Goal: Information Seeking & Learning: Learn about a topic

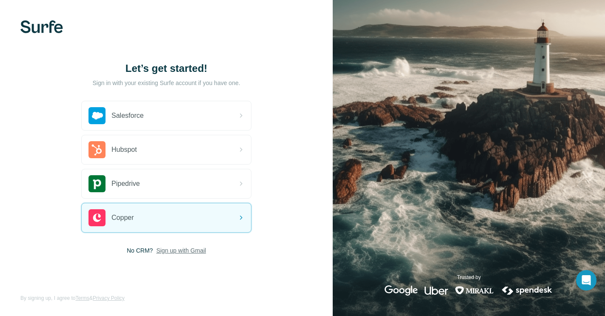
click at [163, 254] on span "Sign up with Gmail" at bounding box center [181, 250] width 50 height 9
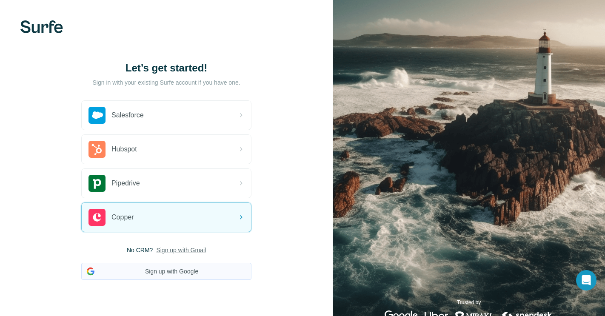
click at [157, 267] on button "Sign up with Google" at bounding box center [166, 271] width 170 height 17
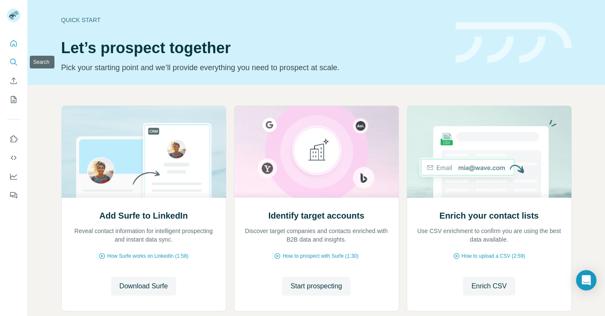
click at [15, 62] on icon "Search" at bounding box center [13, 62] width 9 height 9
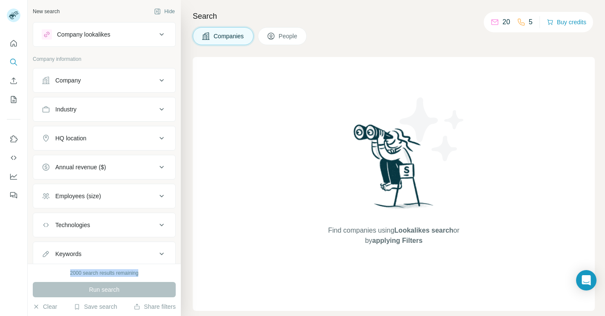
drag, startPoint x: 67, startPoint y: 273, endPoint x: 109, endPoint y: 279, distance: 41.7
click at [109, 279] on div "2000 search results remaining Run search Clear Save search Share filters" at bounding box center [104, 290] width 153 height 52
click at [125, 118] on button "Industry" at bounding box center [104, 109] width 142 height 20
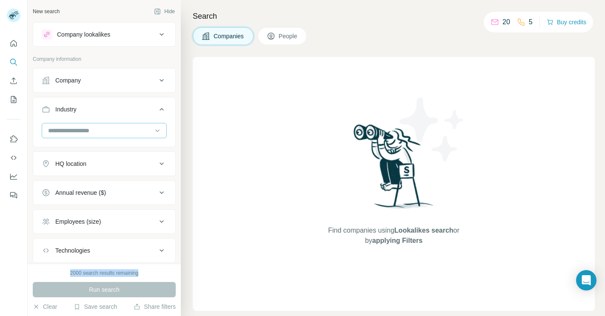
click at [113, 131] on input at bounding box center [99, 130] width 105 height 9
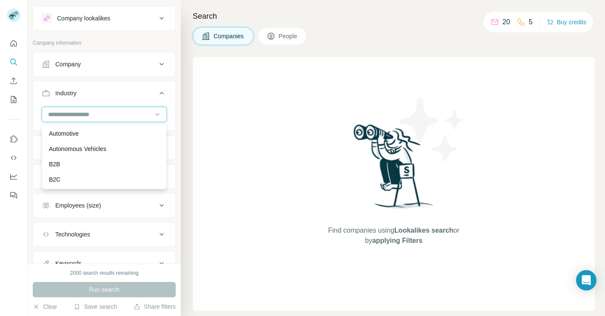
scroll to position [583, 0]
click at [71, 135] on p "Automotive" at bounding box center [64, 133] width 30 height 9
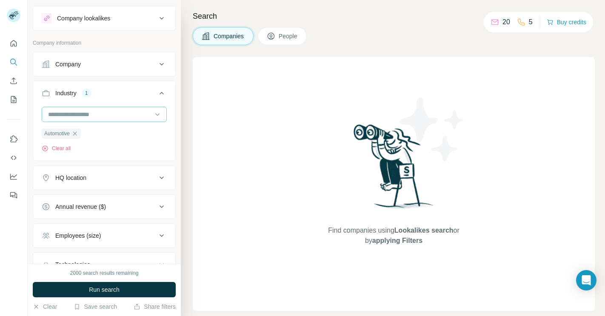
click at [96, 118] on input at bounding box center [99, 114] width 105 height 9
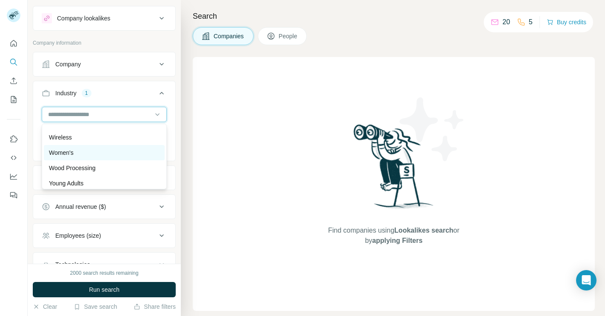
scroll to position [9506, 0]
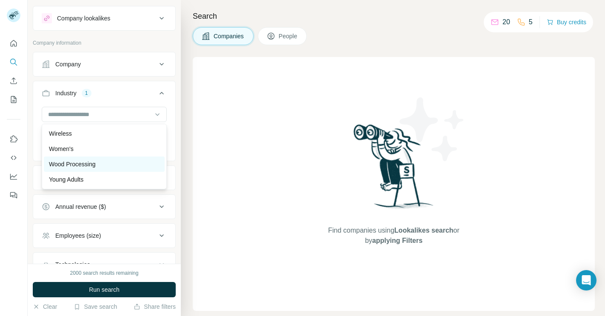
click at [85, 164] on p "Wood Processing" at bounding box center [72, 164] width 46 height 9
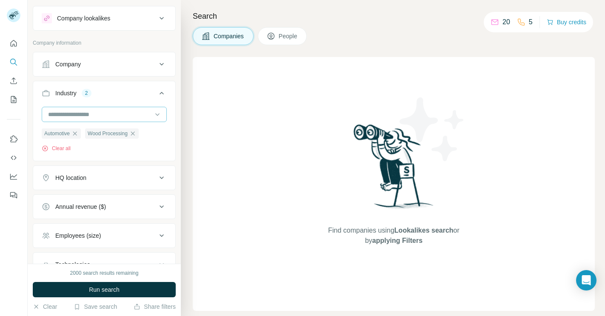
click at [101, 114] on input at bounding box center [99, 114] width 105 height 9
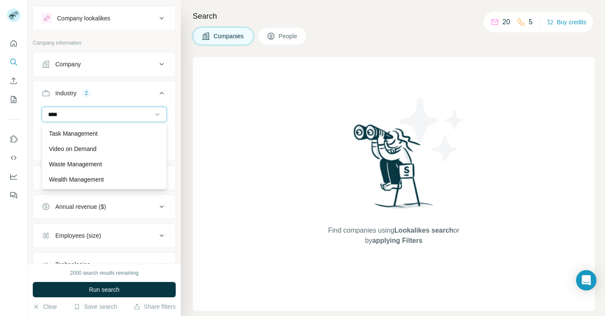
scroll to position [15, 0]
type input "****"
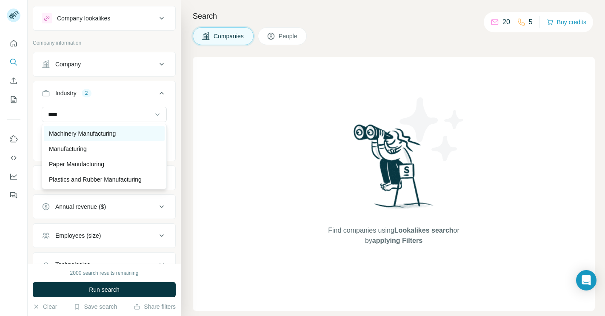
click at [78, 132] on p "Machinery Manufacturing" at bounding box center [82, 133] width 67 height 9
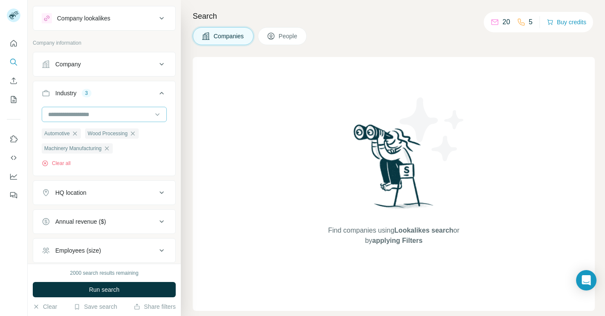
click at [97, 115] on input at bounding box center [99, 114] width 105 height 9
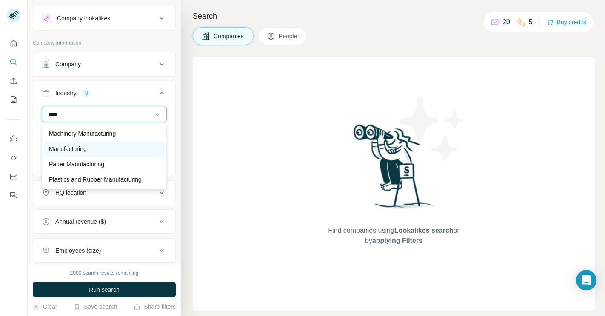
type input "****"
click at [83, 149] on p "Manufacturing" at bounding box center [68, 149] width 38 height 9
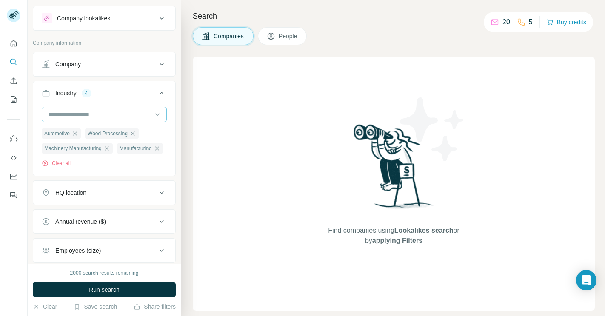
click at [90, 115] on input at bounding box center [99, 114] width 105 height 9
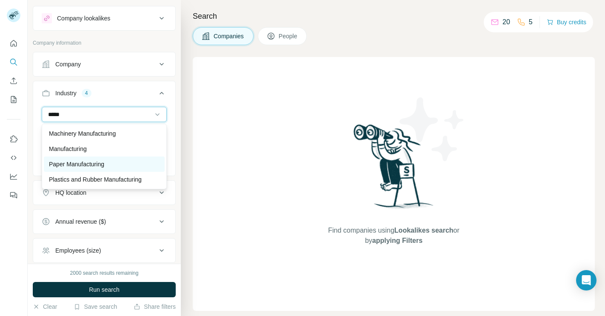
type input "*****"
click at [83, 163] on p "Paper Manufacturing" at bounding box center [76, 164] width 55 height 9
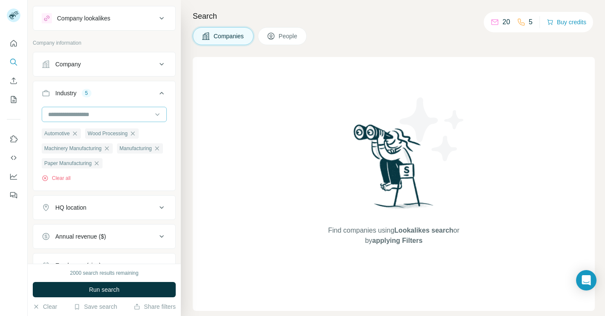
click at [102, 117] on input at bounding box center [99, 114] width 105 height 9
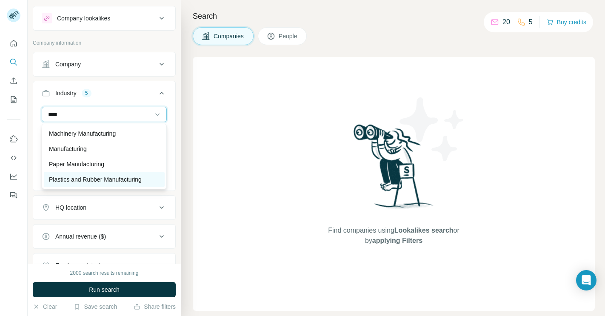
type input "****"
click at [116, 178] on p "Plastics and Rubber Manufacturing" at bounding box center [95, 179] width 93 height 9
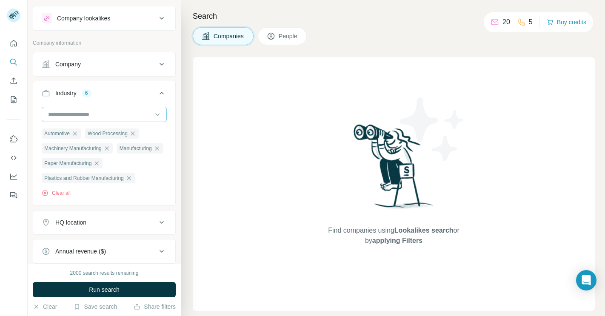
click at [113, 118] on input at bounding box center [99, 114] width 105 height 9
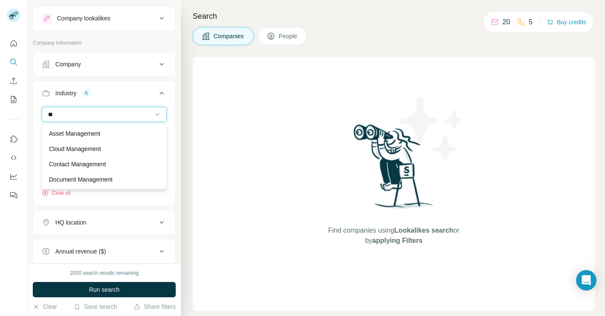
type input "*"
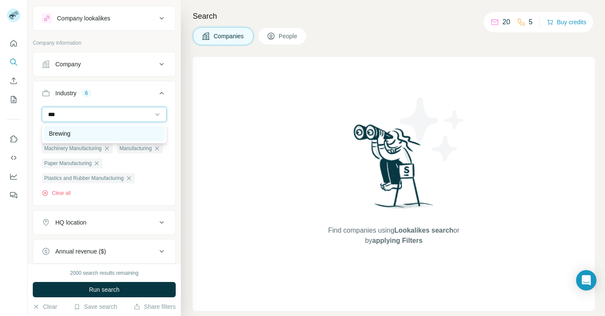
type input "***"
click at [108, 131] on div "Brewing" at bounding box center [104, 133] width 111 height 9
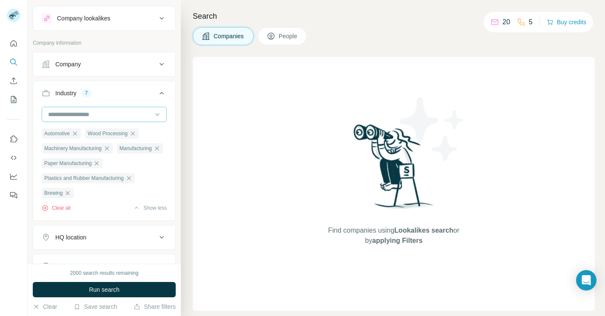
click at [102, 117] on input at bounding box center [99, 114] width 105 height 9
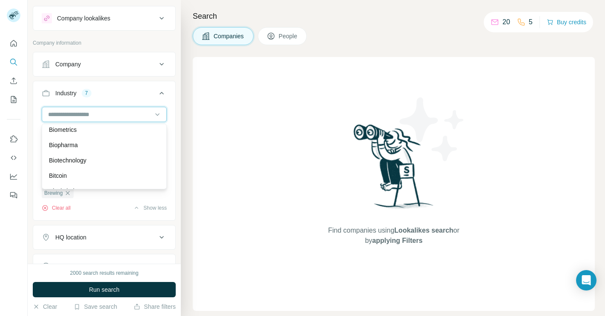
scroll to position [834, 0]
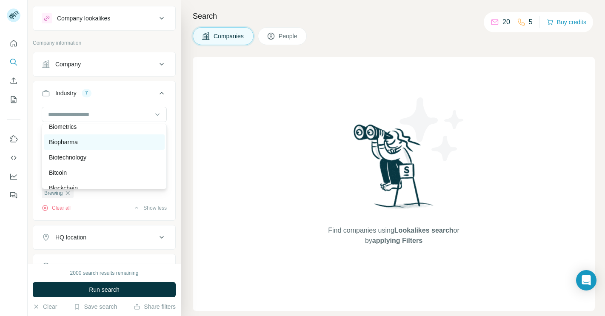
click at [88, 146] on div "Biopharma" at bounding box center [104, 142] width 111 height 9
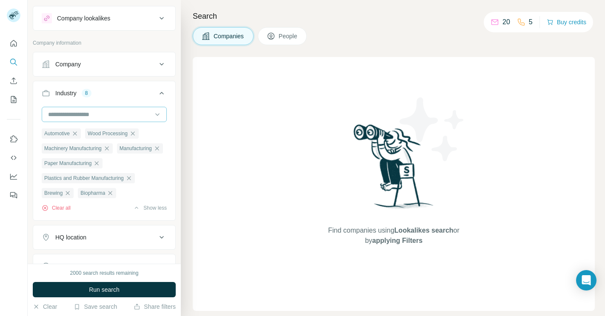
click at [92, 114] on input at bounding box center [99, 114] width 105 height 9
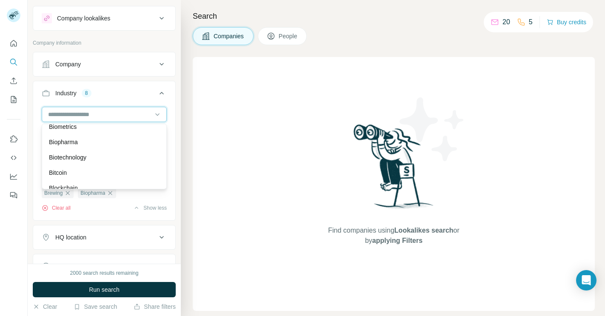
click at [92, 114] on input at bounding box center [99, 114] width 105 height 9
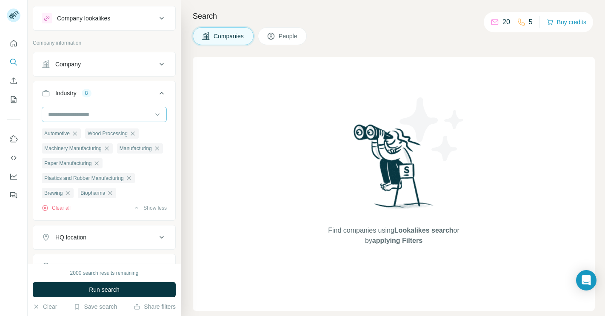
click at [92, 114] on input at bounding box center [99, 114] width 105 height 9
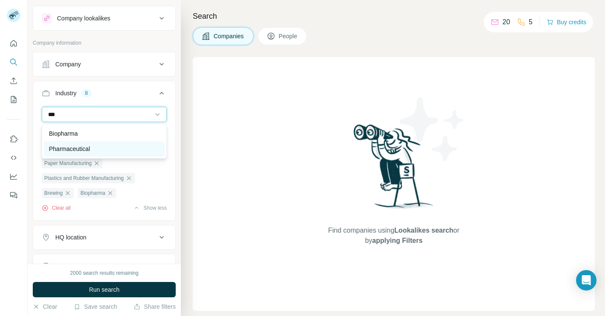
type input "***"
click at [90, 145] on p "Pharmaceutical" at bounding box center [69, 149] width 41 height 9
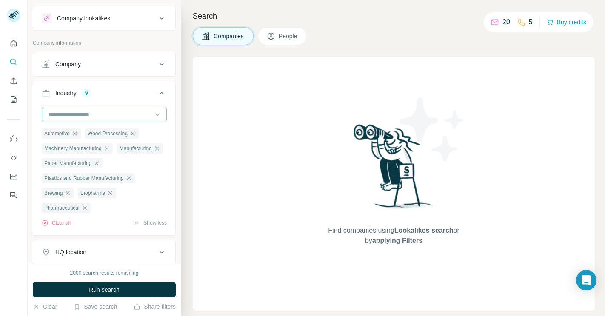
click at [91, 112] on input at bounding box center [99, 114] width 105 height 9
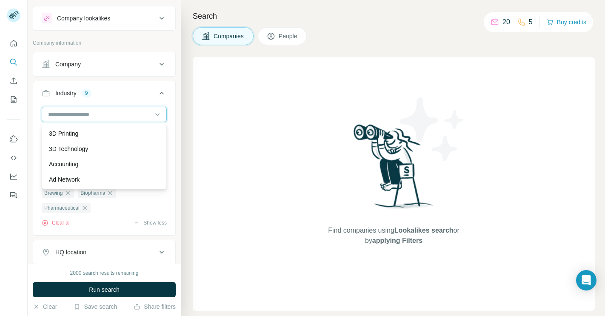
type input "*"
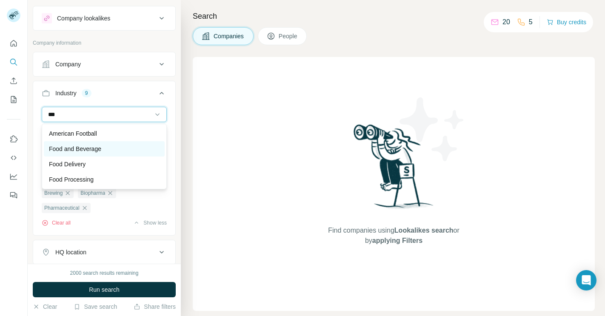
type input "***"
click at [92, 146] on p "Food and Beverage" at bounding box center [75, 149] width 52 height 9
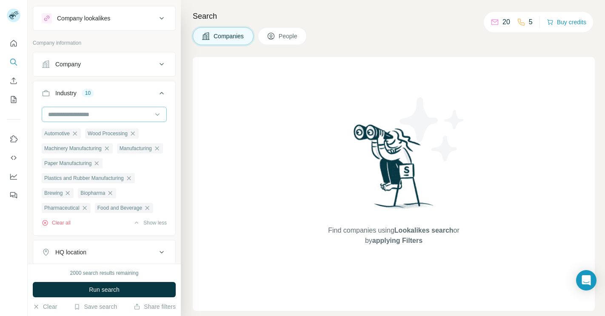
click at [91, 114] on input at bounding box center [99, 114] width 105 height 9
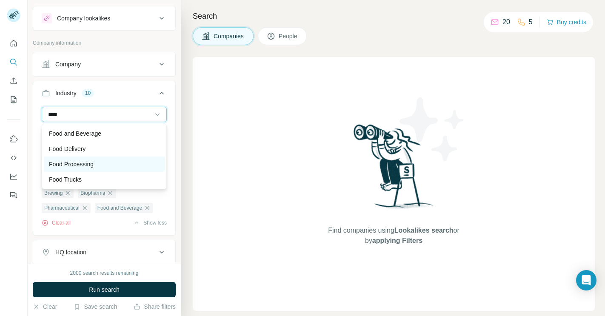
type input "****"
click at [88, 167] on p "Food Processing" at bounding box center [71, 164] width 45 height 9
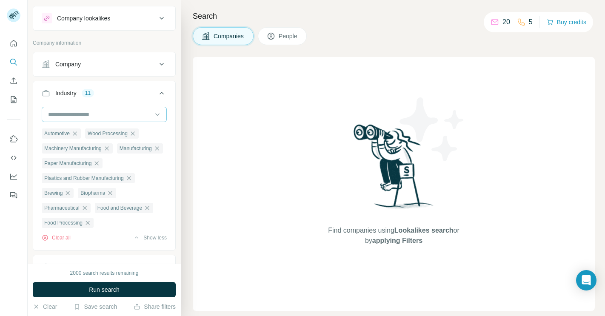
click at [91, 116] on input at bounding box center [99, 114] width 105 height 9
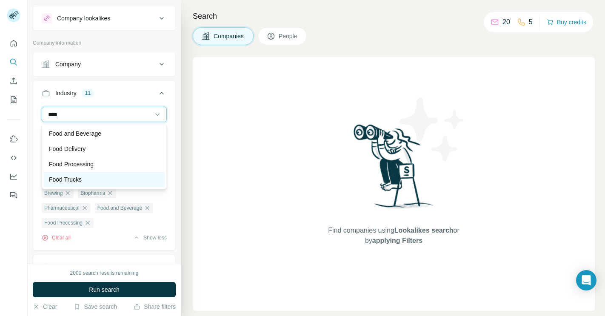
type input "****"
click at [77, 181] on p "Food Trucks" at bounding box center [65, 179] width 33 height 9
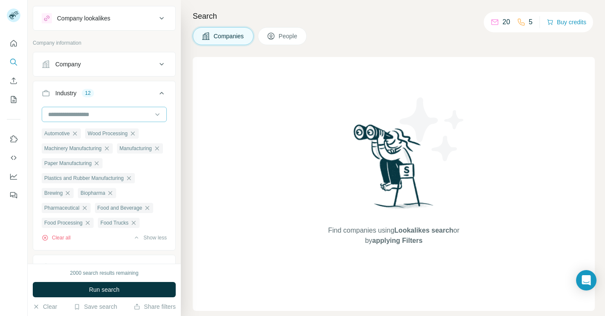
click at [80, 119] on input at bounding box center [99, 114] width 105 height 9
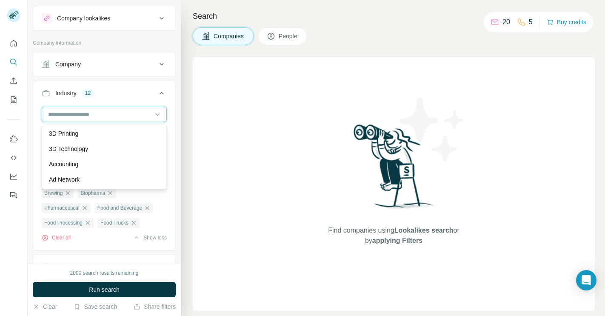
click at [80, 119] on input at bounding box center [99, 114] width 105 height 9
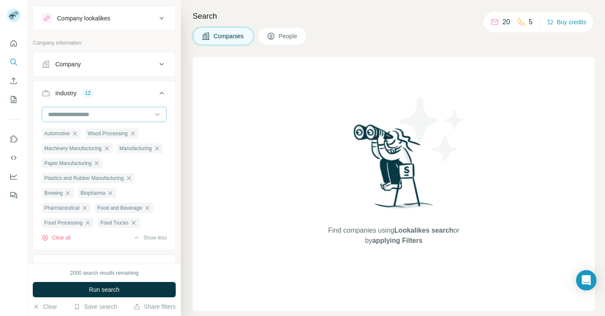
click at [81, 117] on input at bounding box center [99, 114] width 105 height 9
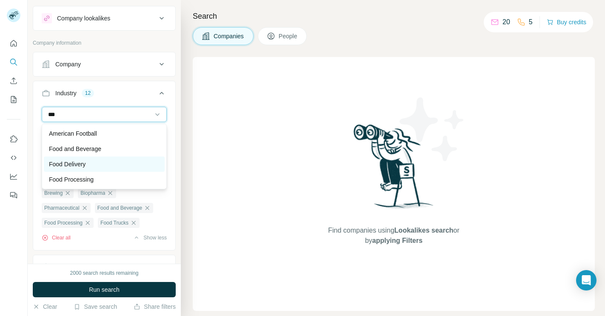
type input "***"
click at [83, 162] on p "Food Delivery" at bounding box center [67, 164] width 37 height 9
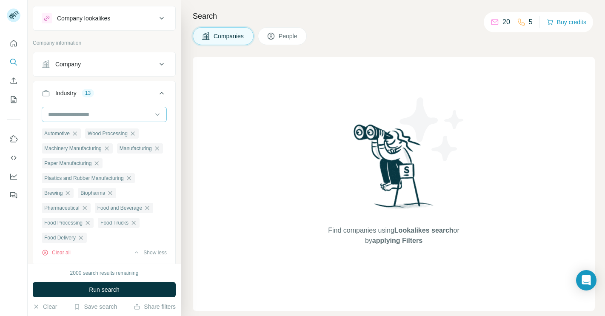
click at [82, 117] on input at bounding box center [99, 114] width 105 height 9
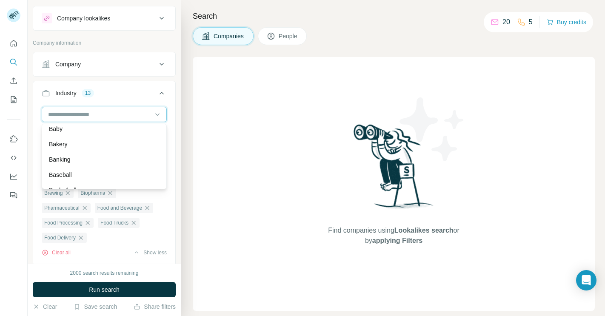
scroll to position [652, 0]
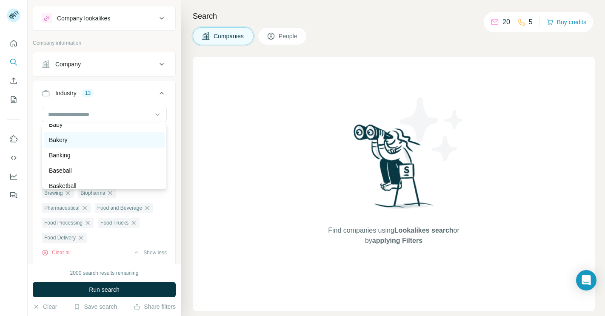
click at [63, 145] on div "Bakery" at bounding box center [104, 139] width 121 height 15
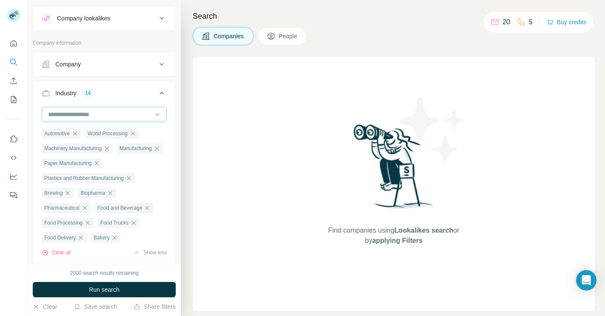
click at [88, 118] on input at bounding box center [99, 114] width 105 height 9
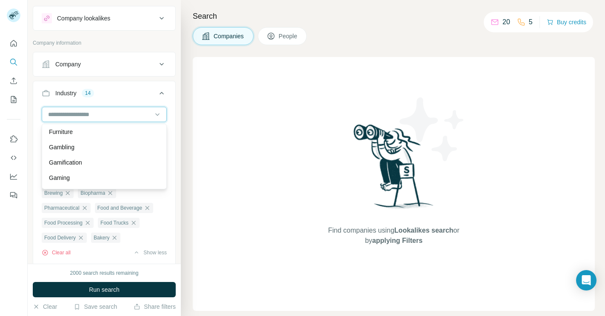
scroll to position [3802, 0]
click at [84, 131] on div "Furniture" at bounding box center [104, 131] width 111 height 9
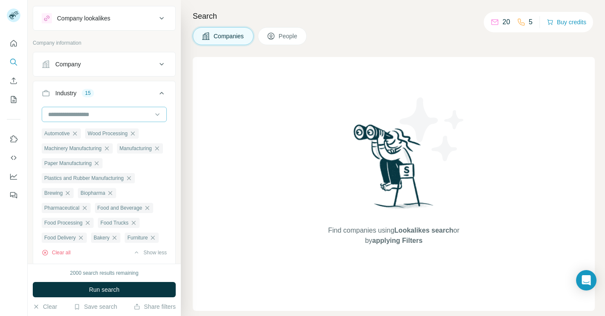
click at [107, 112] on input at bounding box center [99, 114] width 105 height 9
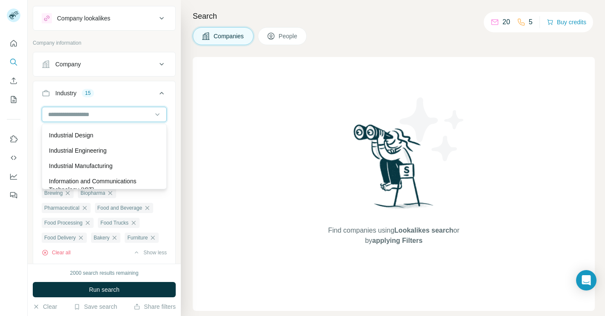
scroll to position [4565, 0]
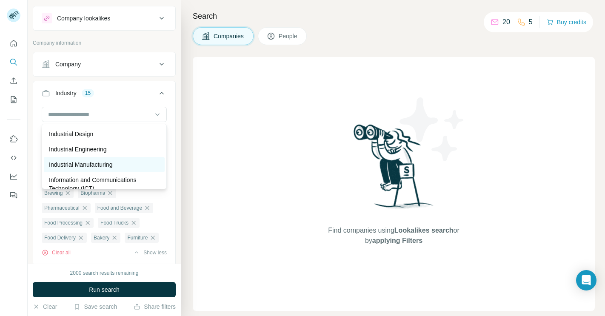
click at [103, 162] on p "Industrial Manufacturing" at bounding box center [80, 164] width 63 height 9
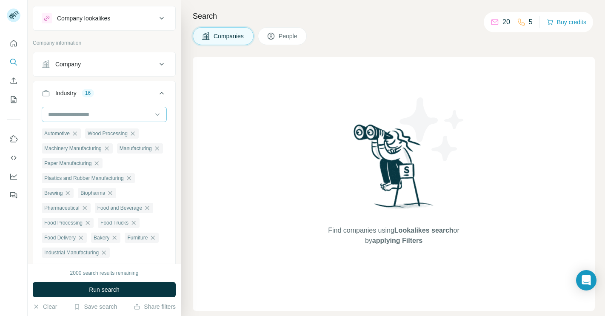
click at [111, 116] on input at bounding box center [99, 114] width 105 height 9
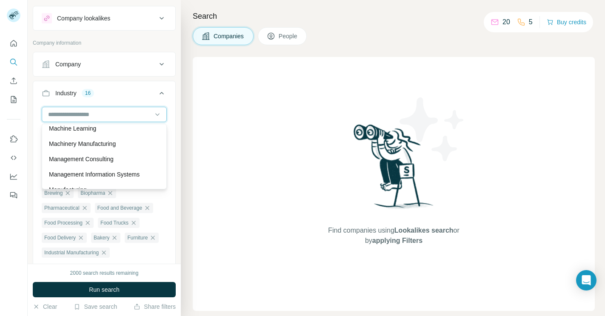
scroll to position [5336, 0]
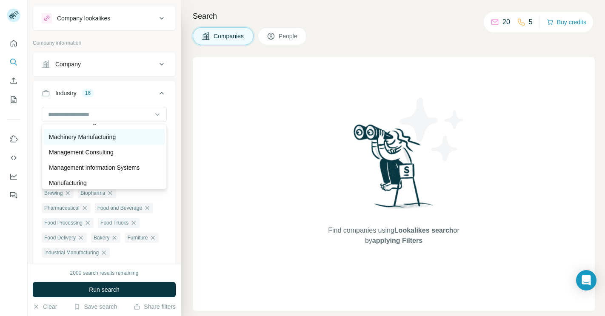
click at [100, 138] on p "Machinery Manufacturing" at bounding box center [82, 137] width 67 height 9
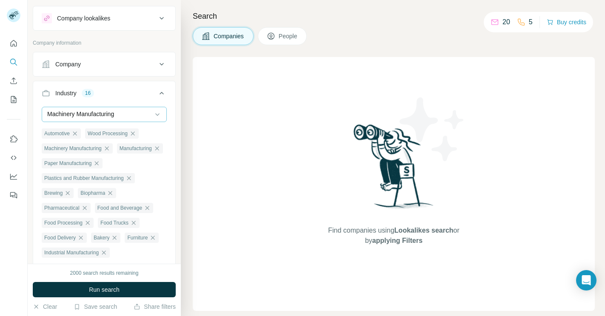
click at [114, 117] on p "Machinery Manufacturing" at bounding box center [80, 114] width 67 height 9
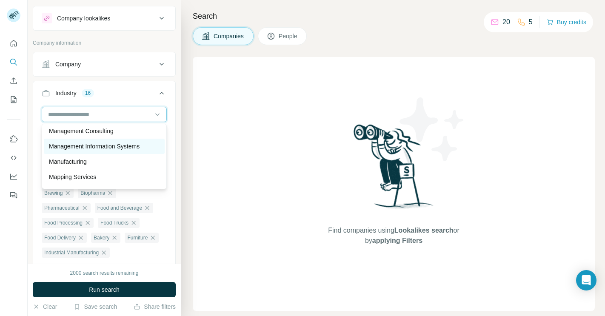
scroll to position [5358, 0]
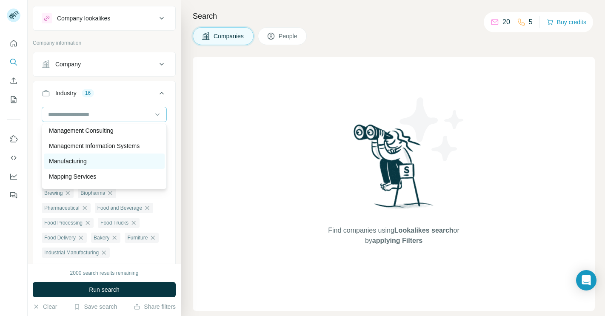
click at [99, 168] on div "Manufacturing" at bounding box center [104, 161] width 121 height 15
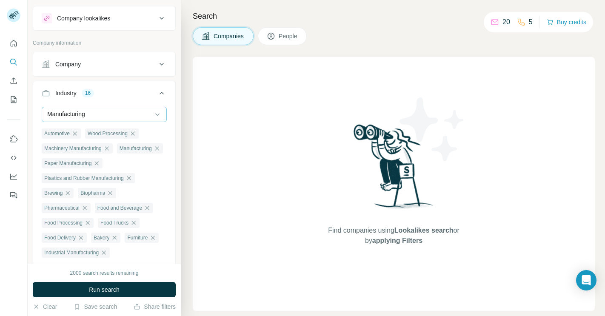
click at [101, 113] on div "Manufacturing" at bounding box center [99, 114] width 105 height 9
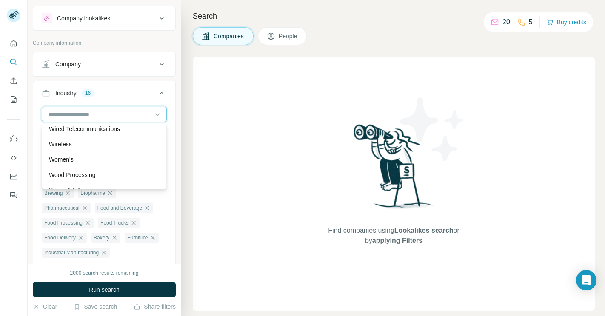
scroll to position [9506, 0]
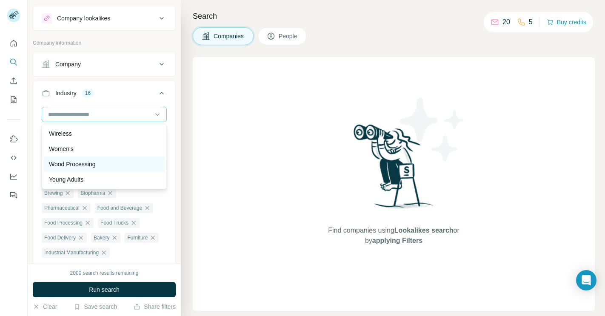
click at [89, 160] on p "Wood Processing" at bounding box center [72, 164] width 46 height 9
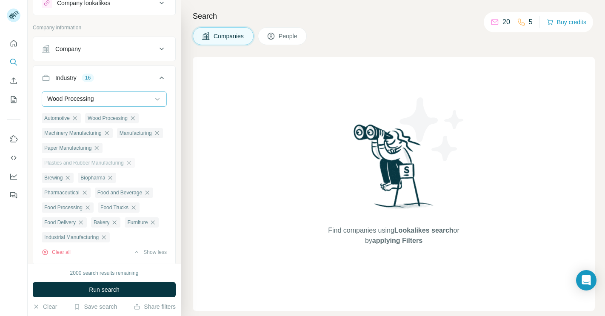
scroll to position [37, 0]
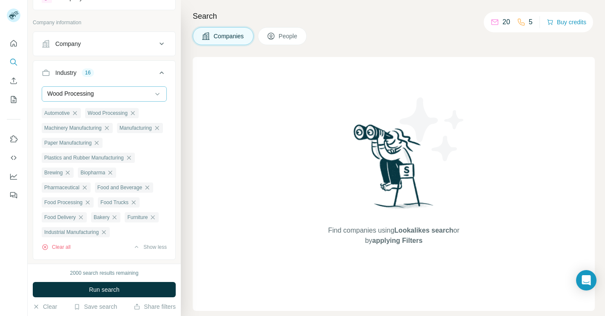
click at [152, 94] on div "Wood Processing" at bounding box center [99, 93] width 105 height 9
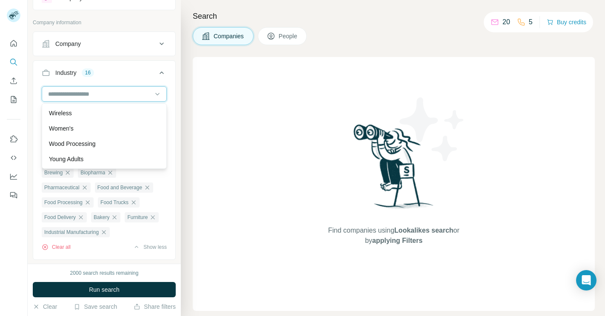
scroll to position [0, 0]
click at [151, 114] on div "Wireless" at bounding box center [104, 113] width 111 height 9
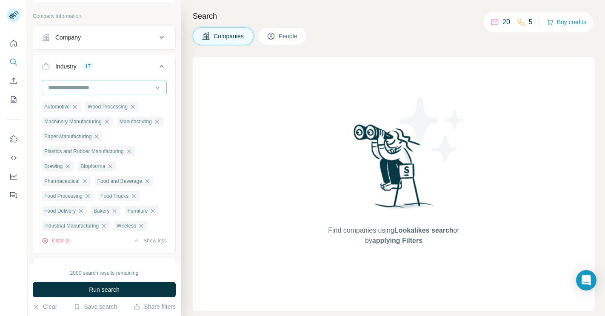
scroll to position [44, 0]
click at [152, 85] on input at bounding box center [99, 86] width 105 height 9
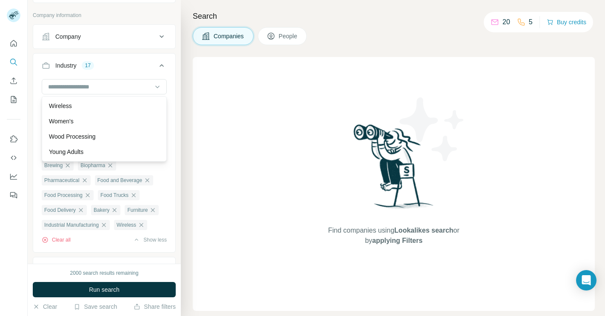
click at [173, 81] on div "Automotive Wood Processing Machinery Manufacturing Manufacturing Paper Manufact…" at bounding box center [104, 164] width 142 height 171
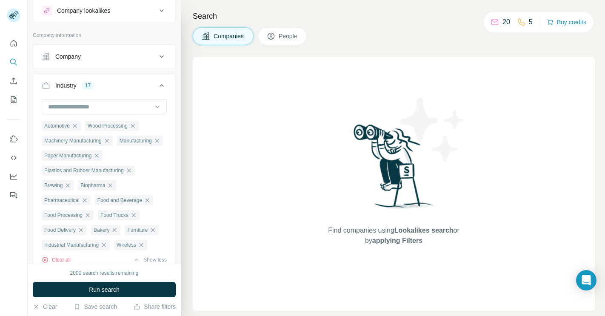
scroll to position [0, 0]
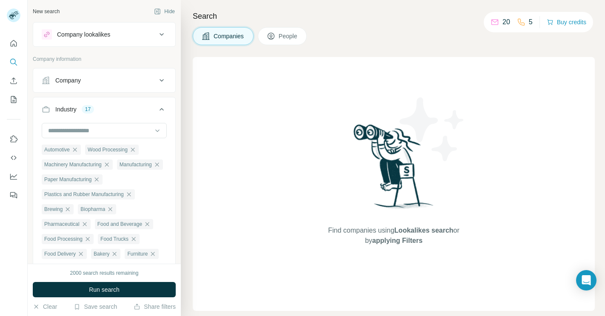
click at [161, 74] on button "Company" at bounding box center [104, 80] width 142 height 20
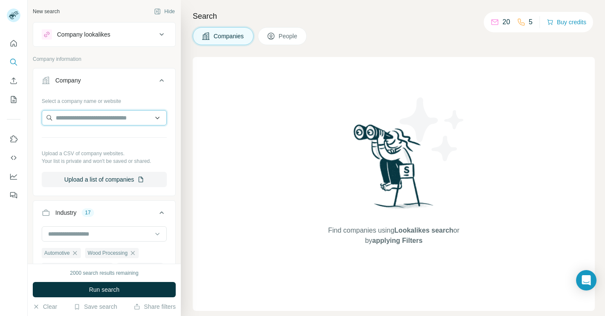
click at [141, 123] on input "text" at bounding box center [104, 117] width 125 height 15
click at [155, 32] on div "Company lookalikes" at bounding box center [99, 34] width 115 height 10
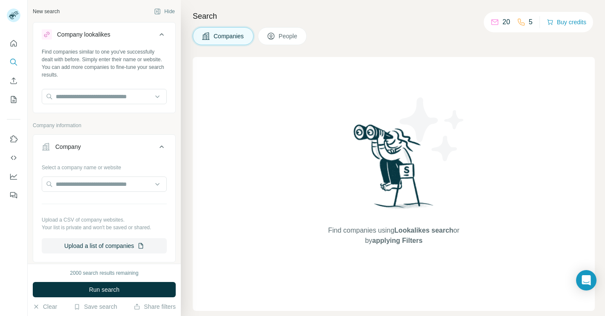
click at [286, 38] on span "People" at bounding box center [289, 36] width 20 height 9
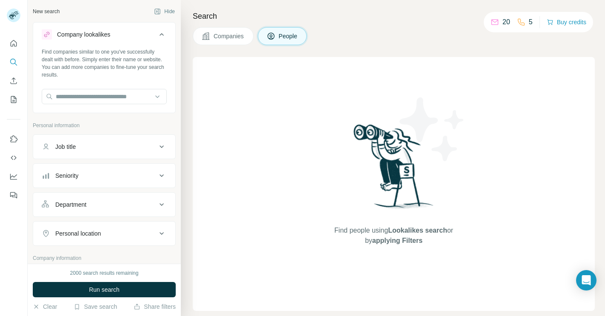
click at [126, 149] on div "Job title" at bounding box center [99, 147] width 115 height 9
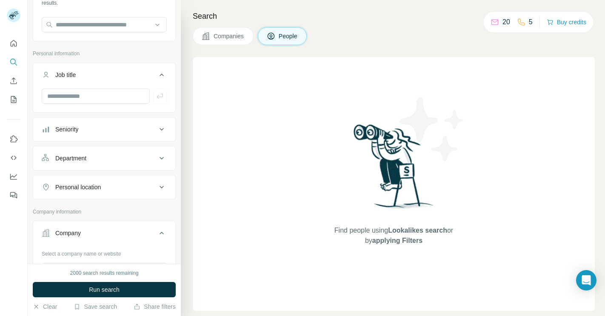
scroll to position [86, 0]
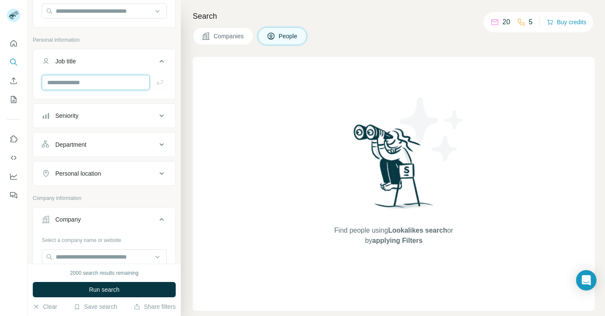
click at [121, 83] on input "text" at bounding box center [96, 82] width 108 height 15
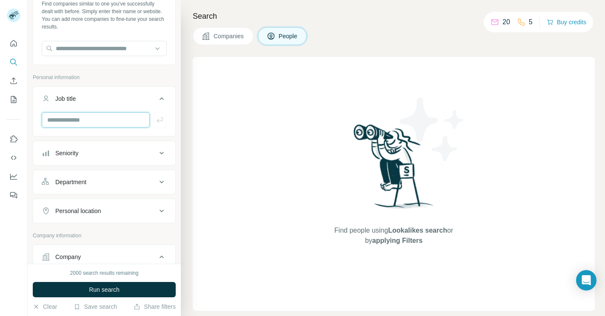
scroll to position [43, 0]
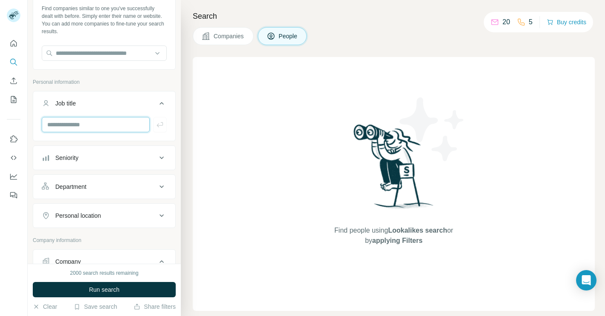
paste input "**********"
type input "**********"
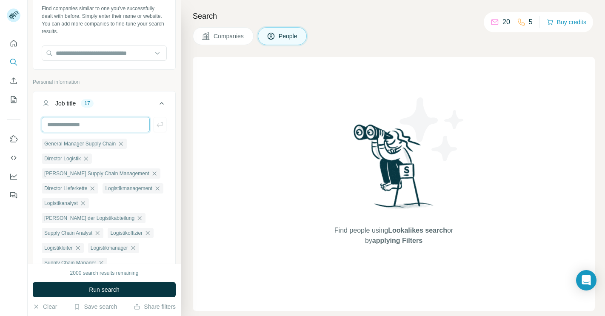
scroll to position [0, 0]
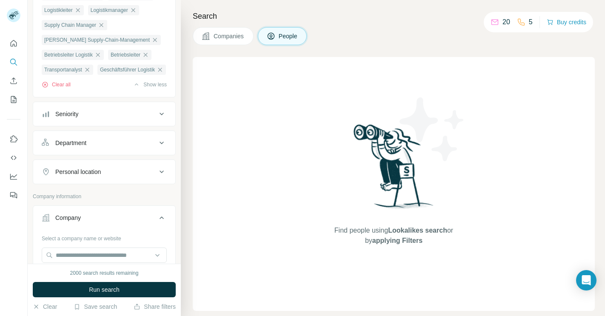
scroll to position [281, 0]
click at [147, 124] on button "Seniority" at bounding box center [104, 114] width 142 height 20
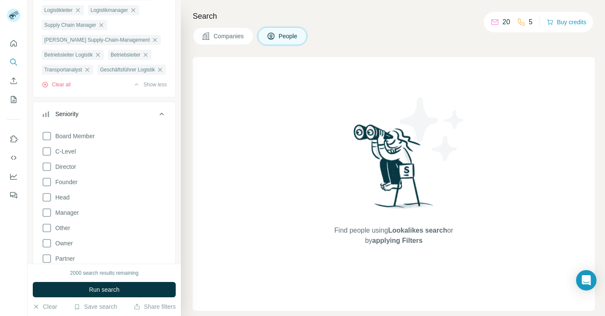
scroll to position [309, 0]
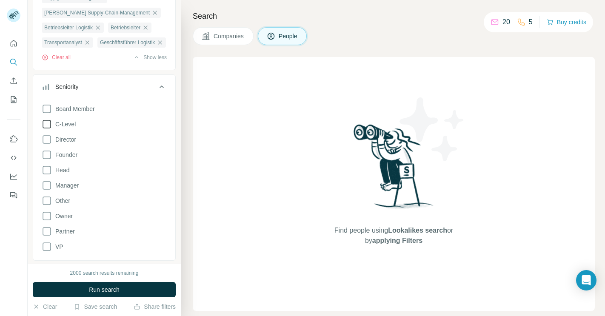
click at [47, 129] on icon at bounding box center [47, 124] width 10 height 10
click at [48, 145] on icon at bounding box center [47, 139] width 10 height 10
click at [46, 178] on div "Board Member C-Level Director Founder Head Manager Other Owner Partner VP Clear…" at bounding box center [104, 182] width 125 height 164
click at [46, 175] on icon at bounding box center [47, 170] width 10 height 10
click at [46, 191] on icon at bounding box center [47, 185] width 10 height 10
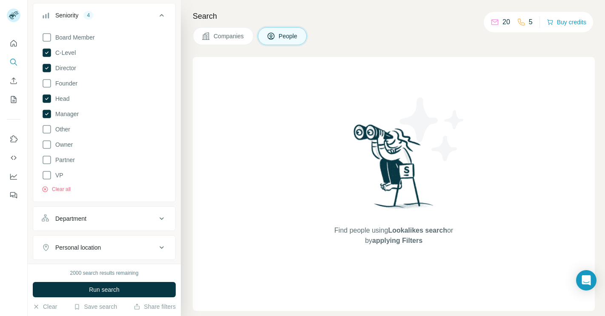
scroll to position [358, 0]
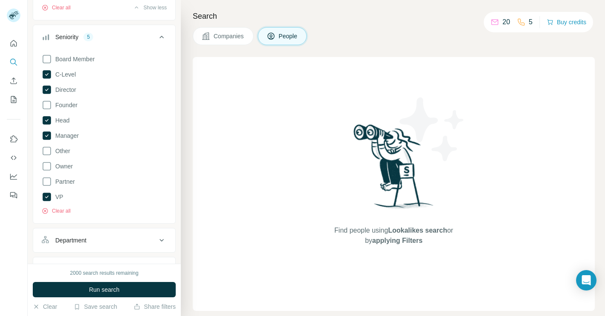
click at [165, 42] on icon at bounding box center [162, 37] width 10 height 10
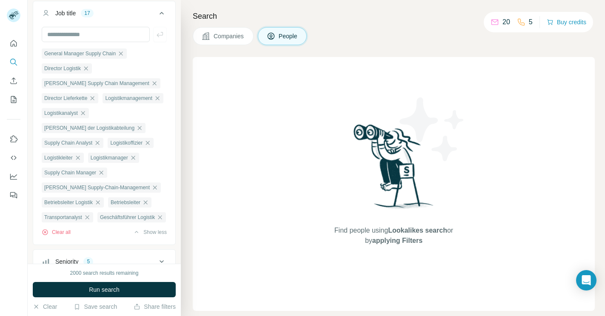
scroll to position [129, 0]
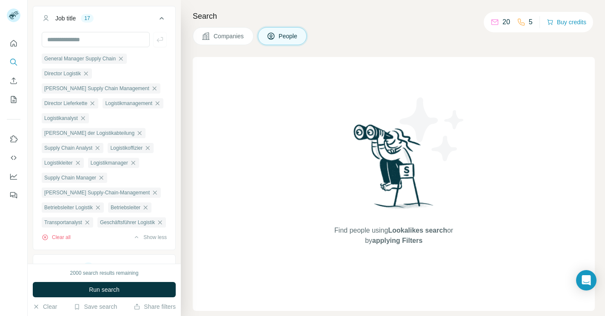
click at [160, 19] on icon at bounding box center [162, 18] width 4 height 3
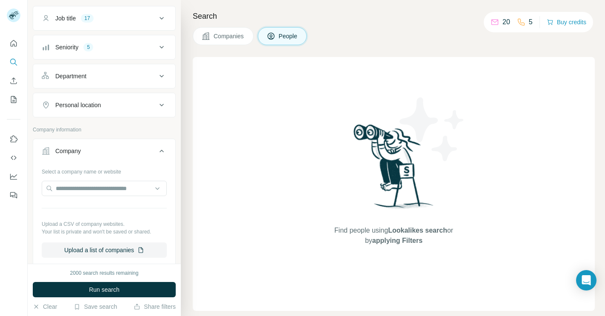
click at [149, 76] on div "Department" at bounding box center [99, 76] width 115 height 9
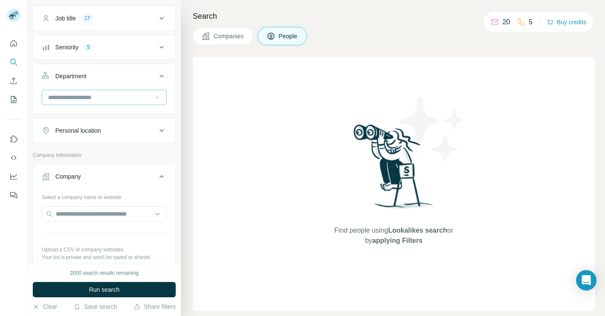
click at [156, 97] on icon at bounding box center [157, 98] width 4 height 3
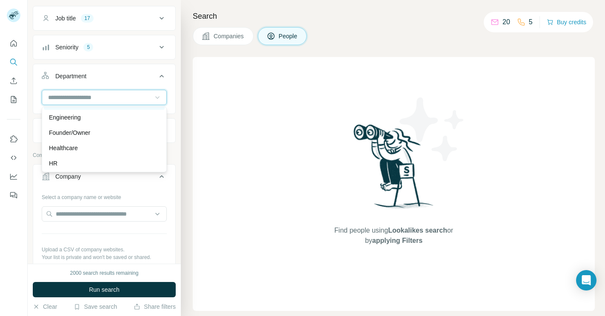
scroll to position [92, 0]
click at [95, 129] on div "Founder/Owner" at bounding box center [104, 132] width 111 height 9
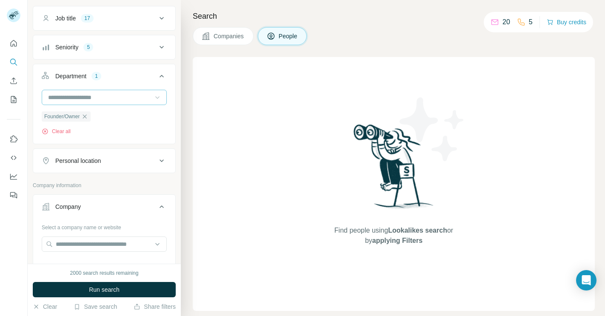
click at [129, 94] on input at bounding box center [99, 97] width 105 height 9
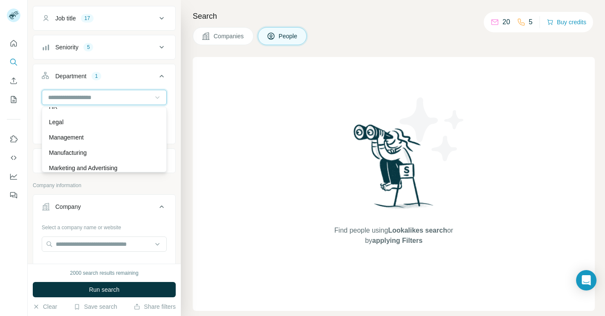
scroll to position [151, 0]
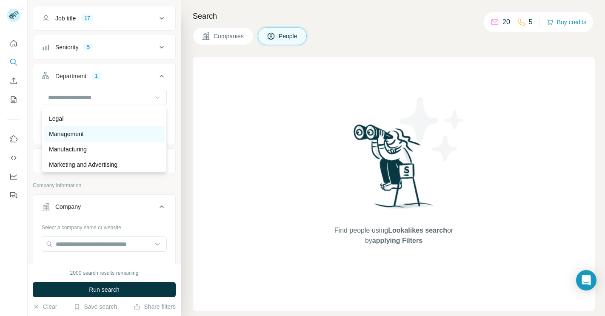
click at [99, 134] on div "Management" at bounding box center [104, 134] width 111 height 9
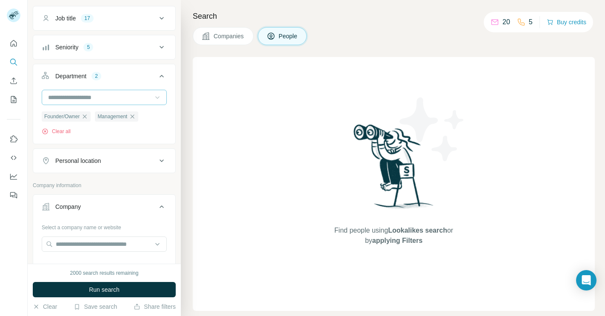
click at [147, 97] on input at bounding box center [99, 97] width 105 height 9
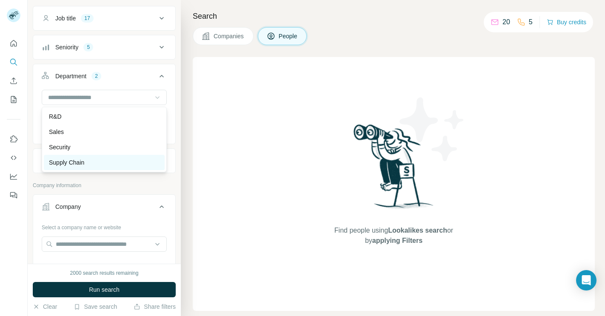
click at [111, 162] on div "Supply Chain" at bounding box center [104, 162] width 111 height 9
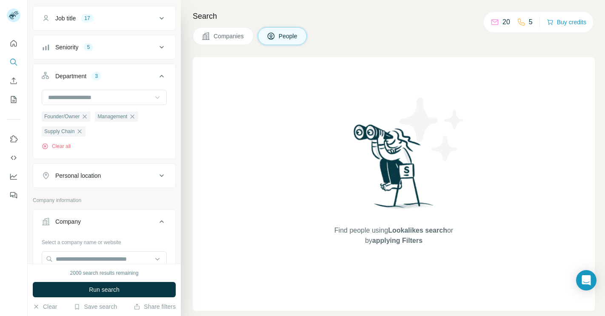
click at [158, 94] on icon at bounding box center [157, 97] width 9 height 9
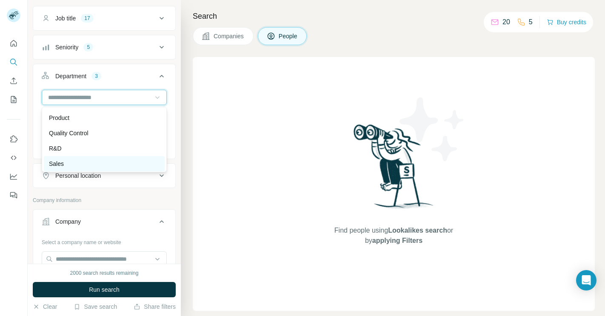
scroll to position [272, 0]
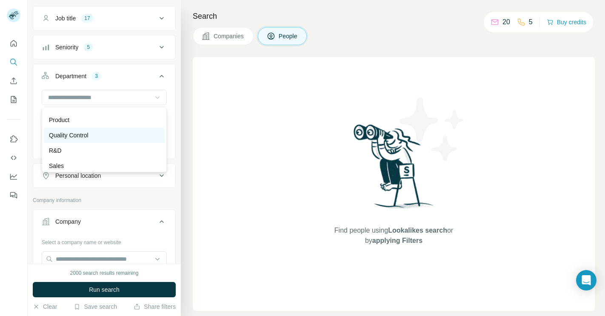
click at [125, 137] on div "Quality Control" at bounding box center [104, 135] width 111 height 9
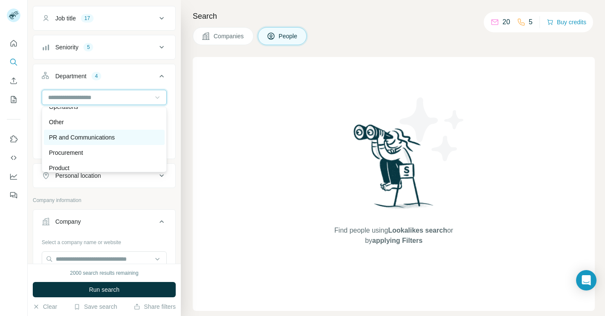
scroll to position [220, 0]
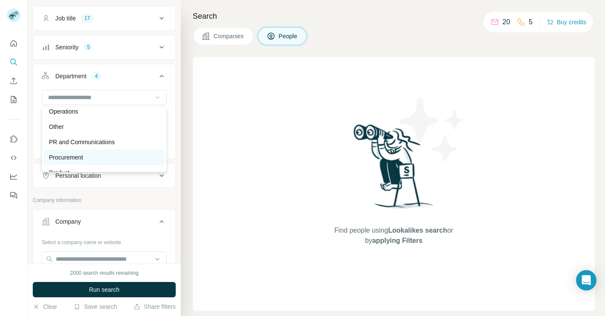
click at [113, 152] on div "Procurement" at bounding box center [104, 157] width 121 height 15
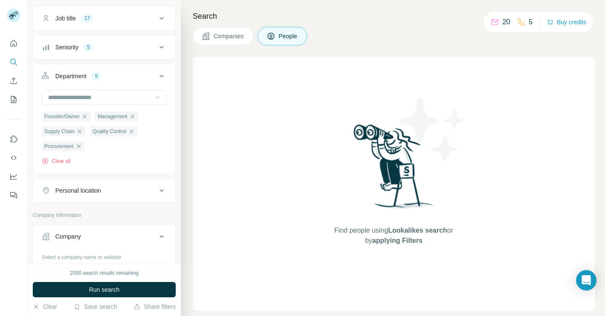
click at [155, 96] on icon at bounding box center [157, 97] width 9 height 9
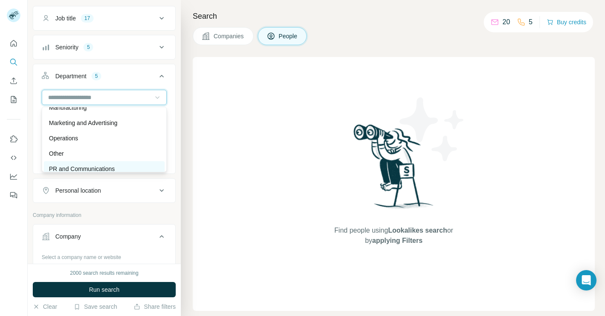
scroll to position [188, 0]
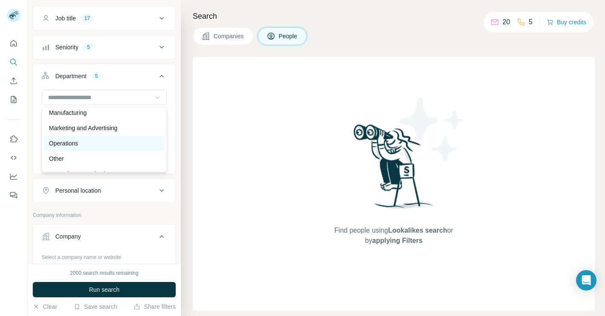
click at [121, 139] on div "Operations" at bounding box center [104, 143] width 111 height 9
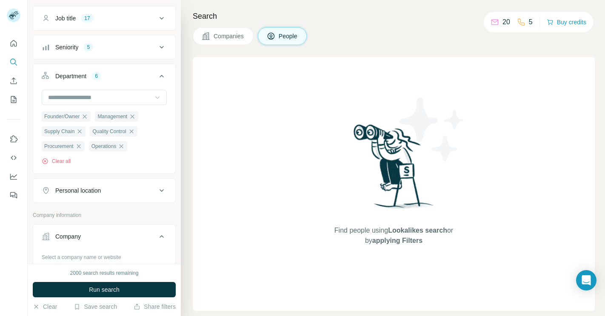
click at [157, 94] on icon at bounding box center [157, 97] width 9 height 9
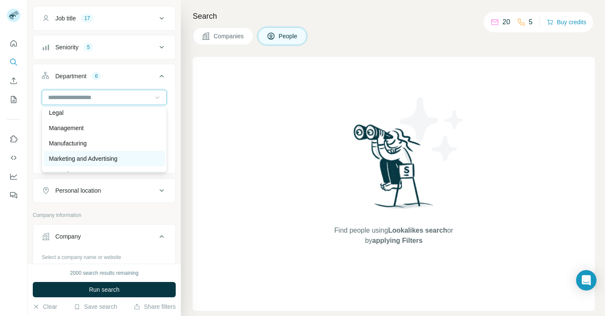
scroll to position [150, 0]
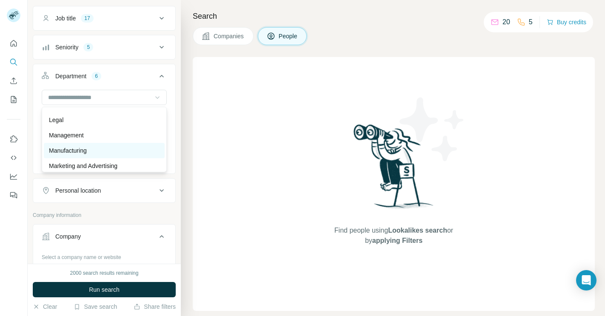
click at [115, 145] on div "Manufacturing" at bounding box center [104, 150] width 121 height 15
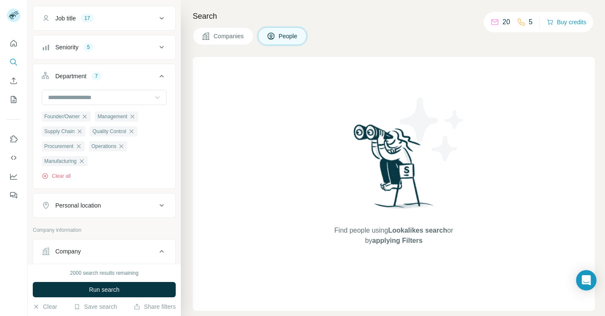
click at [160, 77] on icon at bounding box center [162, 76] width 4 height 3
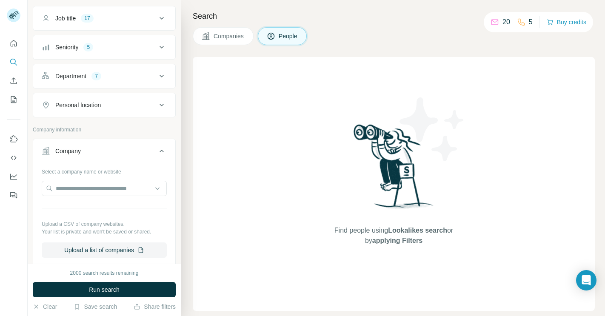
click at [157, 103] on icon at bounding box center [162, 105] width 10 height 10
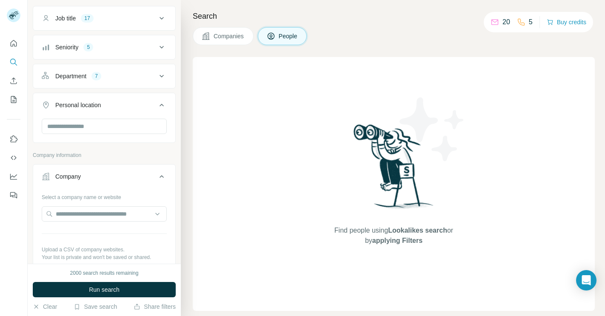
click at [157, 104] on icon at bounding box center [162, 105] width 10 height 10
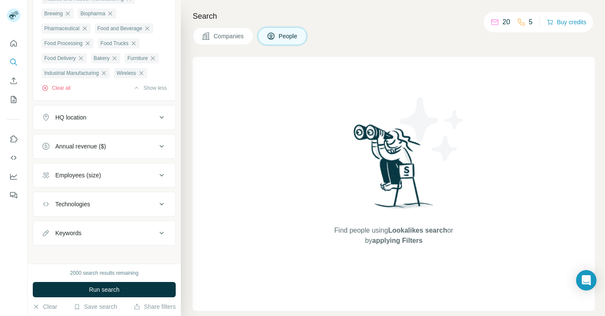
scroll to position [500, 0]
click at [161, 149] on icon at bounding box center [162, 145] width 10 height 10
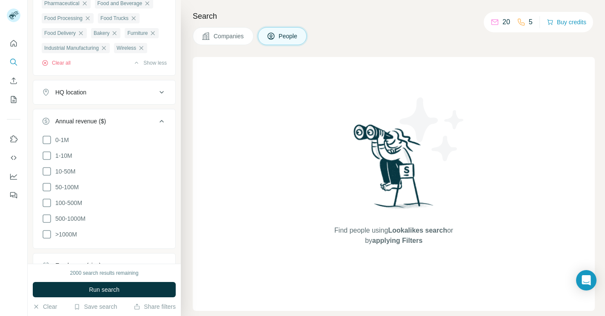
scroll to position [528, 0]
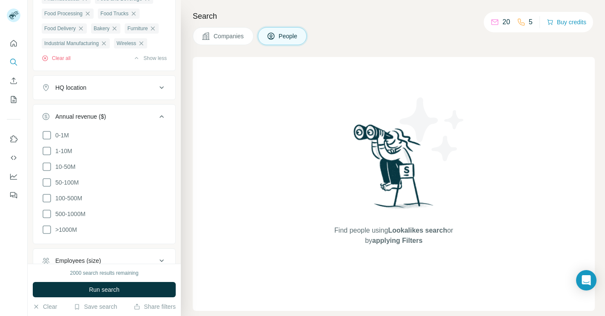
click at [159, 114] on icon at bounding box center [162, 116] width 10 height 10
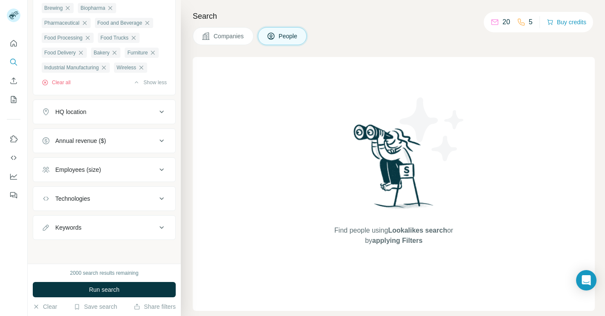
scroll to position [506, 0]
click at [163, 106] on button "HQ location" at bounding box center [104, 112] width 142 height 20
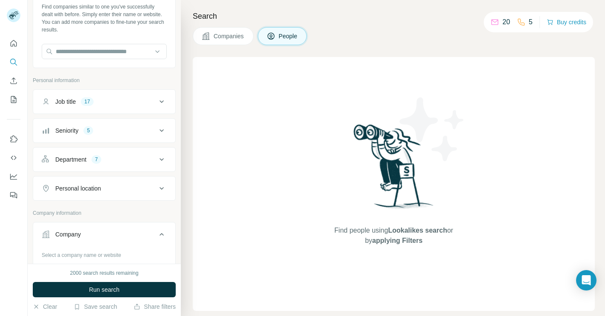
scroll to position [40, 0]
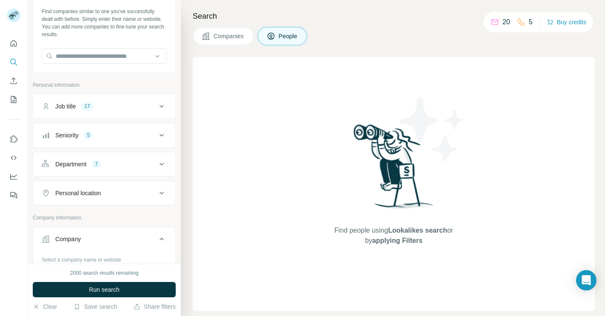
click at [129, 105] on div "Job title 17" at bounding box center [99, 106] width 115 height 9
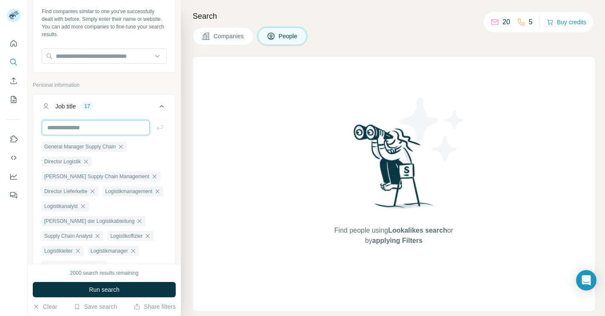
click at [116, 130] on input "text" at bounding box center [96, 127] width 108 height 15
paste input "**********"
type input "**********"
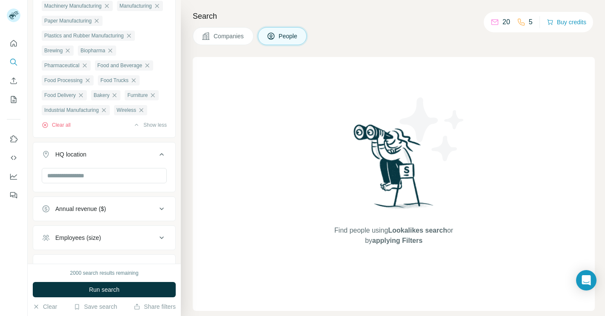
scroll to position [783, 0]
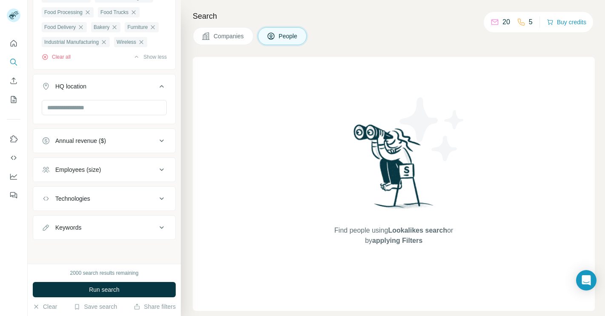
click at [160, 202] on icon at bounding box center [162, 199] width 10 height 10
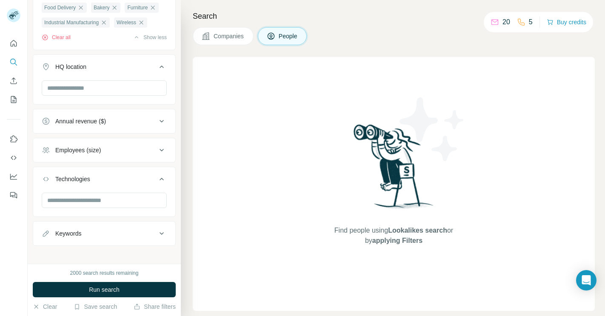
click at [160, 184] on icon at bounding box center [162, 179] width 10 height 10
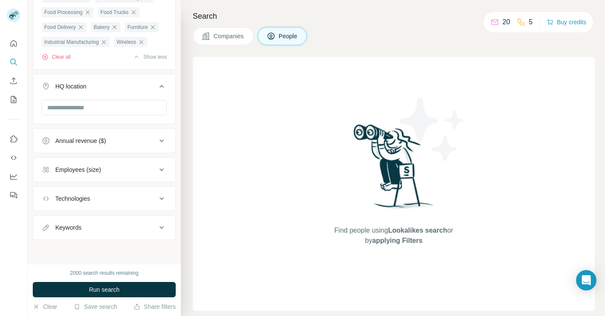
click at [140, 171] on div "Employees (size)" at bounding box center [99, 170] width 115 height 9
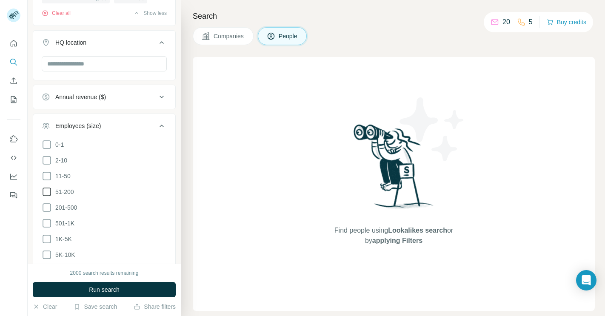
scroll to position [816, 0]
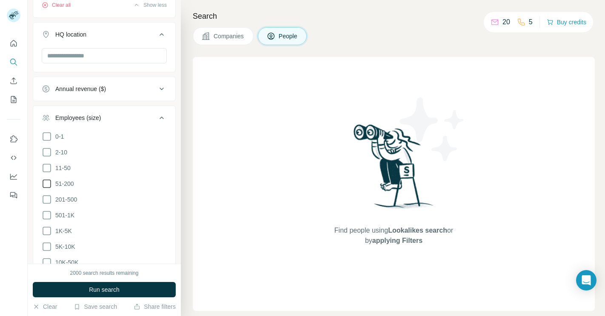
click at [45, 189] on icon at bounding box center [47, 184] width 10 height 10
click at [45, 205] on icon at bounding box center [47, 199] width 10 height 10
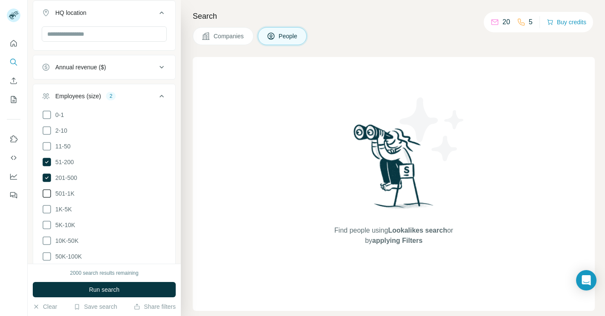
click at [47, 199] on icon at bounding box center [47, 194] width 10 height 10
click at [49, 214] on icon at bounding box center [47, 209] width 10 height 10
click at [49, 230] on icon at bounding box center [47, 225] width 10 height 10
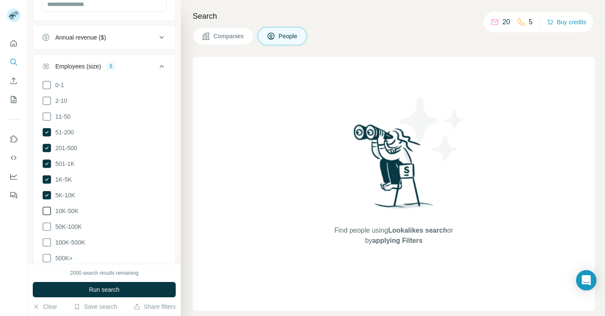
click at [46, 216] on icon at bounding box center [47, 211] width 10 height 10
click at [46, 232] on icon at bounding box center [47, 227] width 10 height 10
click at [47, 248] on icon at bounding box center [47, 242] width 10 height 10
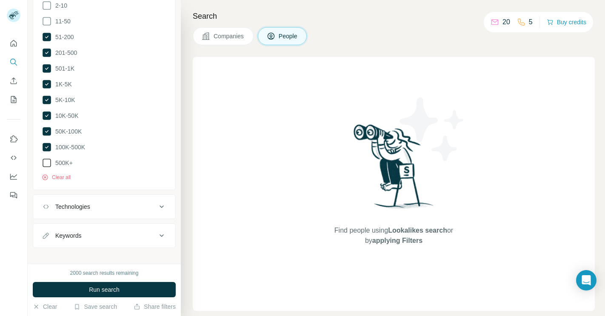
click at [46, 167] on icon at bounding box center [47, 163] width 9 height 9
click at [89, 288] on span "Run search" at bounding box center [104, 290] width 31 height 9
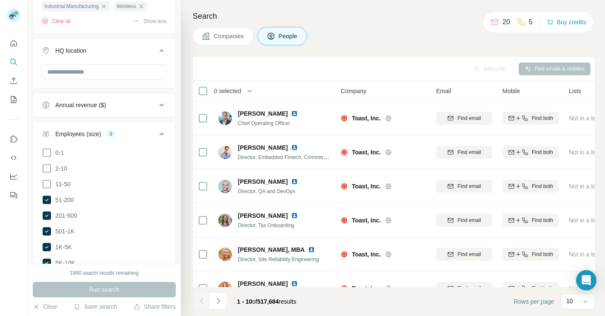
scroll to position [737, 0]
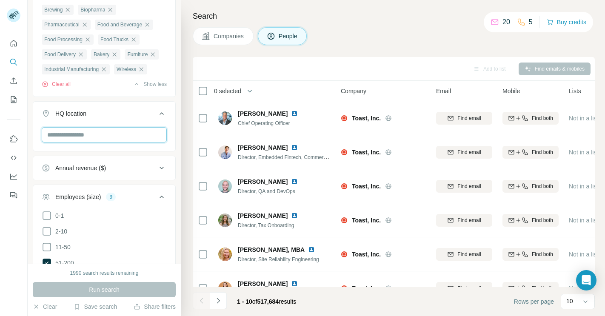
click at [111, 143] on input "text" at bounding box center [104, 134] width 125 height 15
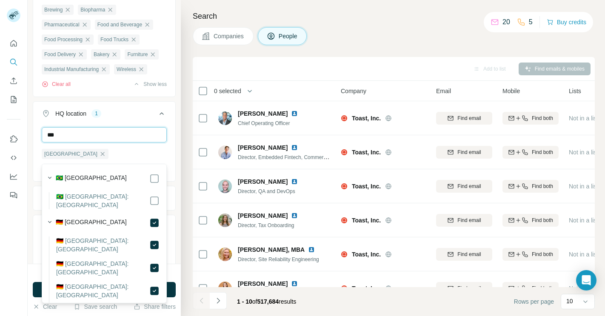
click at [117, 143] on input "***" at bounding box center [104, 134] width 125 height 15
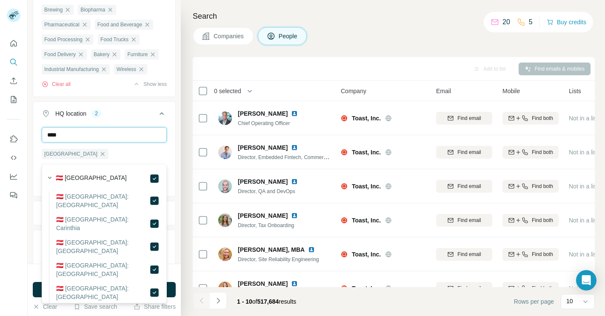
click at [125, 143] on input "****" at bounding box center [104, 134] width 125 height 15
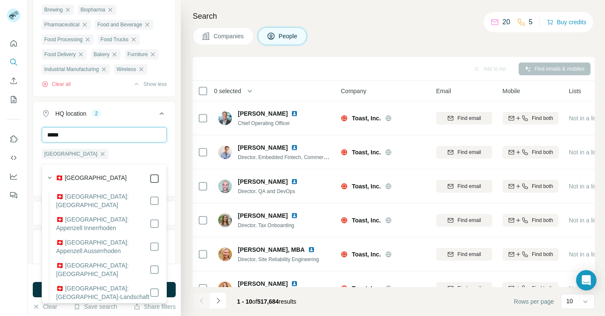
type input "*****"
click at [175, 165] on div "HQ location 3 ***** Germany Austria Switzerland Clear all" at bounding box center [104, 156] width 143 height 110
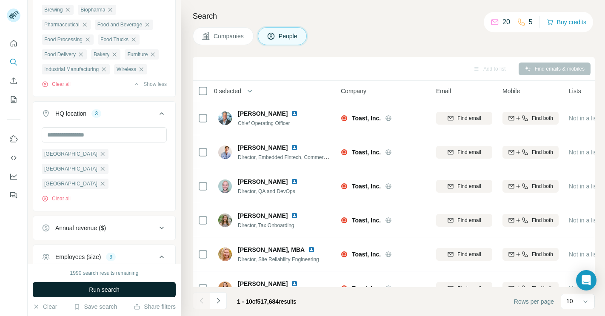
click at [155, 290] on button "Run search" at bounding box center [104, 289] width 143 height 15
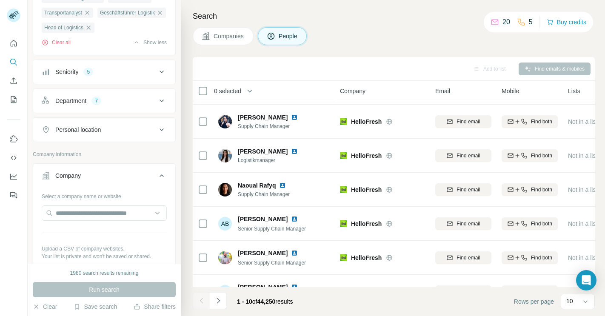
scroll to position [313, 0]
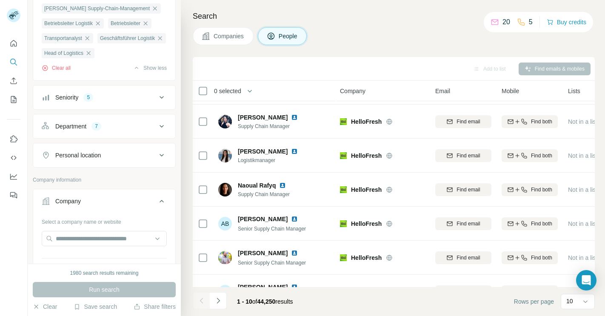
click at [118, 108] on button "Seniority 5" at bounding box center [104, 97] width 142 height 20
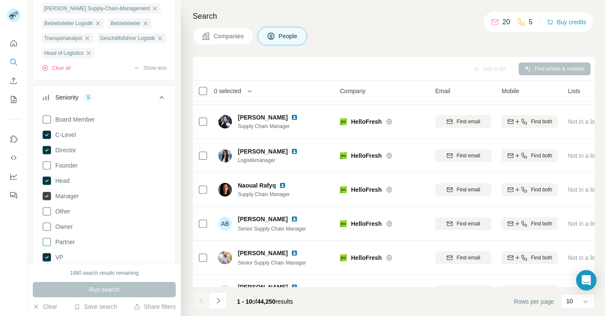
click at [47, 200] on icon at bounding box center [47, 196] width 9 height 9
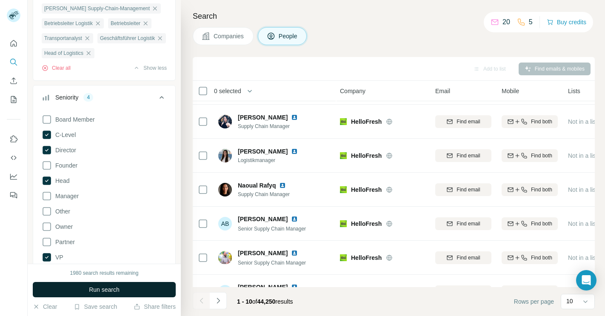
click at [85, 287] on button "Run search" at bounding box center [104, 289] width 143 height 15
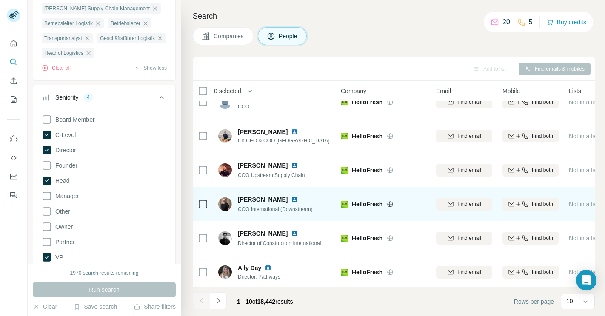
scroll to position [154, 0]
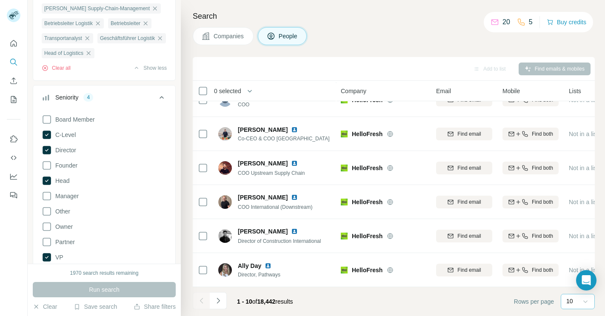
click at [589, 307] on div at bounding box center [585, 301] width 9 height 15
click at [573, 235] on p "60" at bounding box center [571, 236] width 7 height 9
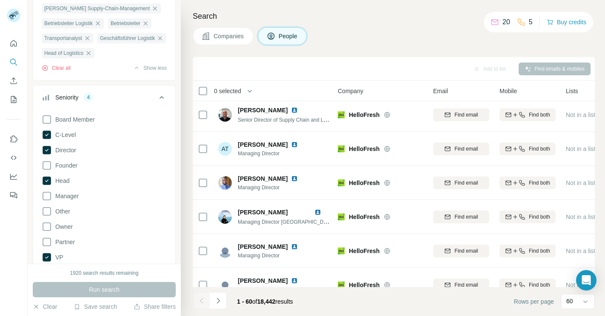
scroll to position [1857, 3]
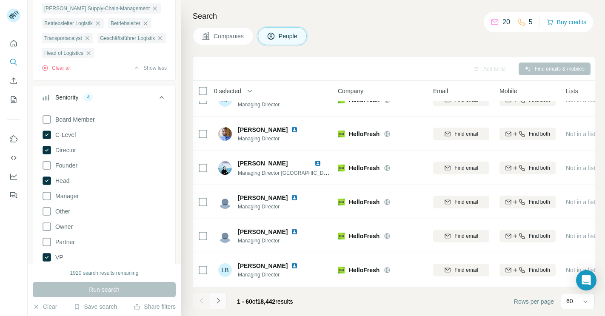
click at [217, 297] on icon "Navigate to next page" at bounding box center [218, 301] width 9 height 9
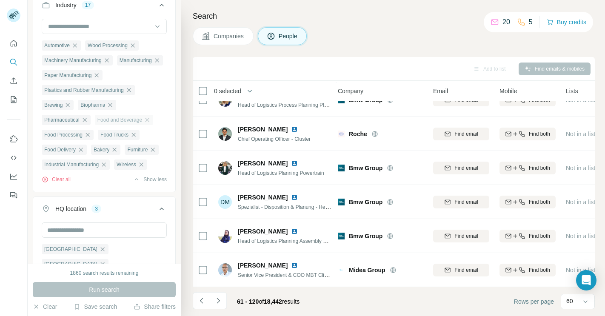
scroll to position [820, 0]
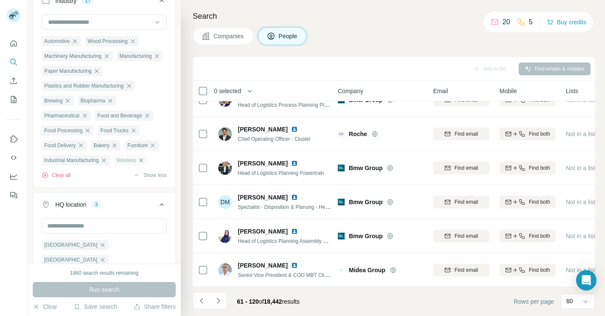
click at [143, 162] on icon "button" at bounding box center [142, 160] width 4 height 4
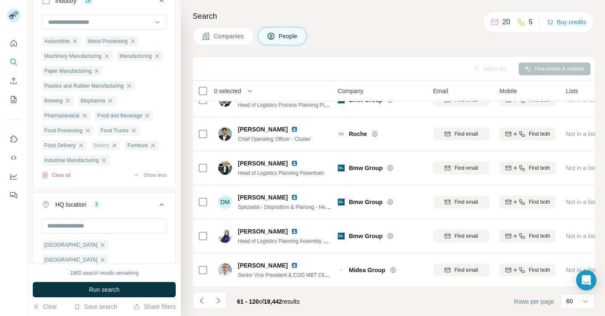
click at [116, 147] on icon "button" at bounding box center [115, 145] width 4 height 4
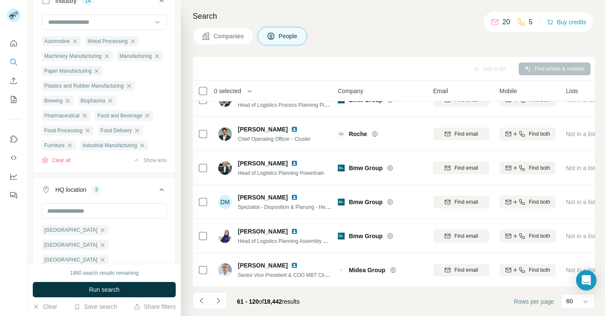
scroll to position [808, 0]
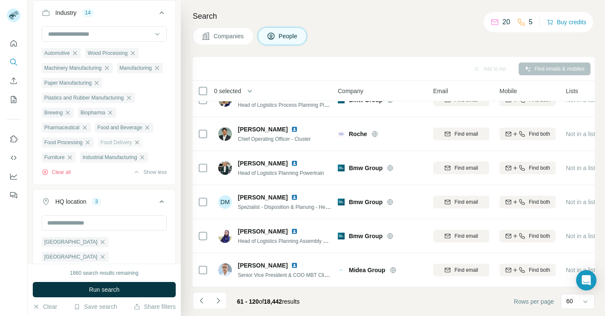
click at [139, 144] on icon "button" at bounding box center [137, 142] width 4 height 4
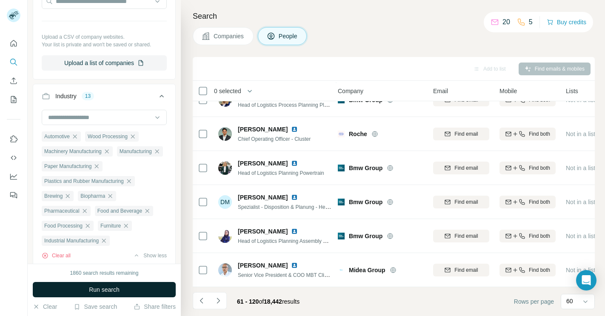
scroll to position [705, 0]
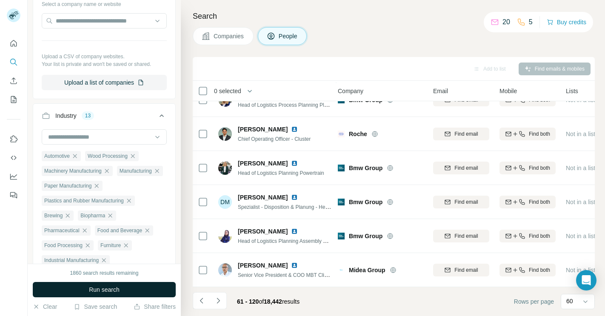
click at [113, 295] on button "Run search" at bounding box center [104, 289] width 143 height 15
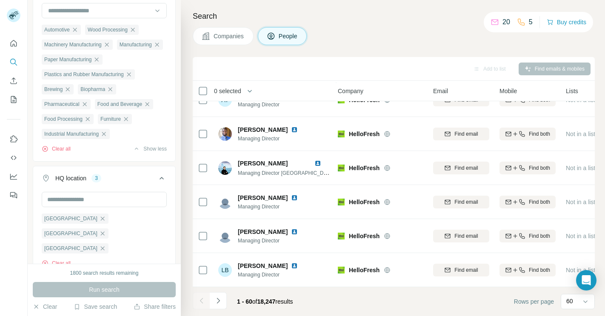
scroll to position [791, 0]
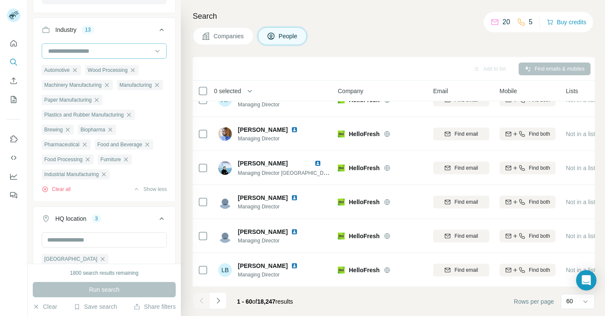
click at [132, 56] on input at bounding box center [99, 50] width 105 height 9
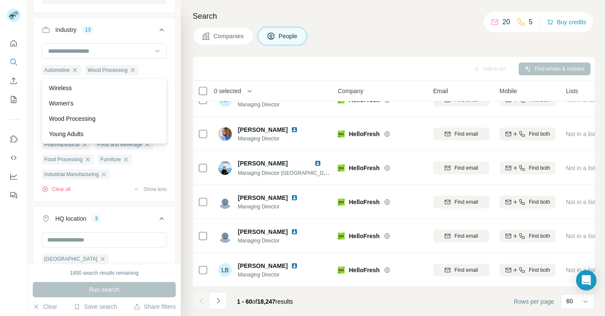
click at [173, 61] on div "Automotive Wood Processing Machinery Manufacturing Manufacturing Paper Manufact…" at bounding box center [104, 121] width 142 height 157
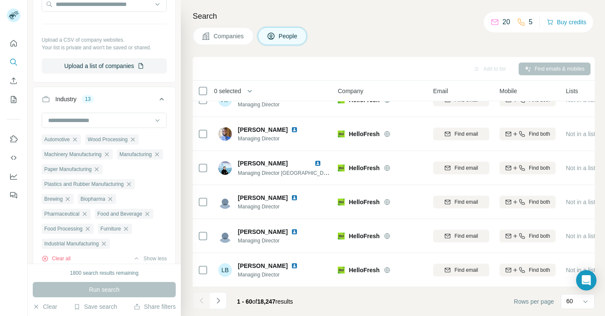
scroll to position [778, 0]
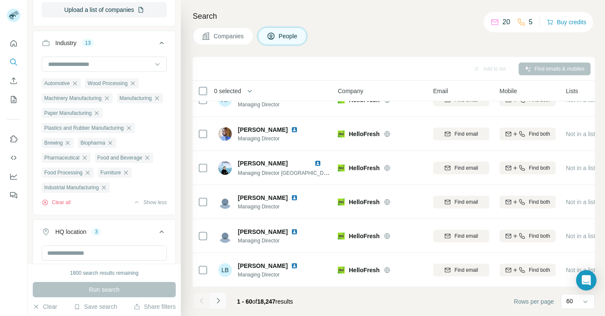
click at [212, 299] on button "Navigate to next page" at bounding box center [218, 300] width 17 height 17
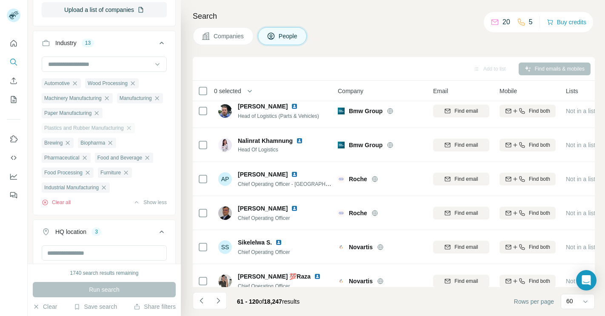
scroll to position [461, 0]
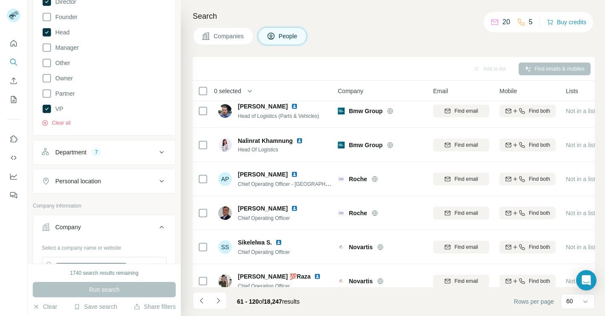
click at [156, 186] on div "Personal location" at bounding box center [99, 181] width 115 height 9
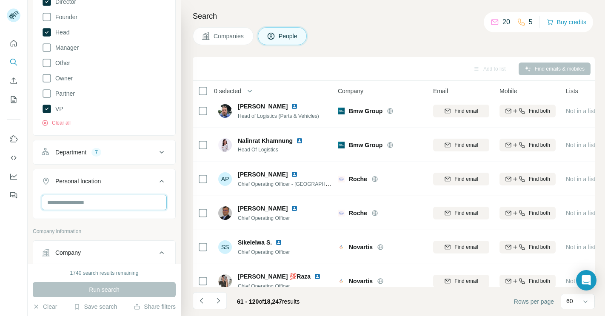
click at [131, 210] on input "text" at bounding box center [104, 202] width 125 height 15
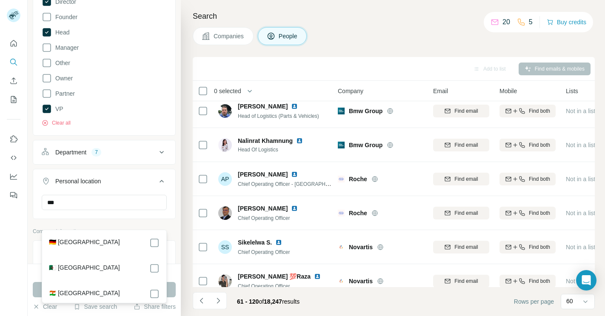
click at [130, 238] on div "🇩🇪 Germany" at bounding box center [104, 243] width 111 height 10
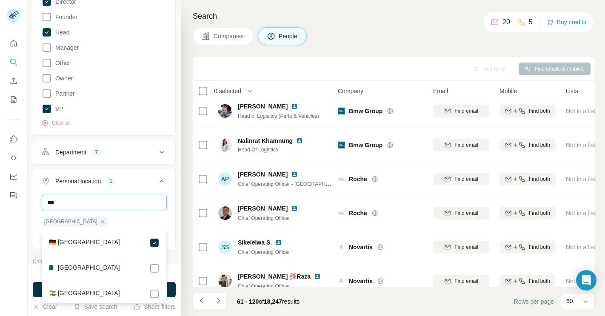
click at [125, 210] on input "***" at bounding box center [104, 202] width 125 height 15
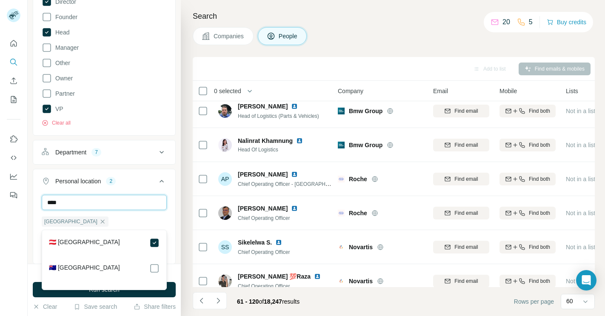
click at [134, 210] on input "****" at bounding box center [104, 202] width 125 height 15
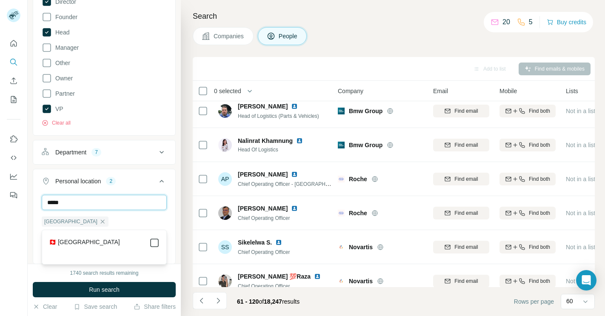
type input "*****"
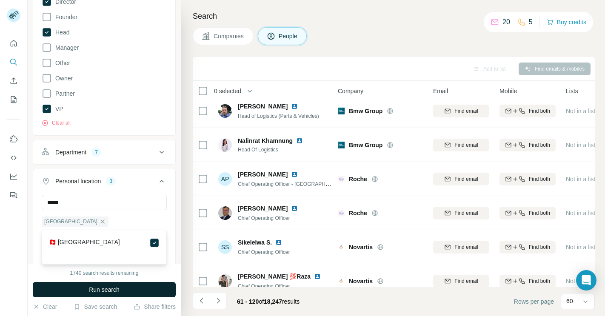
click at [157, 288] on button "Run search" at bounding box center [104, 289] width 143 height 15
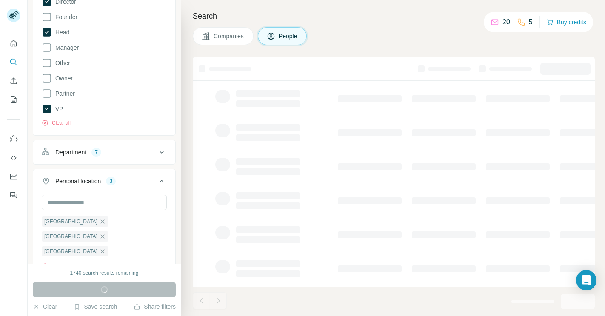
click at [157, 288] on div "Run search" at bounding box center [104, 289] width 143 height 15
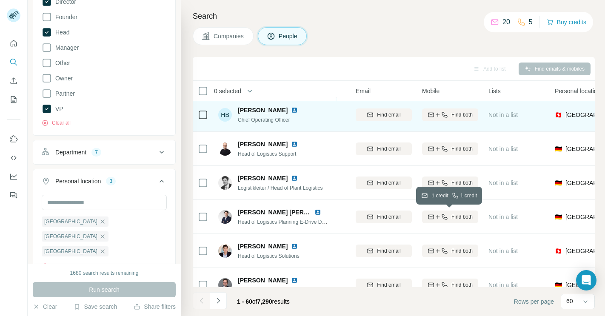
scroll to position [344, 85]
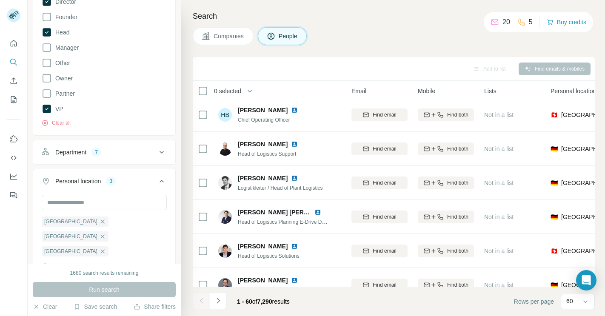
click at [530, 70] on div "Find emails & mobiles" at bounding box center [555, 69] width 72 height 13
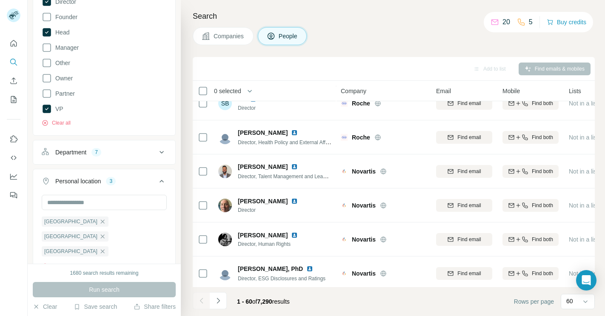
scroll to position [1857, 0]
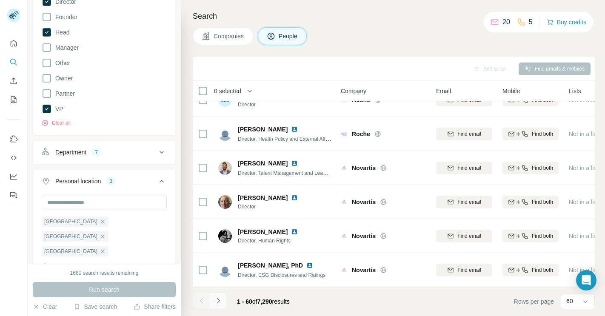
click at [220, 306] on button "Navigate to next page" at bounding box center [218, 300] width 17 height 17
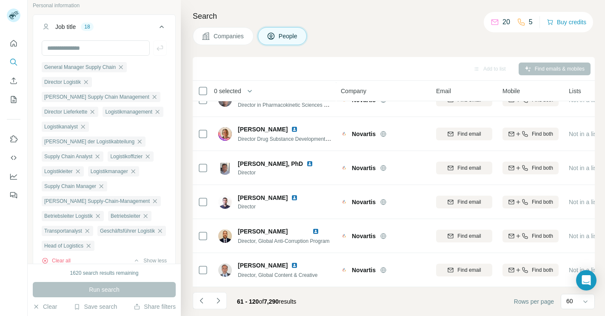
scroll to position [0, 0]
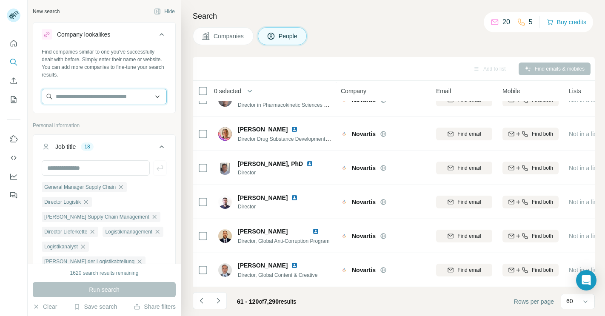
click at [136, 97] on input "text" at bounding box center [104, 96] width 125 height 15
click at [173, 75] on div "Find companies similar to one you've successfully dealt with before. Simply ent…" at bounding box center [104, 79] width 142 height 63
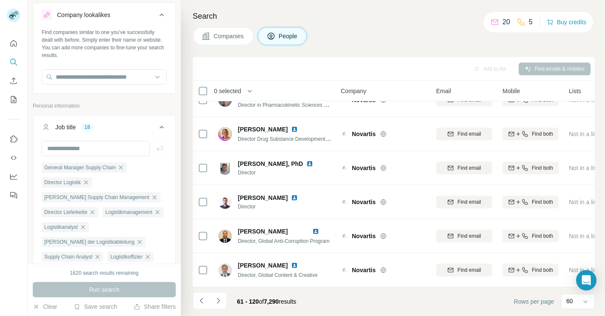
click at [166, 126] on icon at bounding box center [162, 127] width 10 height 10
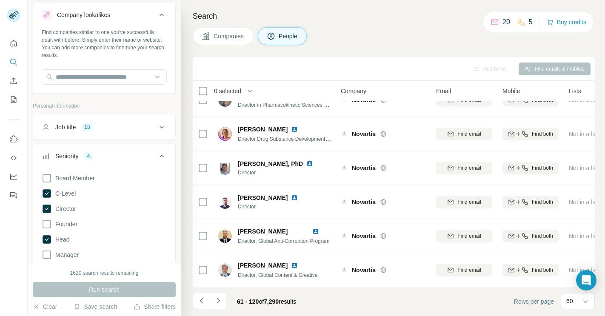
click at [163, 153] on icon at bounding box center [162, 156] width 10 height 10
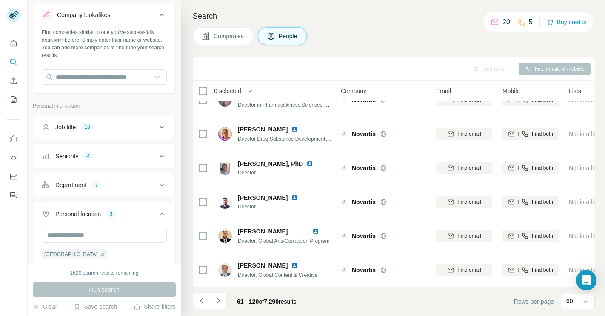
scroll to position [73, 0]
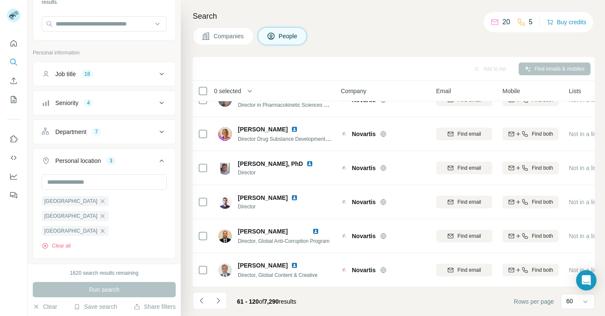
click at [162, 163] on icon at bounding box center [162, 161] width 10 height 10
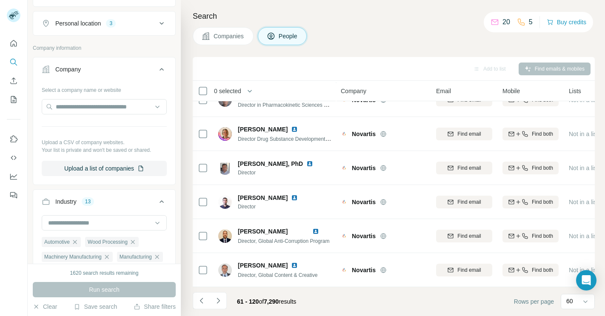
scroll to position [268, 0]
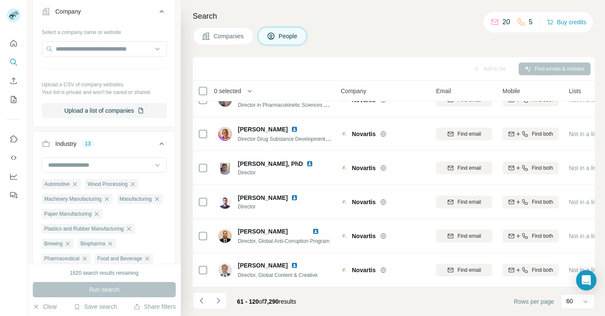
click at [160, 144] on icon at bounding box center [162, 144] width 4 height 3
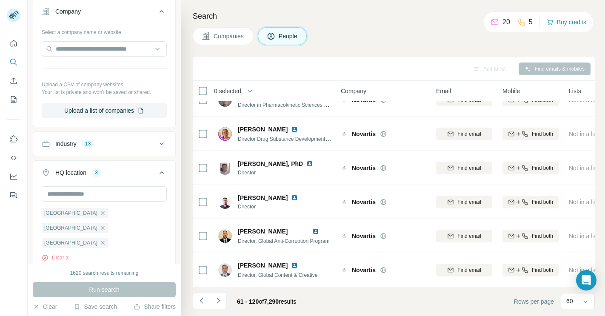
scroll to position [311, 0]
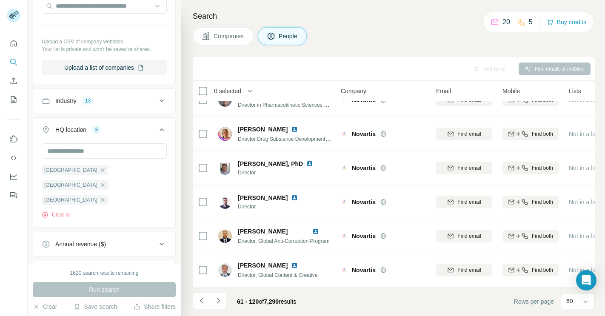
click at [161, 131] on icon at bounding box center [162, 130] width 10 height 10
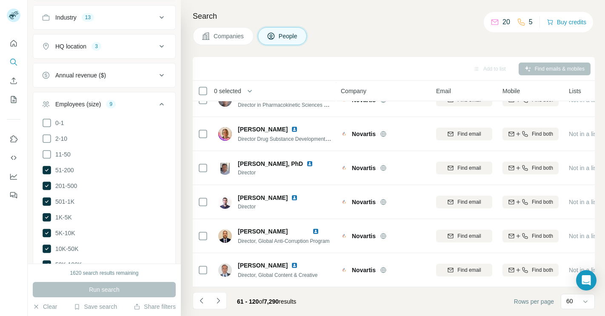
scroll to position [424, 0]
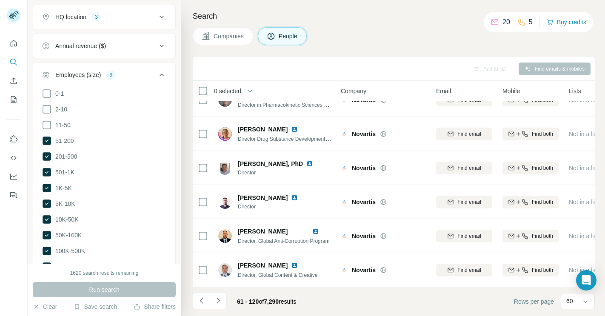
click at [161, 82] on button "Employees (size) 9" at bounding box center [104, 77] width 142 height 24
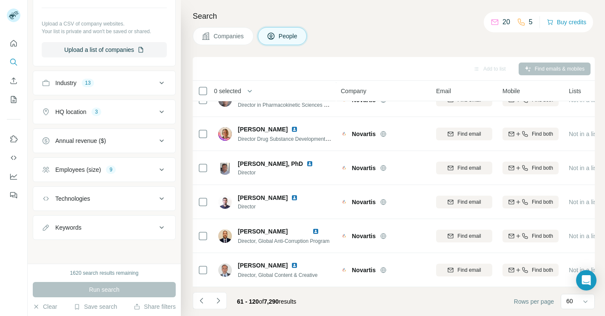
scroll to position [329, 0]
click at [157, 193] on button "Technologies" at bounding box center [104, 199] width 142 height 20
click at [157, 193] on button "Technologies" at bounding box center [104, 201] width 142 height 24
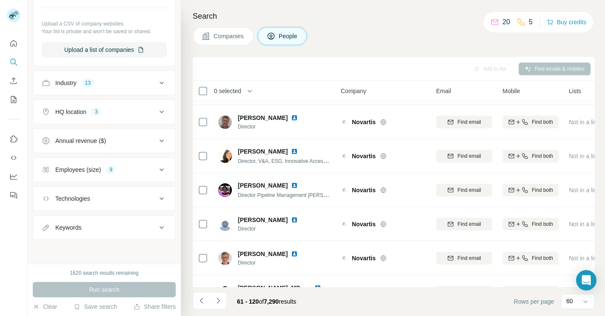
scroll to position [0, 0]
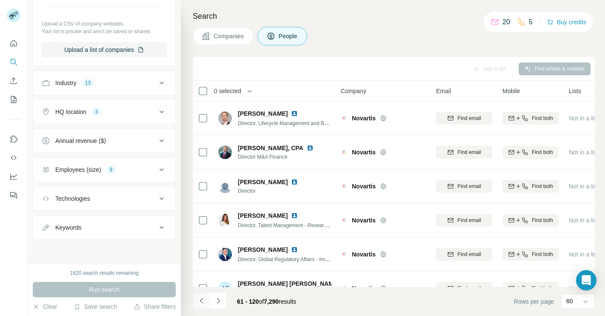
click at [201, 300] on icon "Navigate to previous page" at bounding box center [201, 301] width 9 height 9
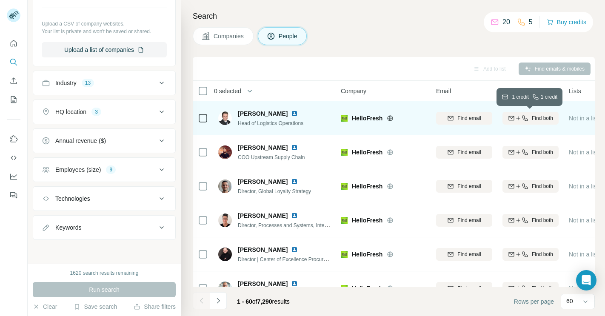
click at [538, 122] on button "Find both" at bounding box center [531, 118] width 56 height 13
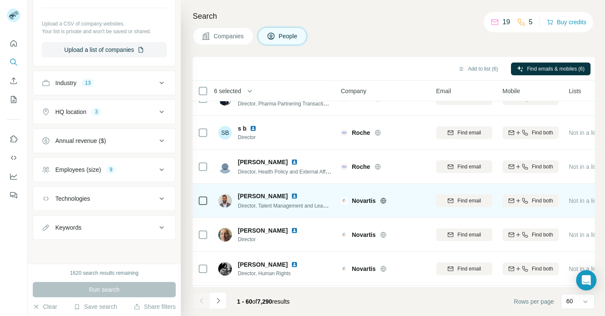
scroll to position [1857, 0]
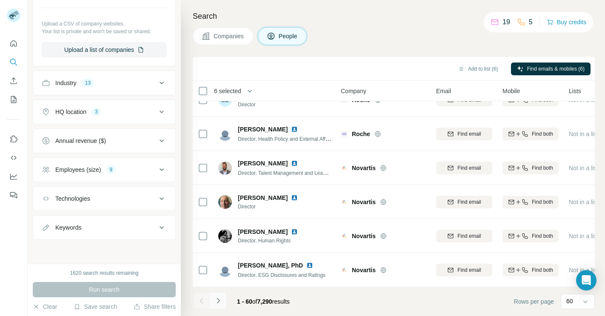
click at [217, 297] on icon "Navigate to next page" at bounding box center [218, 301] width 9 height 9
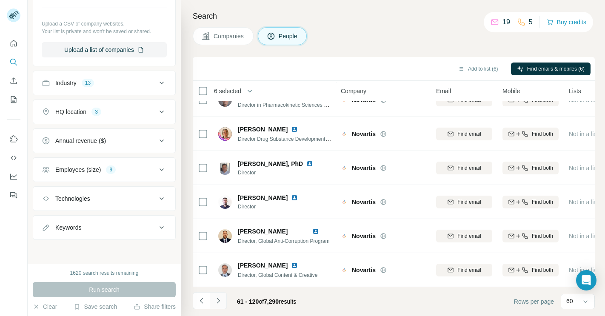
click at [215, 303] on icon "Navigate to next page" at bounding box center [218, 301] width 9 height 9
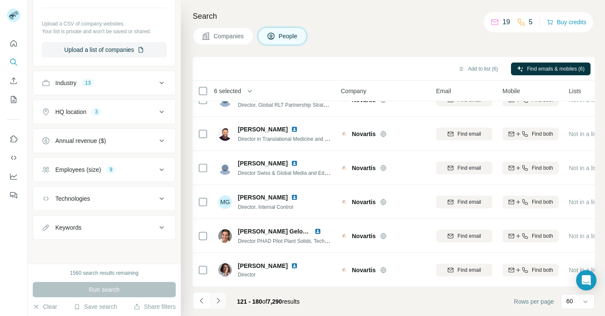
click at [220, 305] on icon "Navigate to next page" at bounding box center [218, 301] width 9 height 9
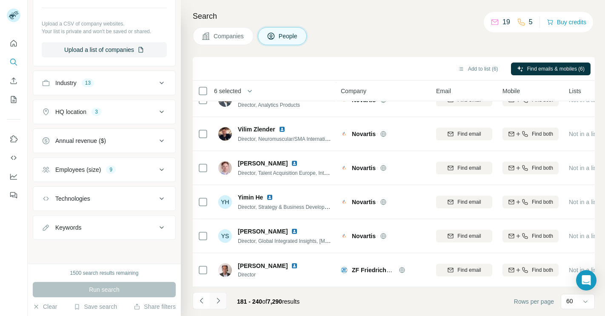
click at [222, 298] on icon "Navigate to next page" at bounding box center [218, 301] width 9 height 9
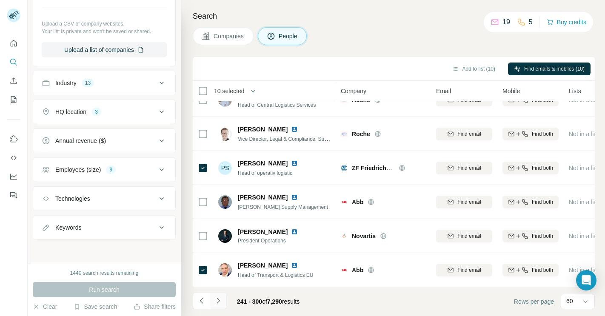
click at [219, 298] on icon "Navigate to next page" at bounding box center [218, 301] width 9 height 9
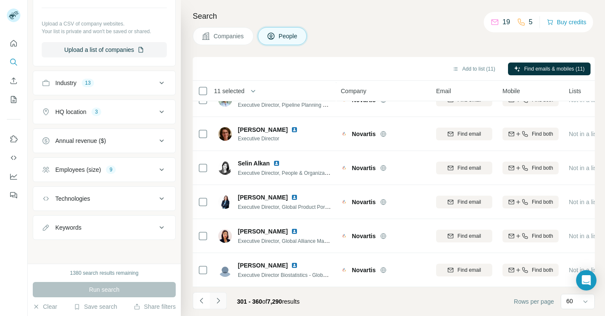
click at [220, 301] on icon "Navigate to next page" at bounding box center [218, 301] width 9 height 9
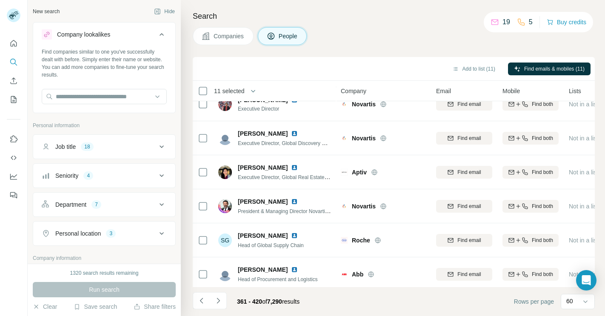
scroll to position [30, 0]
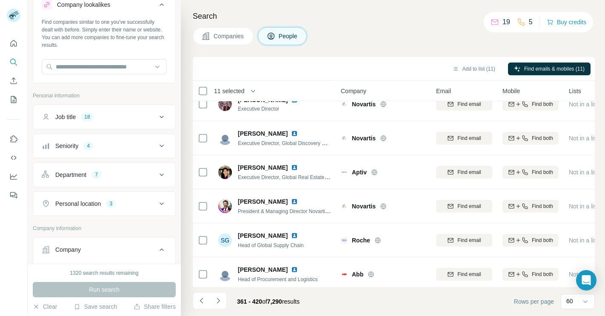
click at [157, 119] on icon at bounding box center [162, 117] width 10 height 10
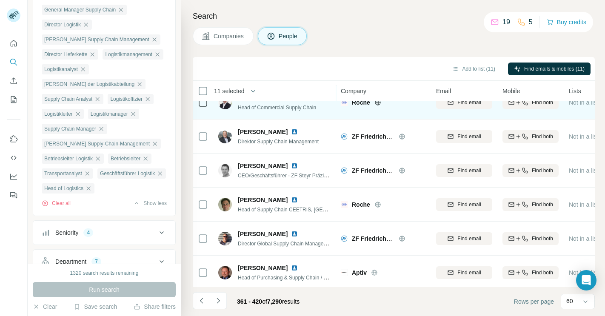
scroll to position [1447, 0]
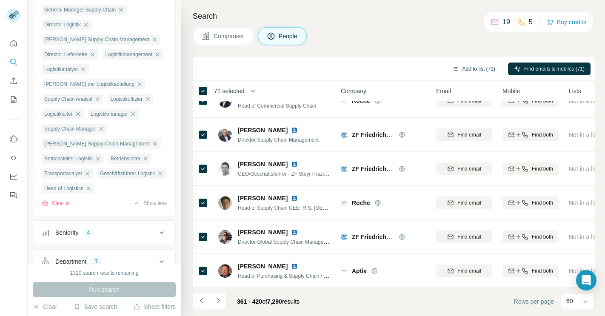
click at [471, 63] on button "Add to list (71)" at bounding box center [473, 69] width 55 height 13
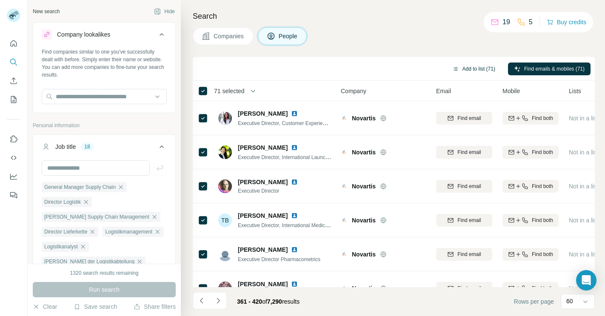
scroll to position [1447, 0]
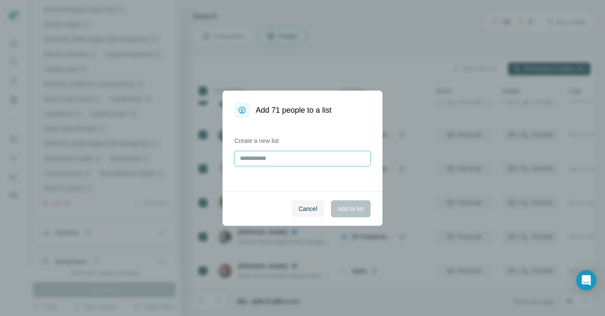
click at [294, 154] on input "text" at bounding box center [302, 158] width 136 height 15
type input "*********"
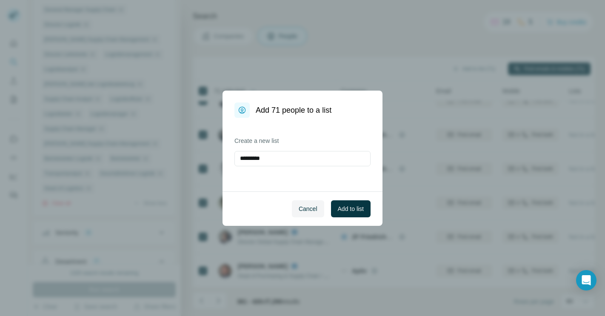
click at [348, 218] on div "Cancel Add to list" at bounding box center [303, 208] width 160 height 34
click at [348, 214] on button "Add to list" at bounding box center [351, 208] width 40 height 17
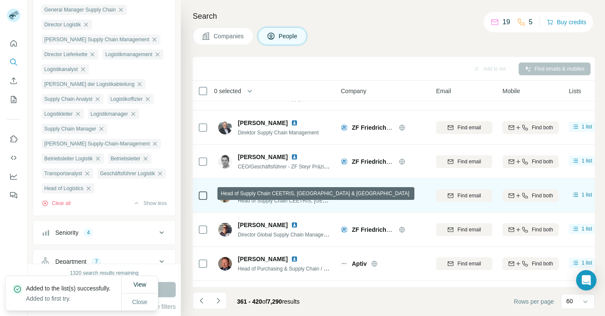
scroll to position [1455, 0]
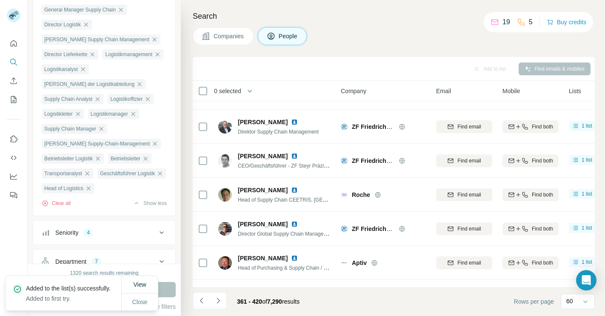
click at [48, 287] on p "Added to the list(s) successfully." at bounding box center [71, 288] width 91 height 9
click at [122, 286] on div "View" at bounding box center [140, 284] width 36 height 17
click at [136, 281] on span "View" at bounding box center [139, 284] width 13 height 7
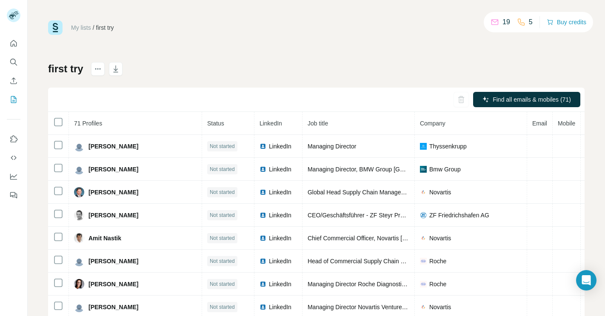
click at [457, 127] on th "Company" at bounding box center [471, 123] width 112 height 23
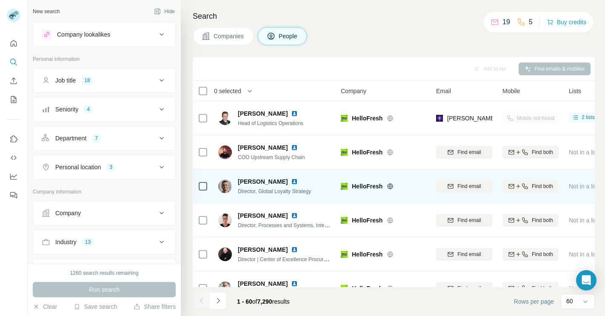
scroll to position [0, 63]
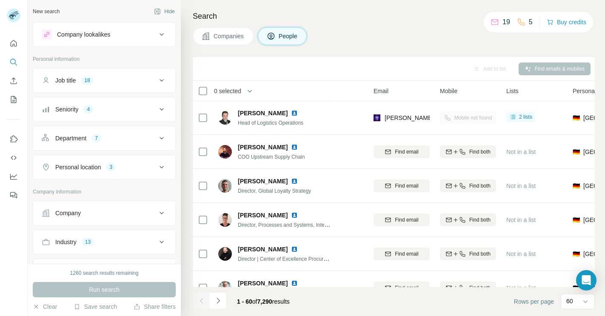
click at [121, 87] on button "Job title 18" at bounding box center [104, 80] width 142 height 20
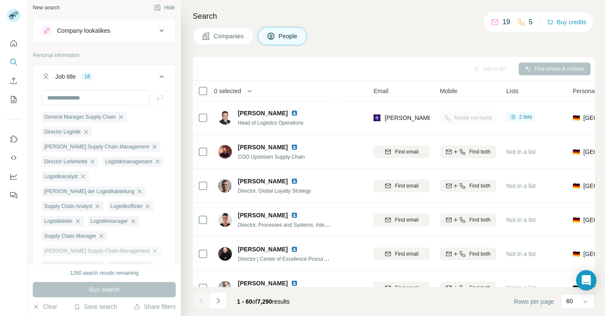
scroll to position [4, 0]
click at [124, 118] on icon "button" at bounding box center [120, 116] width 7 height 7
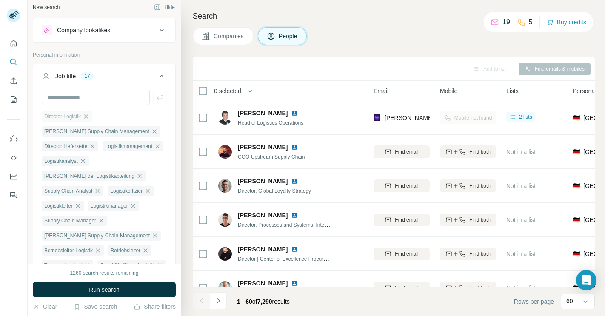
click at [89, 118] on icon "button" at bounding box center [86, 116] width 7 height 7
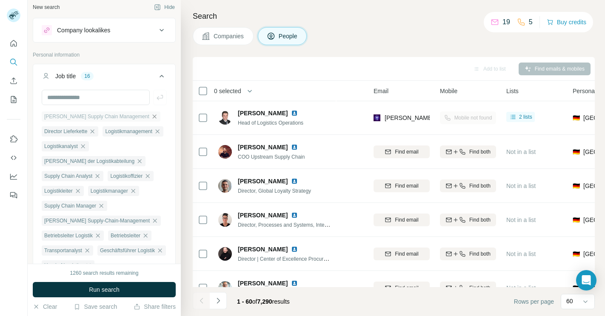
click at [151, 118] on icon "button" at bounding box center [154, 116] width 7 height 7
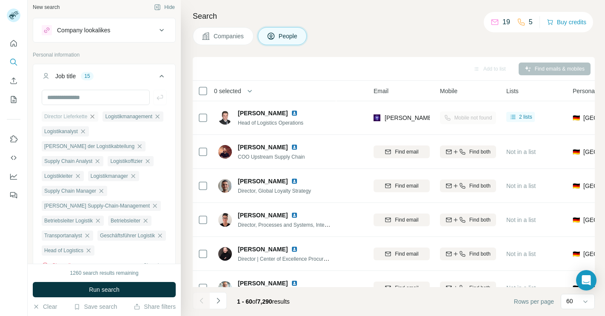
click at [94, 117] on icon "button" at bounding box center [93, 116] width 4 height 4
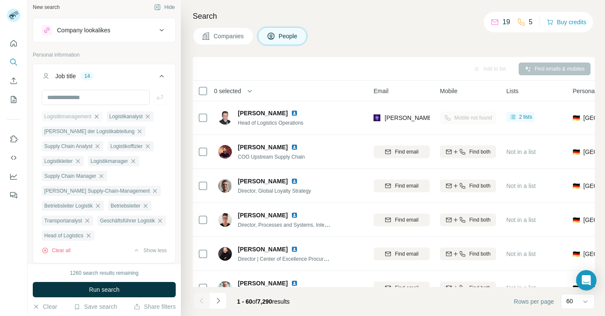
click at [99, 117] on icon "button" at bounding box center [96, 116] width 7 height 7
click at [85, 116] on icon "button" at bounding box center [83, 116] width 4 height 4
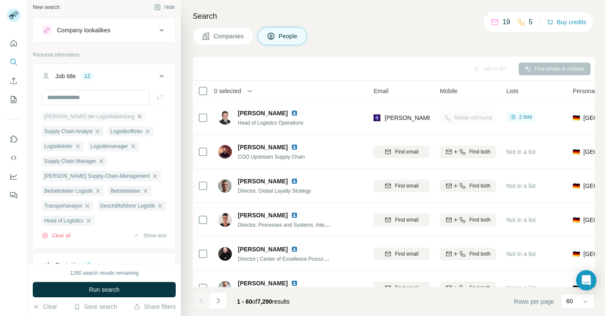
click at [136, 117] on icon "button" at bounding box center [139, 116] width 7 height 7
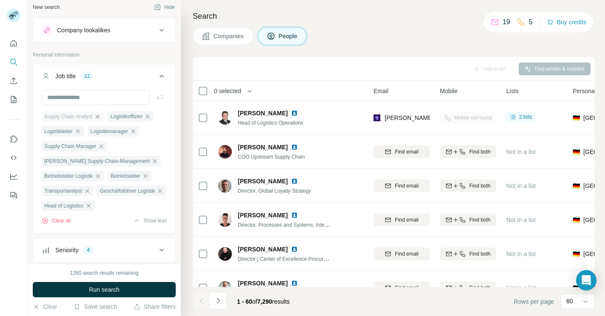
click at [98, 117] on icon "button" at bounding box center [97, 116] width 7 height 7
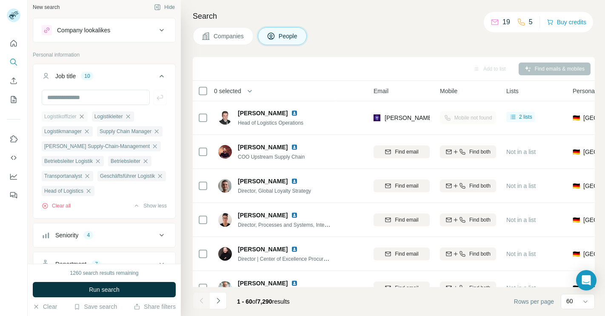
click at [85, 115] on icon "button" at bounding box center [81, 116] width 7 height 7
click at [80, 116] on icon "button" at bounding box center [78, 116] width 4 height 4
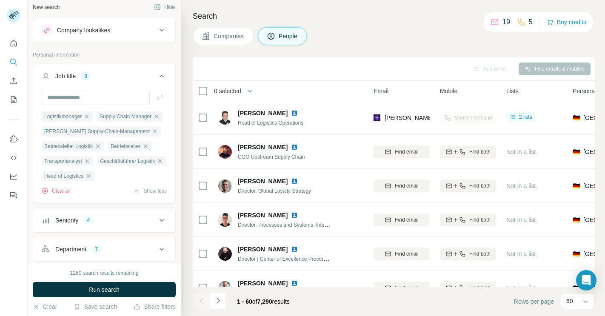
click at [153, 120] on icon "button" at bounding box center [156, 116] width 7 height 7
click at [89, 118] on icon "button" at bounding box center [86, 116] width 7 height 7
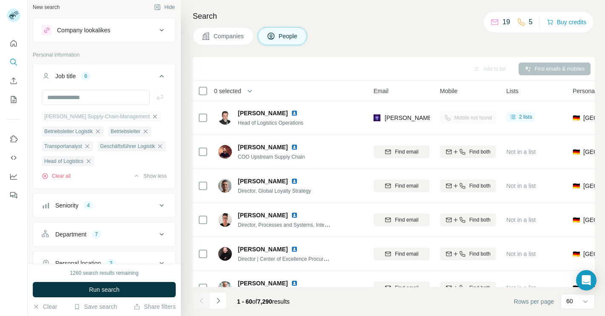
click at [153, 117] on icon "button" at bounding box center [155, 116] width 4 height 4
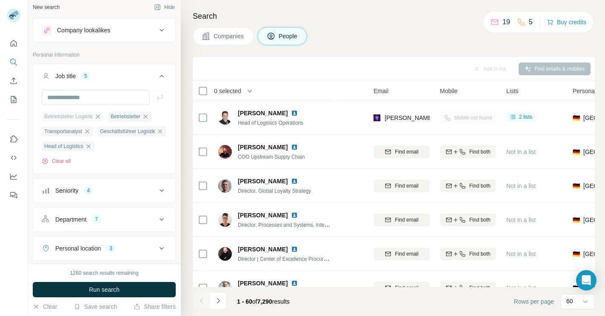
click at [100, 117] on icon "button" at bounding box center [98, 116] width 4 height 4
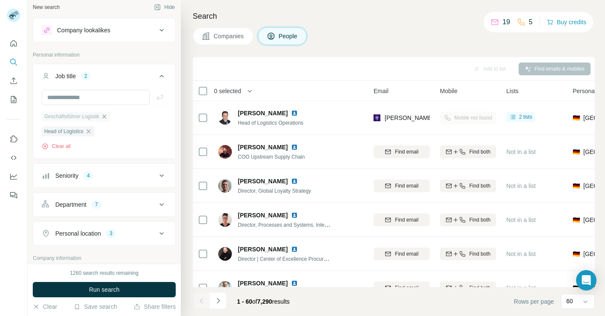
click at [106, 118] on icon "button" at bounding box center [104, 116] width 7 height 7
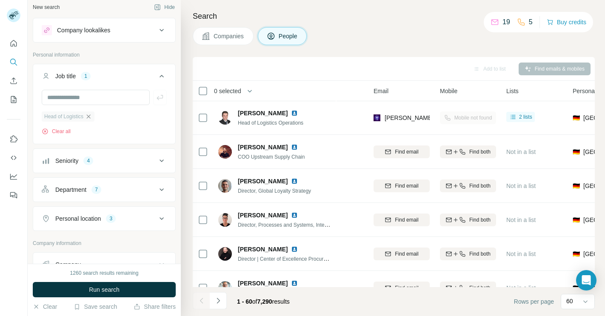
click at [88, 117] on icon "button" at bounding box center [88, 116] width 7 height 7
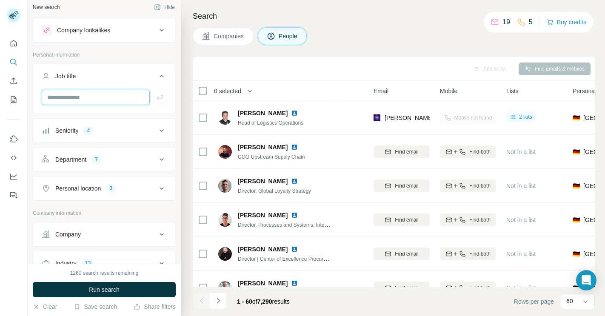
click at [47, 99] on input "text" at bounding box center [96, 97] width 108 height 15
paste input "**********"
type input "**********"
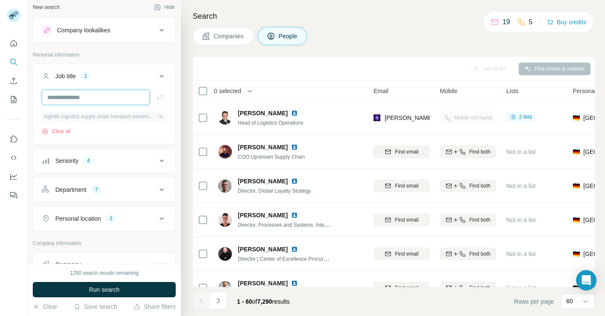
scroll to position [0, 0]
click at [159, 116] on icon "button" at bounding box center [160, 116] width 7 height 7
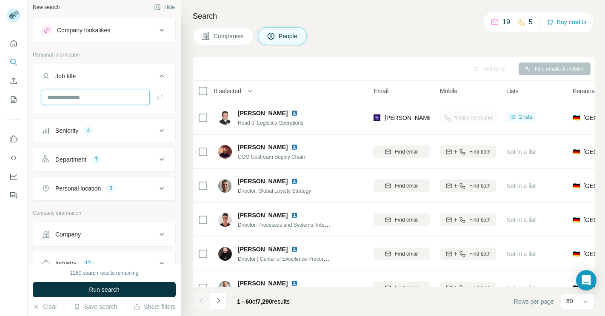
click at [95, 97] on input "text" at bounding box center [96, 97] width 108 height 15
paste input "**********"
click at [59, 97] on input "**********" at bounding box center [96, 97] width 108 height 15
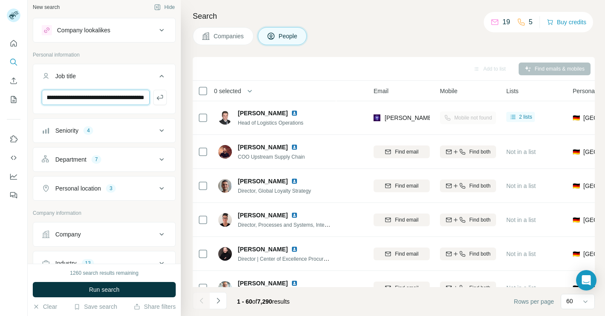
click at [106, 95] on input "**********" at bounding box center [96, 97] width 108 height 15
click at [132, 98] on input "**********" at bounding box center [96, 97] width 108 height 15
click at [111, 96] on input "**********" at bounding box center [96, 97] width 108 height 15
click at [77, 96] on input "**********" at bounding box center [96, 97] width 108 height 15
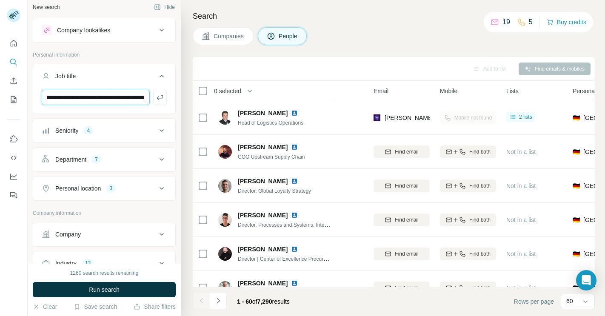
scroll to position [0, 48]
click at [84, 96] on input "**********" at bounding box center [96, 97] width 108 height 15
click at [91, 98] on input "**********" at bounding box center [96, 97] width 108 height 15
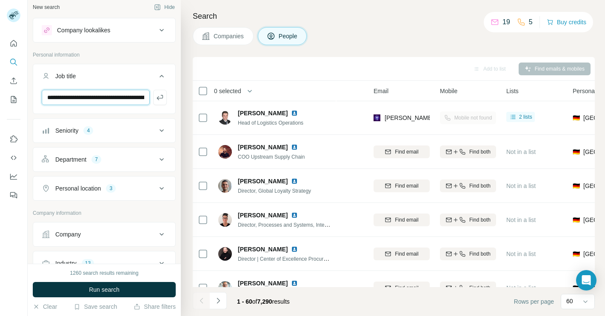
click at [71, 97] on input "**********" at bounding box center [96, 97] width 108 height 15
type input "**********"
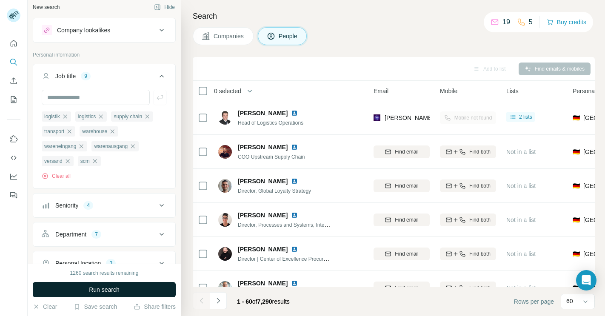
click at [114, 287] on span "Run search" at bounding box center [104, 290] width 31 height 9
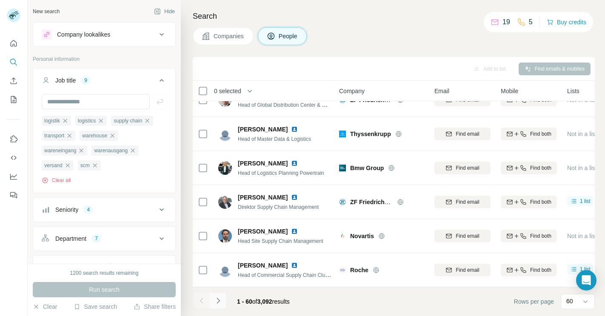
click at [217, 299] on icon "Navigate to next page" at bounding box center [218, 301] width 3 height 6
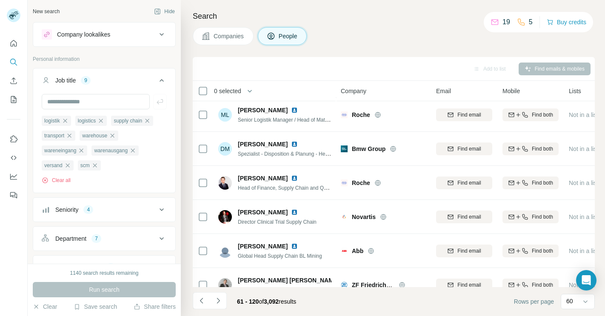
scroll to position [1572, 0]
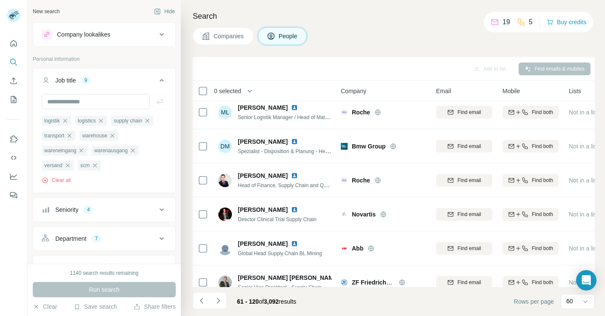
click at [134, 207] on div "Seniority 4" at bounding box center [99, 210] width 115 height 9
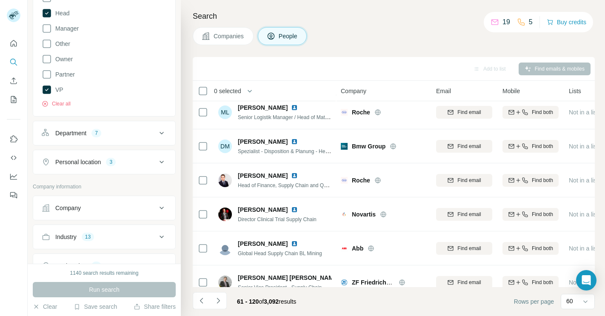
scroll to position [283, 0]
click at [142, 231] on div "Industry 13" at bounding box center [99, 234] width 115 height 9
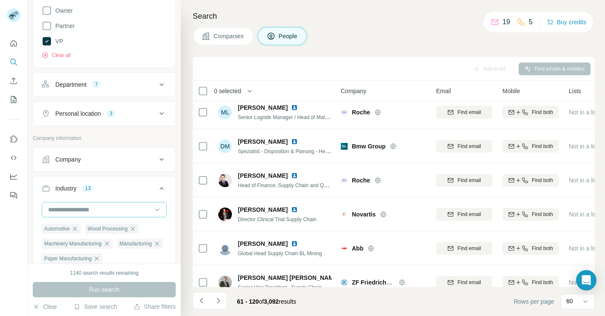
click at [122, 213] on input at bounding box center [99, 209] width 105 height 9
type input "*****"
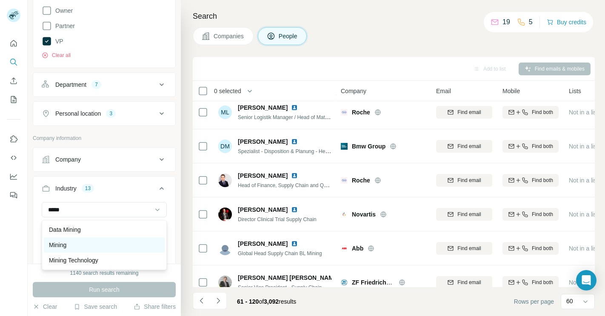
click at [83, 245] on div "Mining" at bounding box center [104, 245] width 111 height 9
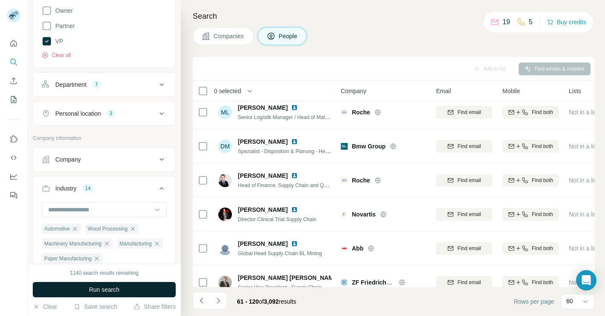
click at [129, 291] on button "Run search" at bounding box center [104, 289] width 143 height 15
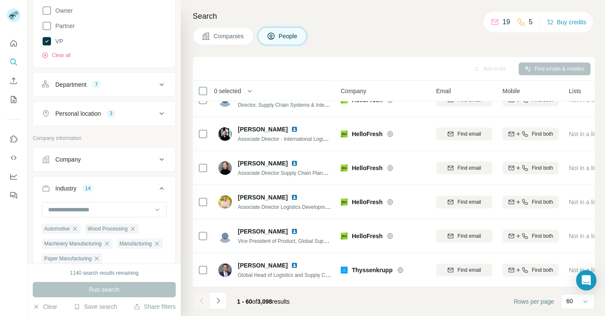
scroll to position [1572, 0]
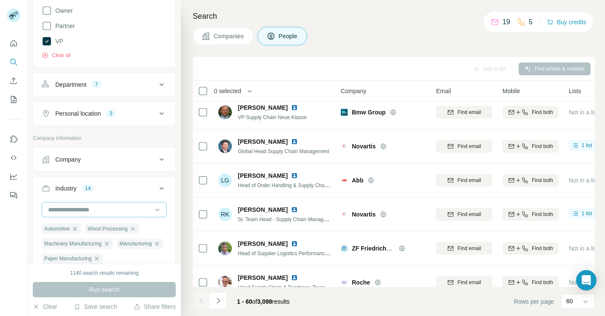
click at [85, 211] on input at bounding box center [99, 209] width 105 height 9
type input "***"
click at [65, 225] on div "Oil and Gas" at bounding box center [104, 229] width 121 height 15
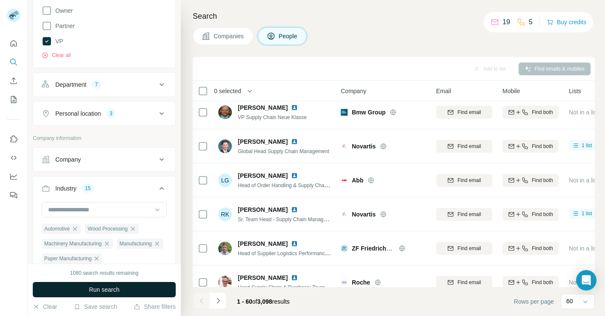
click at [104, 295] on button "Run search" at bounding box center [104, 289] width 143 height 15
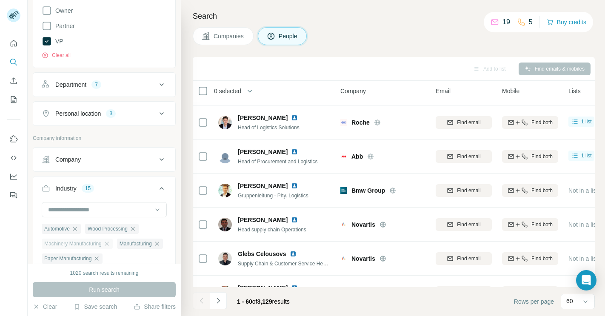
scroll to position [1471, 0]
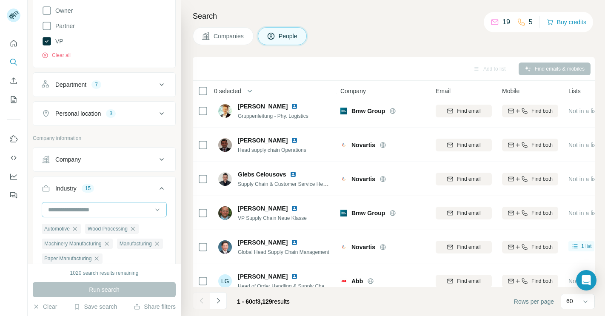
click at [107, 211] on input at bounding box center [99, 209] width 105 height 9
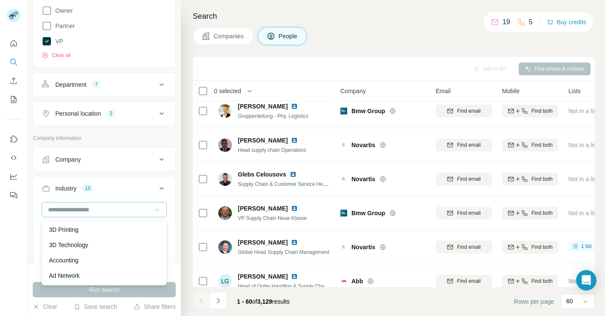
click at [157, 208] on icon at bounding box center [157, 210] width 9 height 9
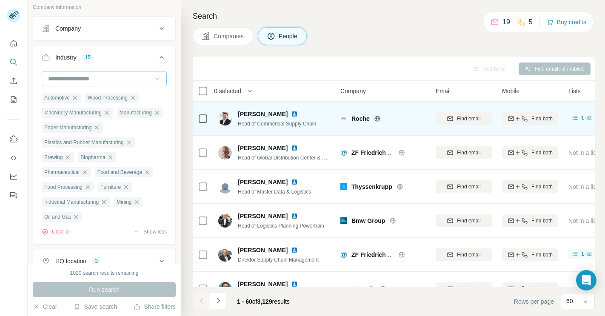
scroll to position [1857, 0]
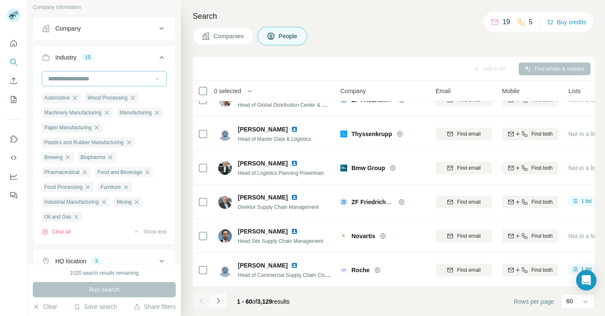
click at [220, 301] on icon "Navigate to next page" at bounding box center [218, 301] width 9 height 9
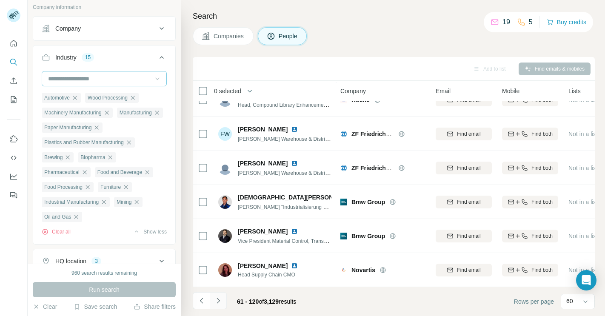
click at [218, 302] on icon "Navigate to next page" at bounding box center [218, 301] width 3 height 6
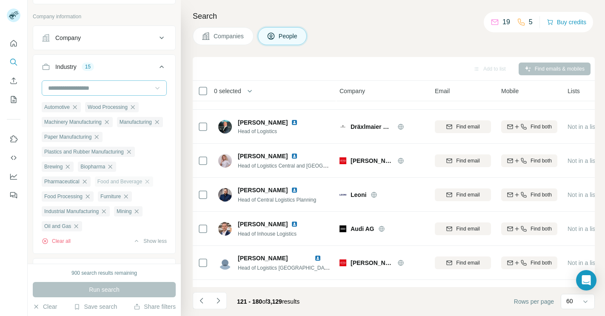
scroll to position [451, 0]
click at [120, 91] on input at bounding box center [99, 86] width 105 height 9
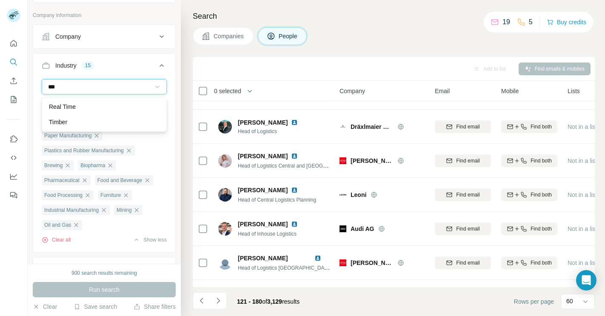
type input "***"
click at [78, 125] on div "Timber" at bounding box center [104, 122] width 111 height 9
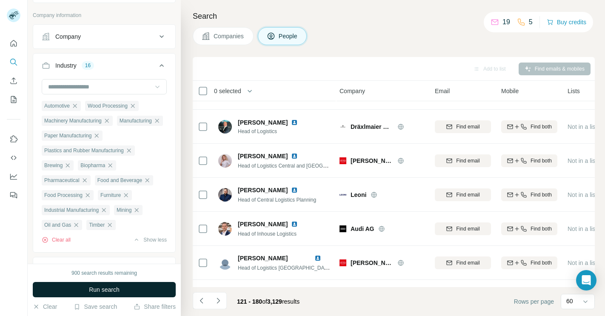
click at [112, 288] on span "Run search" at bounding box center [104, 290] width 31 height 9
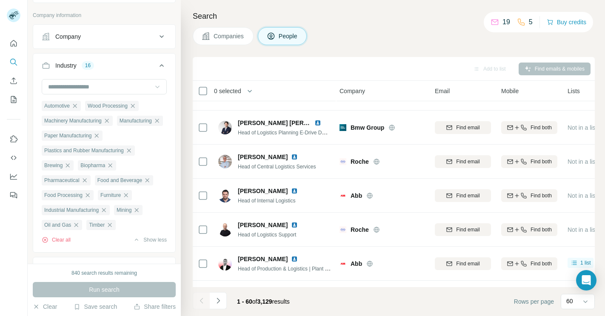
scroll to position [673, 1]
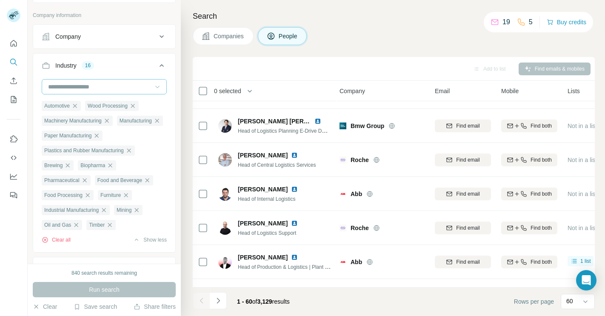
click at [89, 84] on input at bounding box center [99, 86] width 105 height 9
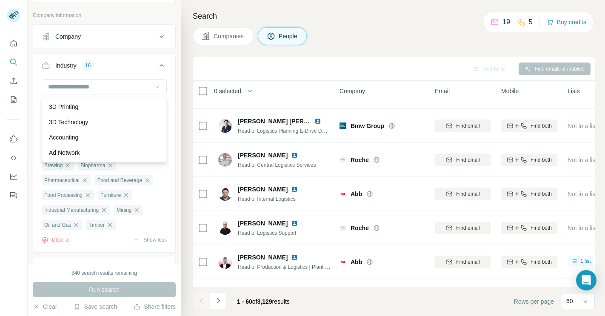
click at [187, 61] on div "Search Companies People Add to list Find emails & mobiles 0 selected People Com…" at bounding box center [393, 158] width 424 height 316
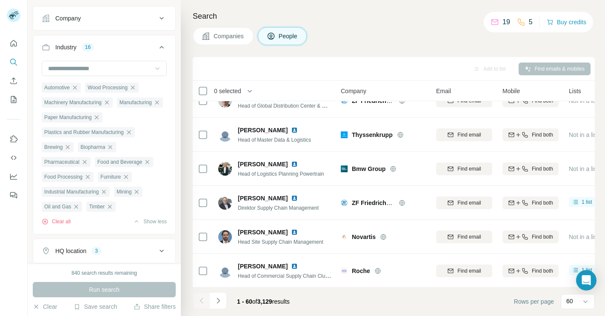
scroll to position [1857, 0]
click at [221, 306] on button "Navigate to next page" at bounding box center [218, 300] width 17 height 17
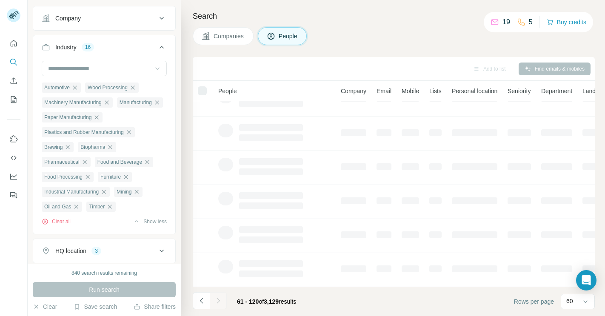
scroll to position [154, 0]
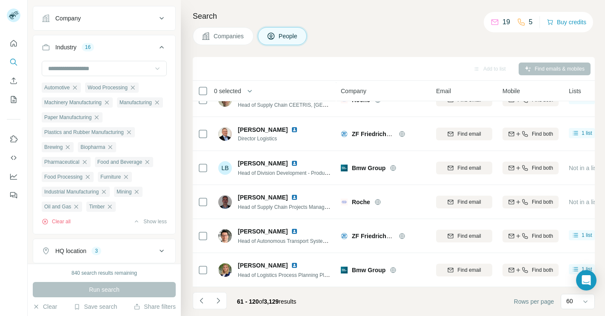
click at [163, 51] on icon at bounding box center [162, 47] width 10 height 10
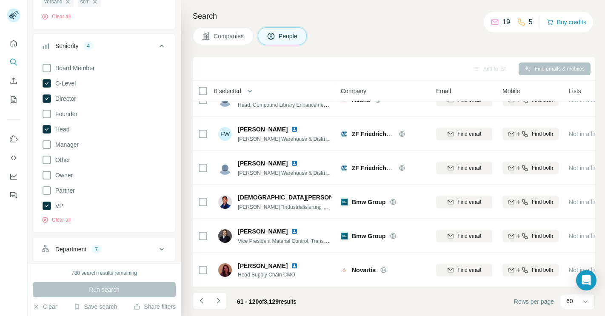
scroll to position [160, 0]
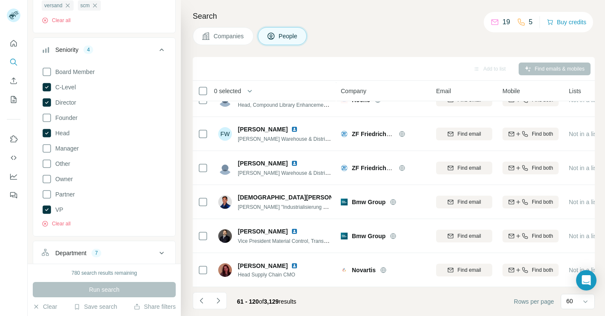
click at [161, 50] on icon at bounding box center [162, 50] width 4 height 3
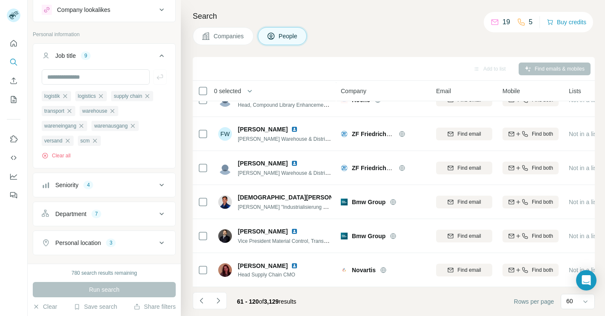
scroll to position [21, 0]
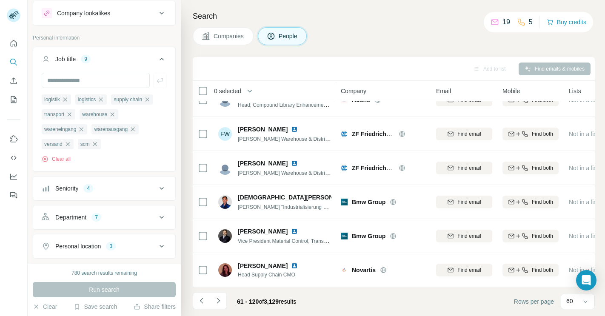
click at [161, 57] on icon at bounding box center [162, 59] width 10 height 10
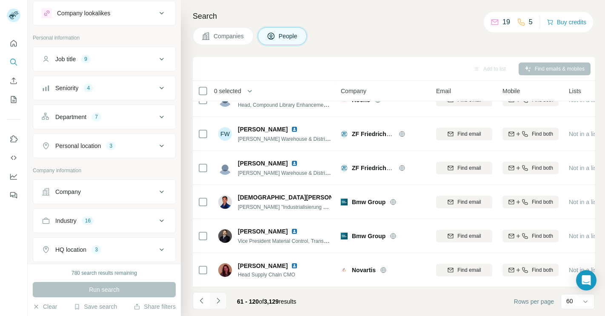
click at [218, 299] on icon "Navigate to next page" at bounding box center [218, 301] width 3 height 6
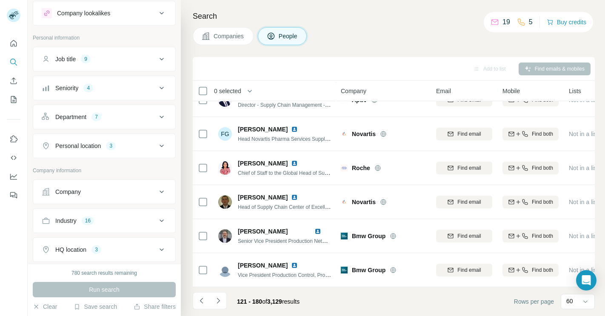
scroll to position [1857, 0]
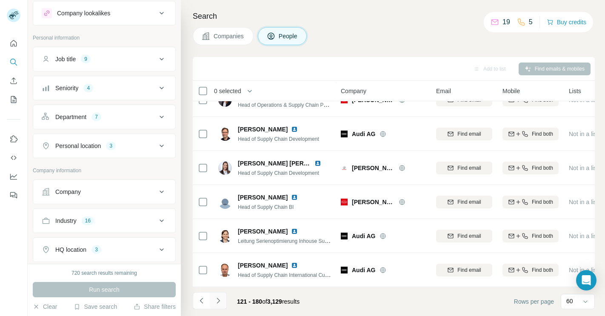
click at [223, 301] on button "Navigate to next page" at bounding box center [218, 300] width 17 height 17
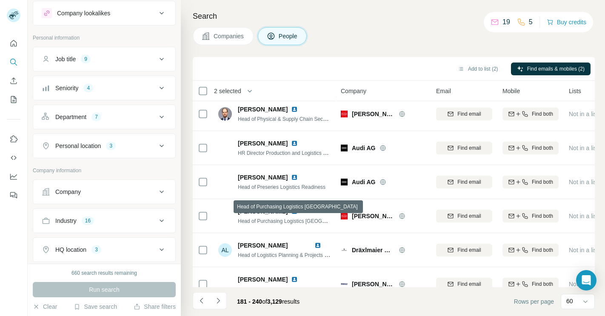
scroll to position [503, 0]
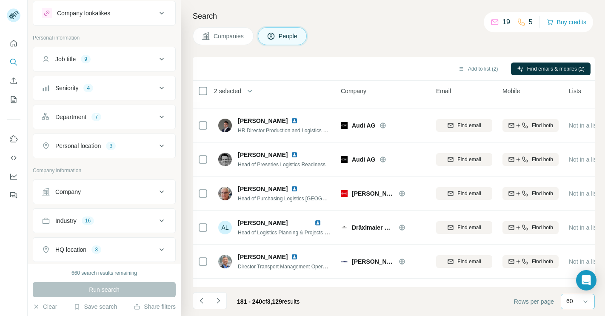
click at [574, 303] on div "60" at bounding box center [576, 301] width 21 height 9
click at [252, 91] on icon "button" at bounding box center [250, 91] width 4 height 3
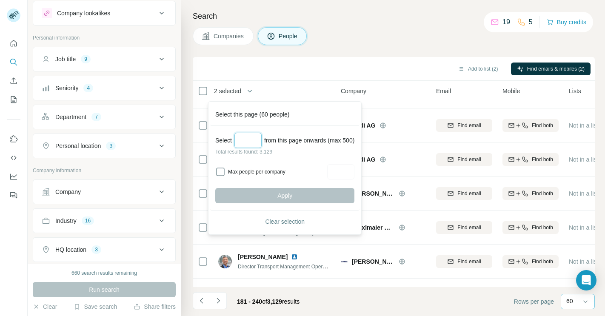
click at [249, 146] on input "Select a number (up to 500)" at bounding box center [247, 140] width 27 height 15
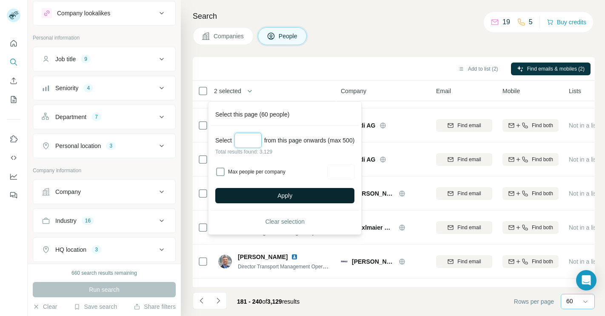
type input "***"
click at [286, 198] on span "Apply" at bounding box center [284, 195] width 15 height 9
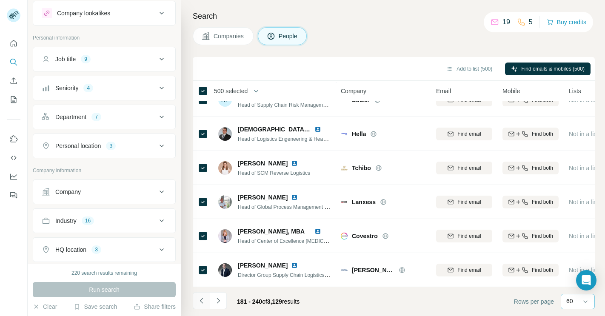
click at [200, 301] on icon "Navigate to previous page" at bounding box center [201, 301] width 3 height 6
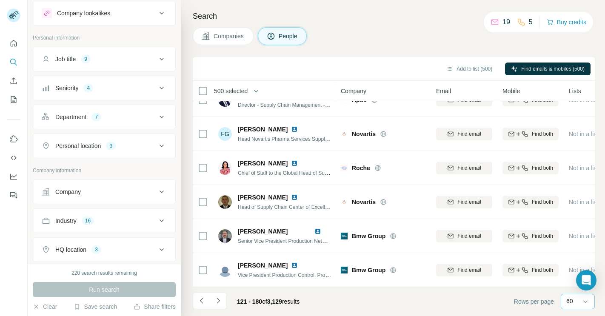
scroll to position [1857, 0]
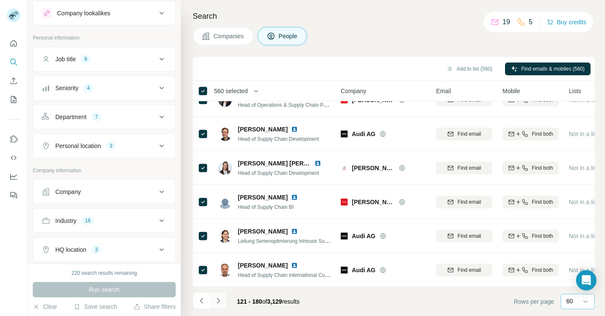
click at [217, 304] on icon "Navigate to next page" at bounding box center [218, 301] width 9 height 9
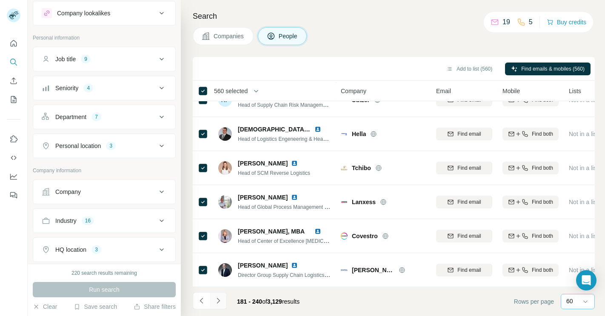
click at [217, 304] on icon "Navigate to next page" at bounding box center [218, 301] width 9 height 9
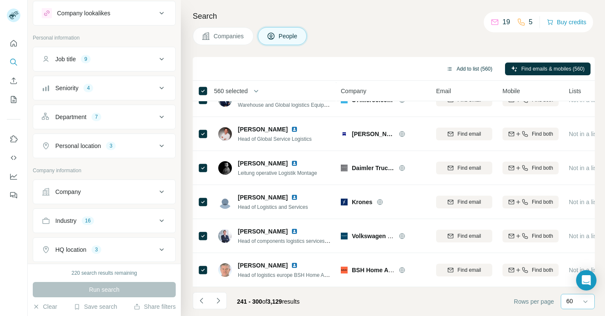
click at [472, 71] on button "Add to list (560)" at bounding box center [469, 69] width 58 height 13
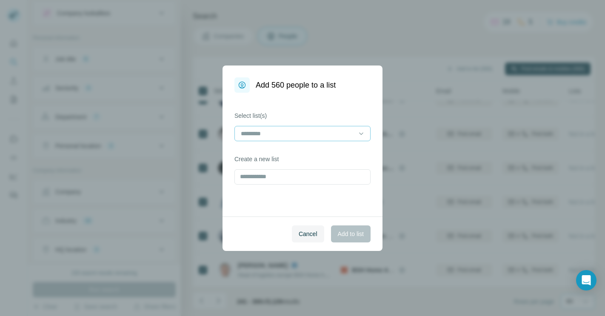
click at [323, 134] on input at bounding box center [297, 133] width 115 height 9
click at [267, 158] on div "first try" at bounding box center [303, 152] width 132 height 15
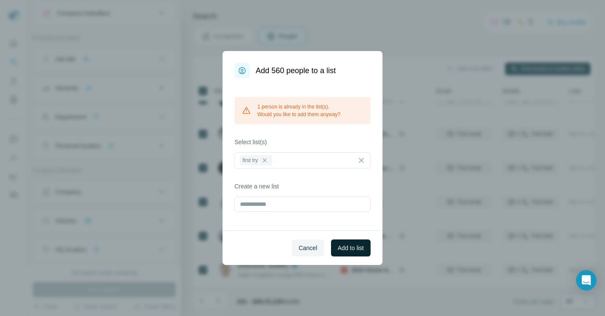
click at [352, 254] on button "Add to list" at bounding box center [351, 248] width 40 height 17
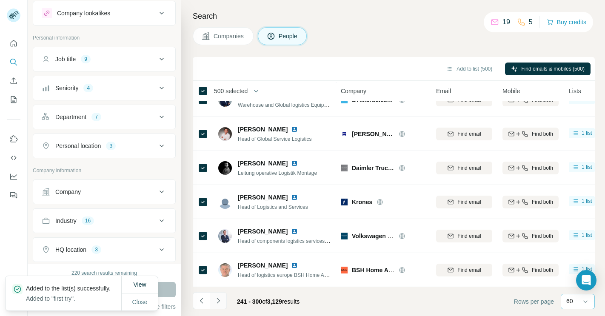
click at [221, 300] on icon "Navigate to next page" at bounding box center [218, 301] width 9 height 9
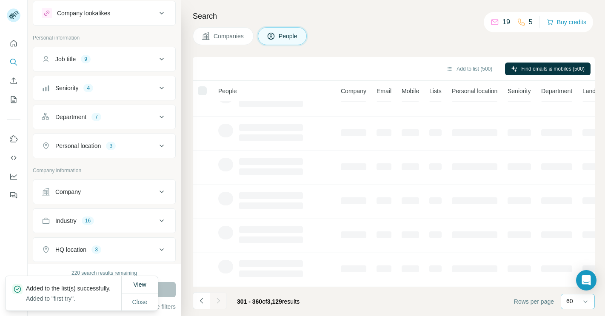
click at [221, 300] on icon "Navigate to next page" at bounding box center [218, 301] width 9 height 9
click at [221, 300] on div at bounding box center [218, 300] width 17 height 17
click at [221, 300] on icon "Navigate to next page" at bounding box center [218, 301] width 9 height 9
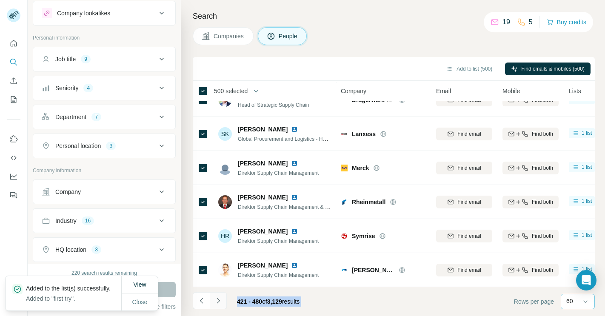
click at [221, 300] on icon "Navigate to next page" at bounding box center [218, 301] width 9 height 9
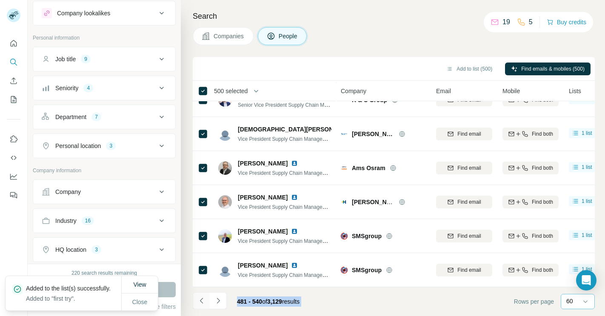
scroll to position [1857, 0]
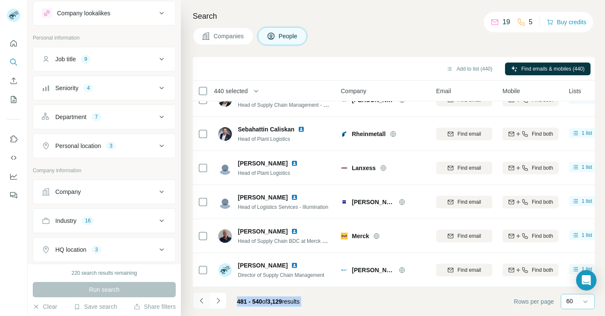
click at [198, 302] on icon "Navigate to previous page" at bounding box center [201, 301] width 9 height 9
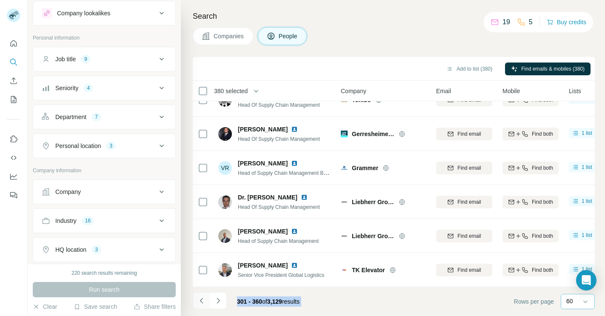
click at [197, 297] on icon "Navigate to previous page" at bounding box center [201, 301] width 9 height 9
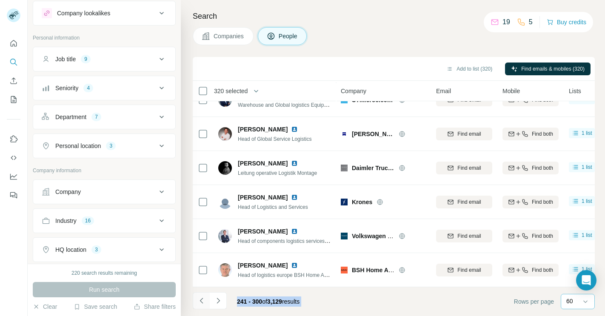
click at [200, 301] on icon "Navigate to previous page" at bounding box center [201, 301] width 9 height 9
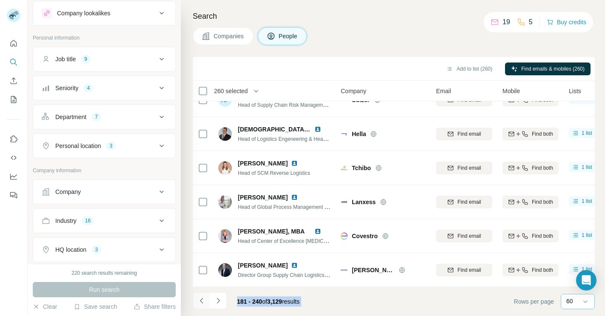
click at [200, 302] on icon "Navigate to previous page" at bounding box center [201, 301] width 9 height 9
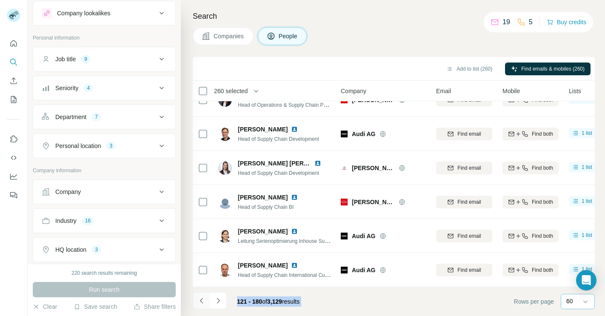
click at [201, 302] on icon "Navigate to previous page" at bounding box center [201, 301] width 3 height 6
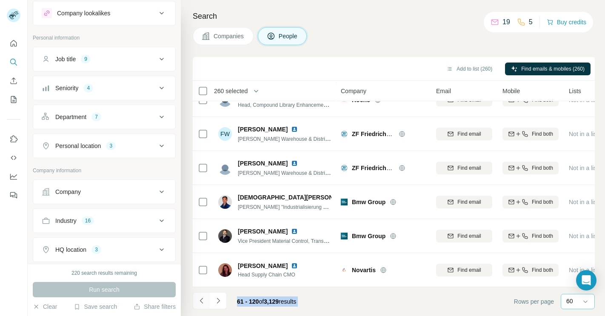
click at [196, 301] on button "Navigate to previous page" at bounding box center [201, 300] width 17 height 17
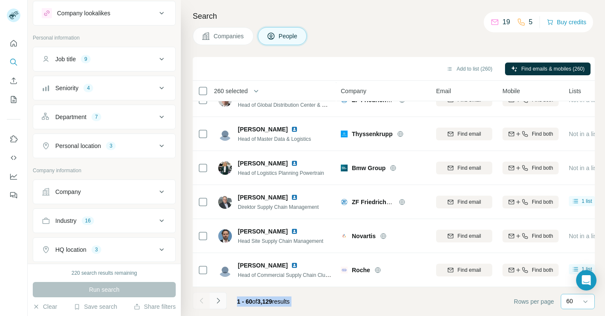
click at [216, 302] on icon "Navigate to next page" at bounding box center [218, 301] width 9 height 9
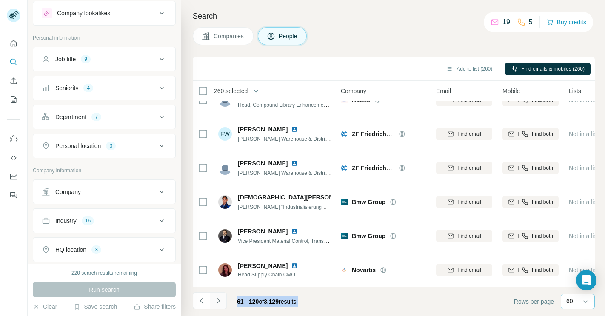
click at [216, 302] on icon "Navigate to next page" at bounding box center [218, 301] width 9 height 9
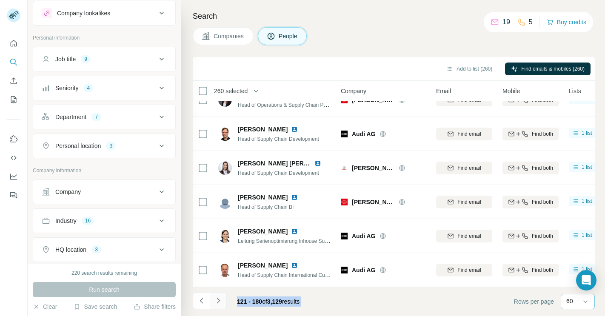
click at [216, 302] on icon "Navigate to next page" at bounding box center [218, 301] width 9 height 9
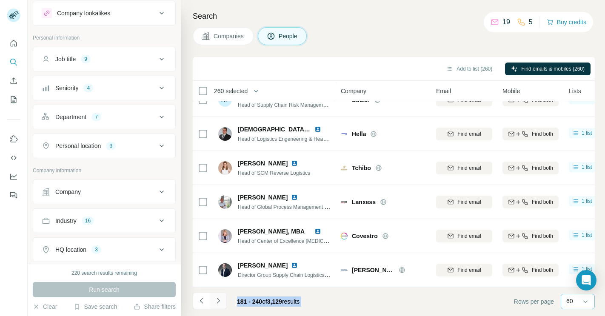
click at [216, 302] on icon "Navigate to next page" at bounding box center [218, 301] width 9 height 9
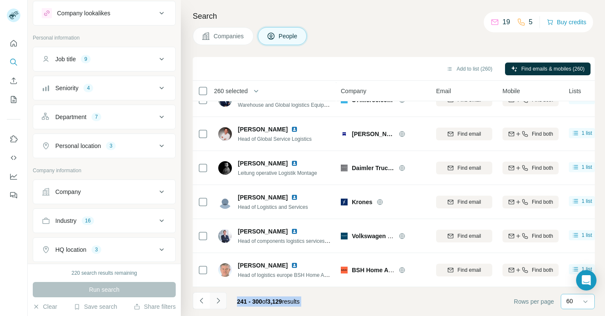
click at [216, 302] on icon "Navigate to next page" at bounding box center [218, 301] width 9 height 9
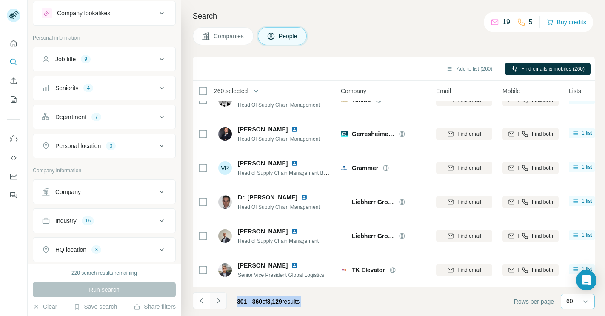
click at [216, 302] on icon "Navigate to next page" at bounding box center [218, 301] width 9 height 9
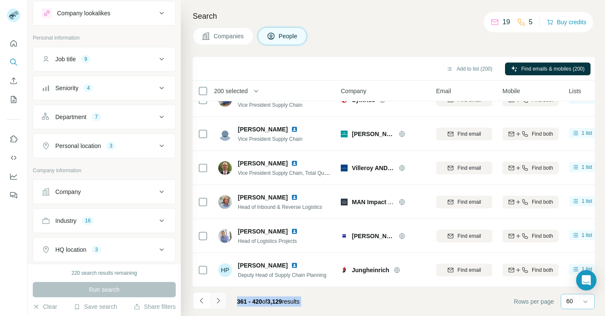
click at [215, 304] on icon "Navigate to next page" at bounding box center [218, 301] width 9 height 9
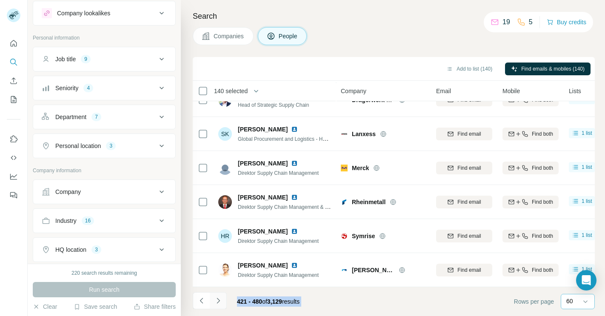
click at [217, 299] on icon "Navigate to next page" at bounding box center [218, 301] width 9 height 9
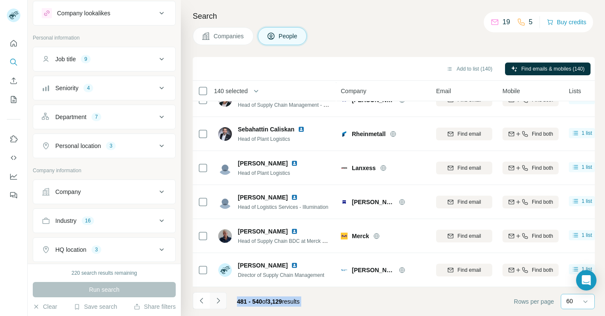
click at [217, 299] on icon "Navigate to next page" at bounding box center [218, 301] width 3 height 6
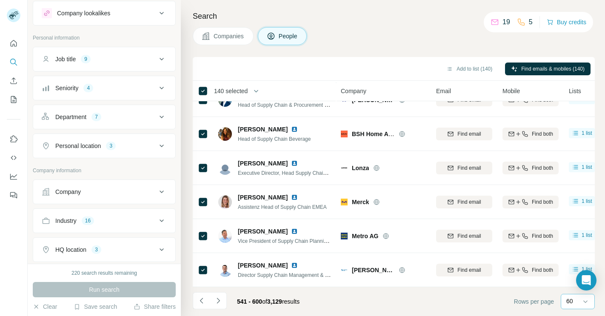
click at [234, 89] on span "140 selected" at bounding box center [231, 91] width 34 height 9
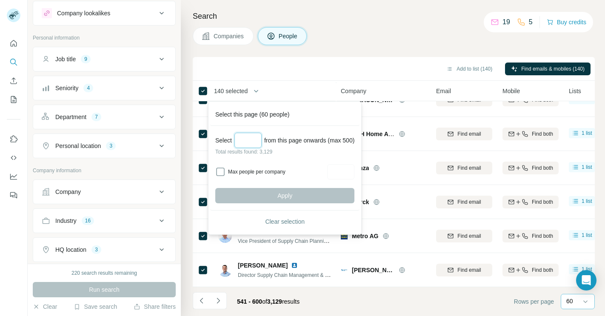
click at [248, 133] on input "Select a number (up to 500)" at bounding box center [247, 140] width 27 height 15
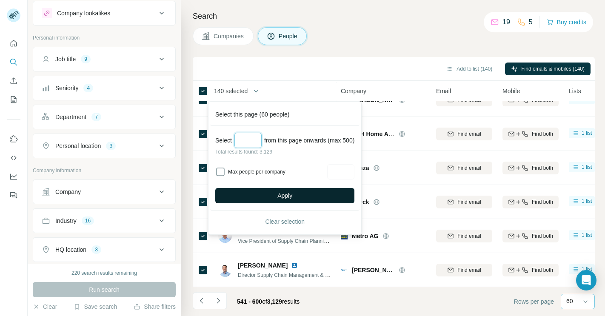
type input "***"
click at [256, 198] on button "Apply" at bounding box center [284, 195] width 139 height 15
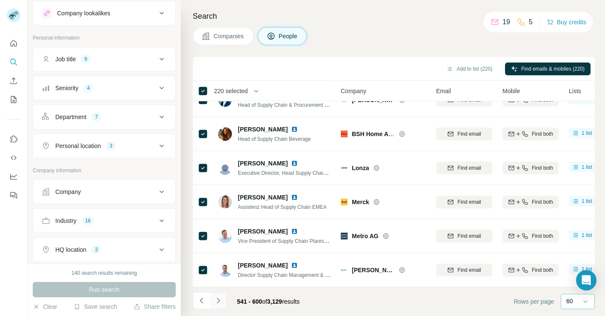
click at [223, 299] on button "Navigate to next page" at bounding box center [218, 300] width 17 height 17
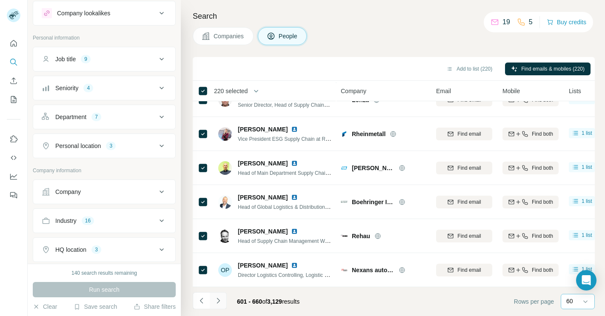
click at [218, 297] on icon "Navigate to next page" at bounding box center [218, 301] width 9 height 9
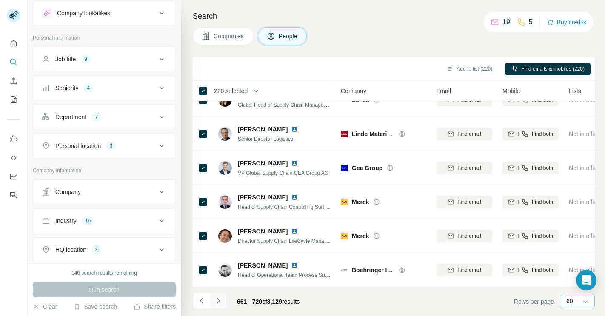
click at [218, 297] on icon "Navigate to next page" at bounding box center [218, 301] width 9 height 9
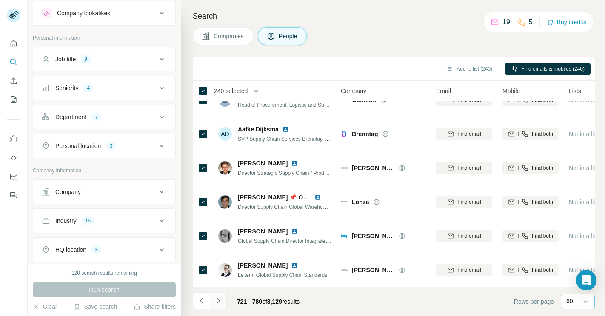
click at [217, 302] on icon "Navigate to next page" at bounding box center [218, 301] width 9 height 9
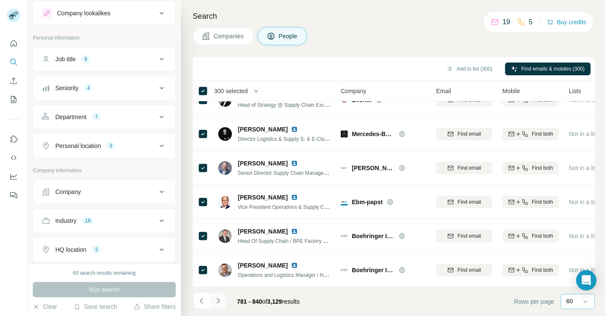
click at [220, 302] on icon "Navigate to next page" at bounding box center [218, 301] width 9 height 9
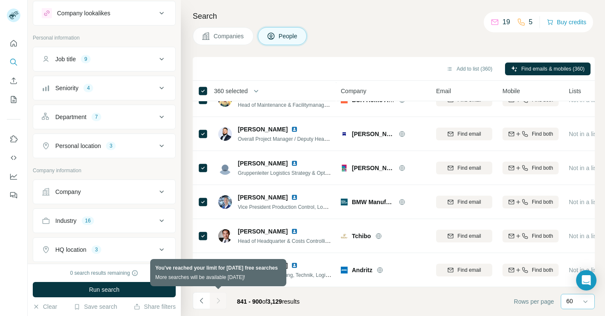
click at [222, 300] on div at bounding box center [218, 300] width 17 height 17
click at [219, 300] on div at bounding box center [218, 300] width 17 height 17
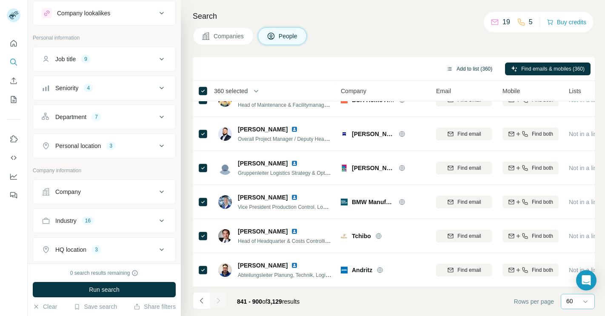
click at [464, 64] on button "Add to list (360)" at bounding box center [469, 69] width 58 height 13
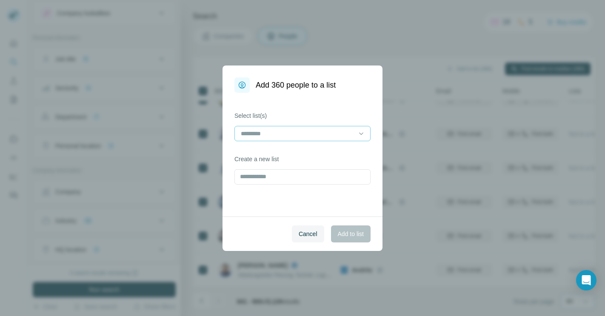
click at [305, 134] on input at bounding box center [297, 133] width 115 height 9
click at [295, 156] on div "first try" at bounding box center [303, 153] width 122 height 9
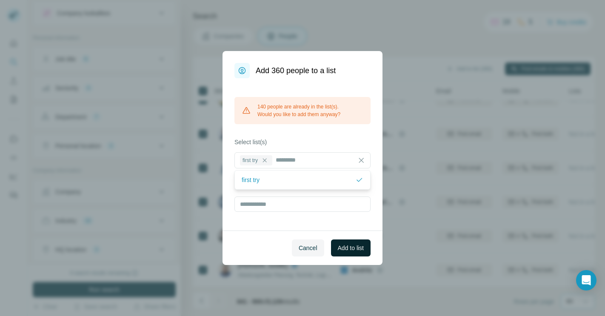
click at [341, 246] on span "Add to list" at bounding box center [351, 248] width 26 height 9
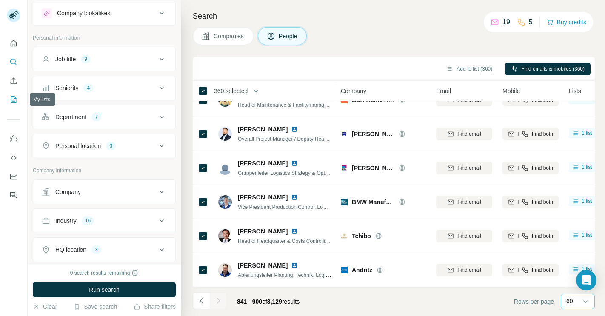
click at [13, 98] on icon "My lists" at bounding box center [13, 99] width 9 height 9
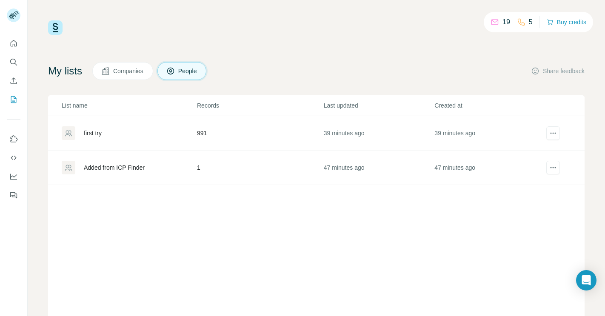
click at [91, 133] on div "first try" at bounding box center [93, 133] width 18 height 9
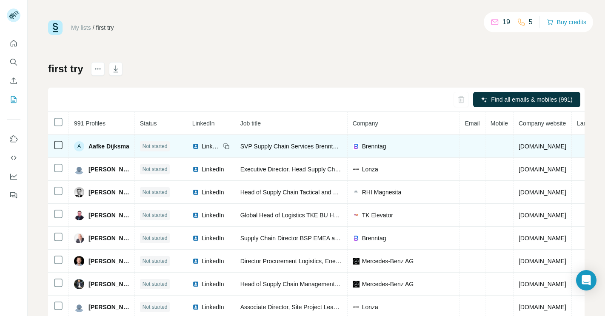
scroll to position [16, 0]
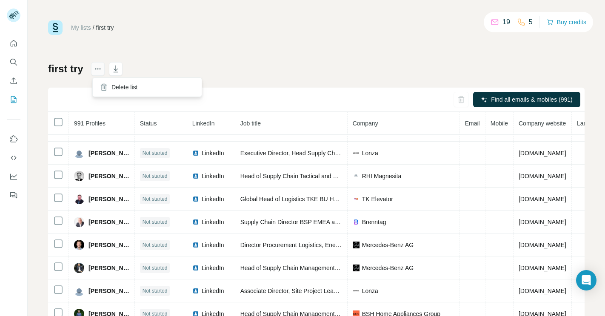
click at [97, 69] on icon "actions" at bounding box center [98, 69] width 9 height 9
click at [70, 68] on h1 "first try" at bounding box center [65, 69] width 35 height 14
click at [106, 28] on div "first try" at bounding box center [105, 27] width 18 height 9
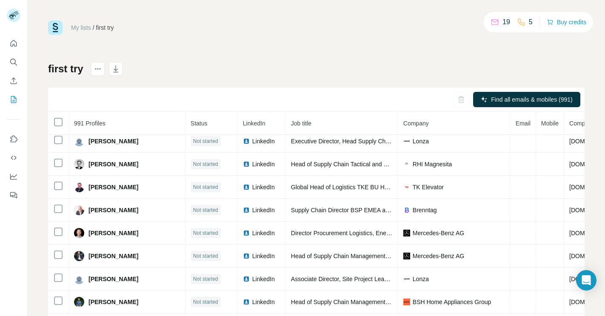
scroll to position [0, 0]
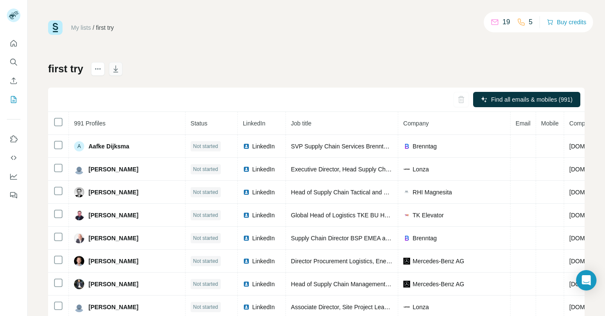
click at [119, 69] on icon "button" at bounding box center [115, 69] width 9 height 9
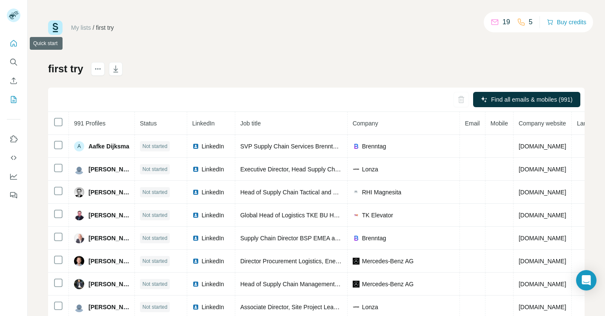
click at [15, 41] on icon "Quick start" at bounding box center [13, 43] width 9 height 9
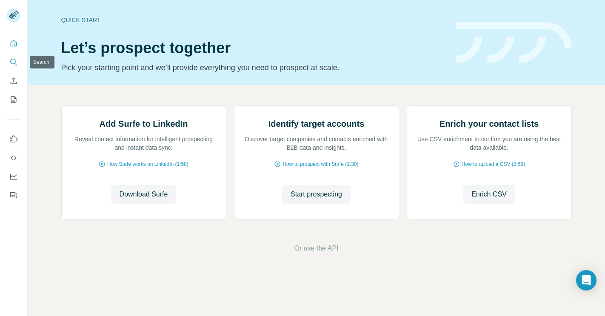
click at [16, 63] on icon "Search" at bounding box center [13, 62] width 9 height 9
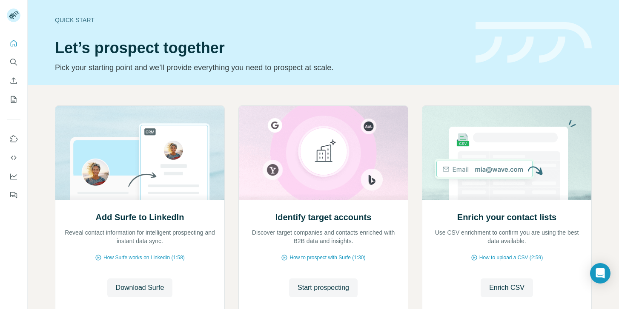
click at [30, 153] on div "Add Surfe to LinkedIn Reveal contact information for intelligent prospecting an…" at bounding box center [323, 226] width 591 height 283
click at [11, 41] on icon "Quick start" at bounding box center [13, 43] width 9 height 9
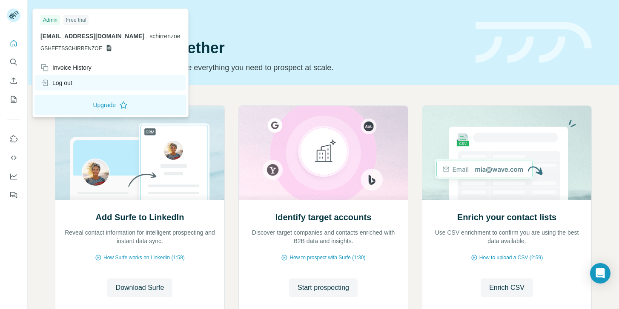
click at [66, 83] on div "Log out" at bounding box center [56, 83] width 32 height 9
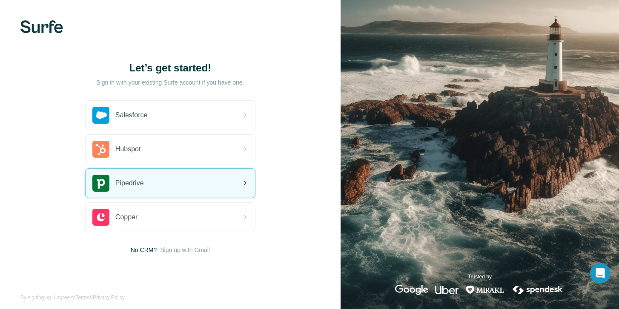
scroll to position [6, 0]
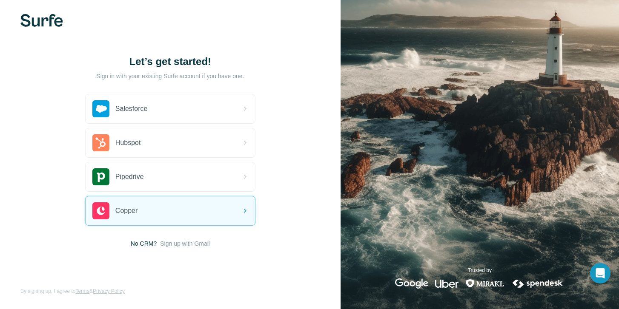
click at [161, 249] on div "Let’s get started! Sign in with your existing Surfe account if you have one. Sa…" at bounding box center [170, 152] width 340 height 316
click at [169, 242] on span "Sign up with Gmail" at bounding box center [185, 244] width 50 height 9
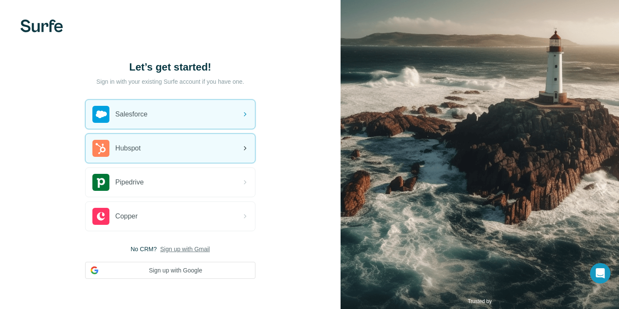
scroll to position [32, 0]
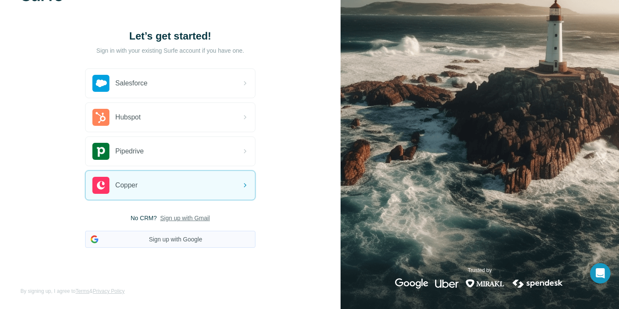
click at [163, 243] on button "Sign up with Google" at bounding box center [170, 239] width 170 height 17
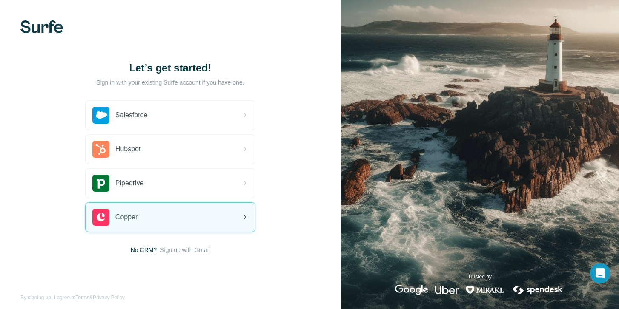
scroll to position [6, 0]
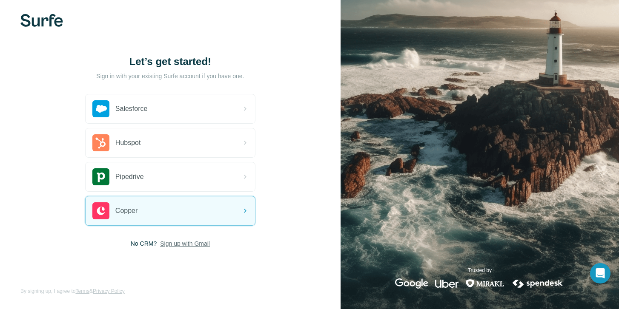
click at [166, 244] on span "Sign up with Gmail" at bounding box center [185, 244] width 50 height 9
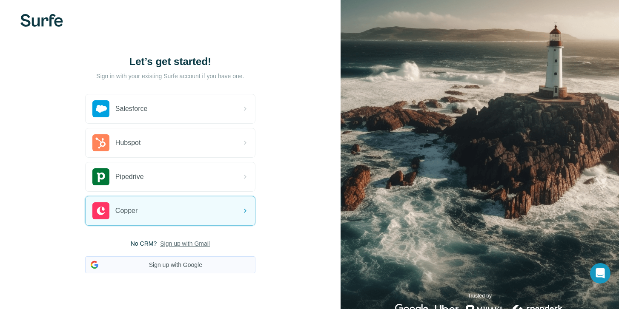
scroll to position [32, 0]
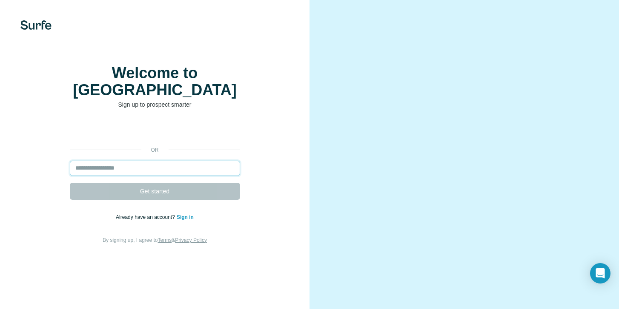
click at [186, 167] on input "email" at bounding box center [155, 168] width 170 height 15
paste input "**********"
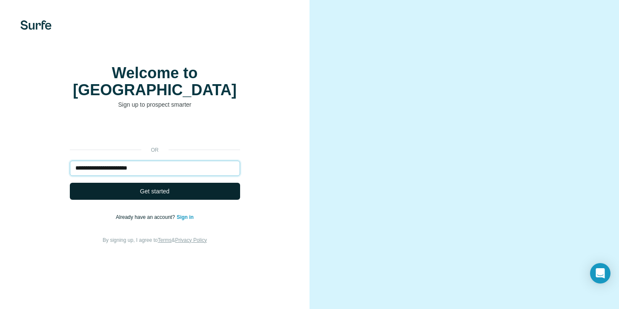
type input "**********"
click at [231, 196] on button "Get started" at bounding box center [155, 191] width 170 height 17
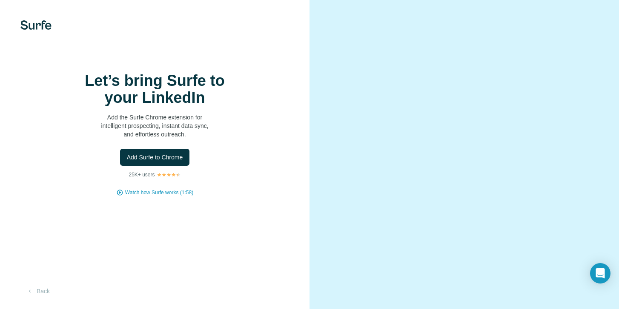
scroll to position [24, 0]
click at [40, 292] on button "Back" at bounding box center [37, 291] width 35 height 15
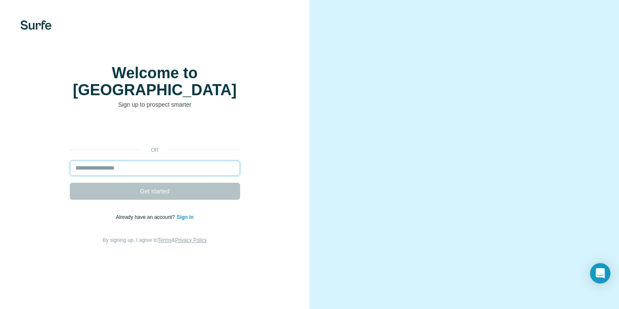
click at [145, 173] on input "email" at bounding box center [155, 168] width 170 height 15
click at [243, 261] on div "Welcome to Surfe Sign up to prospect smarter or Get started Already have an acc…" at bounding box center [154, 154] width 309 height 309
click at [188, 220] on link "Sign in" at bounding box center [185, 217] width 17 height 6
click at [25, 105] on div "Welcome to Surfe Sign up to prospect smarter or Get started Already have an acc…" at bounding box center [154, 155] width 275 height 180
click at [126, 176] on input "email" at bounding box center [155, 168] width 170 height 15
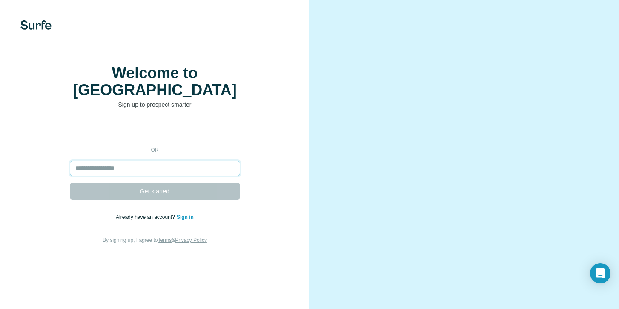
paste input "**********"
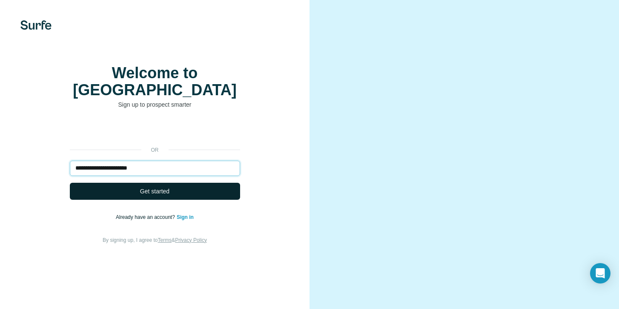
type input "**********"
click at [103, 200] on button "Get started" at bounding box center [155, 191] width 170 height 17
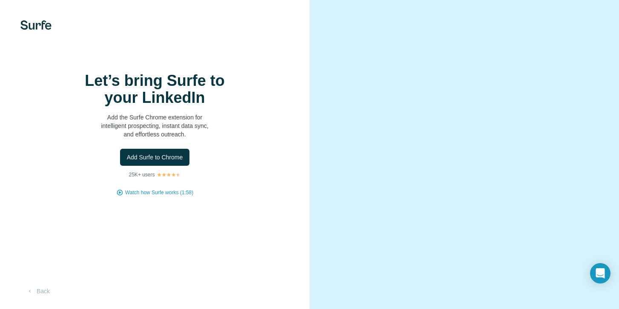
click at [28, 25] on img at bounding box center [35, 24] width 31 height 9
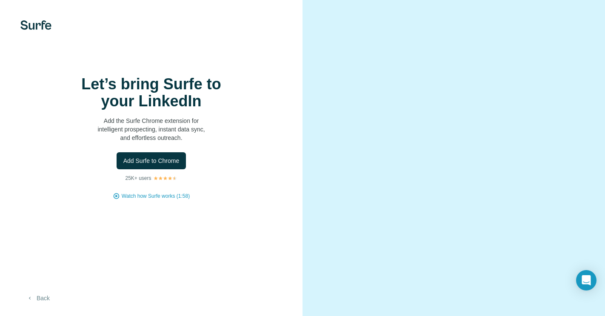
click at [37, 305] on button "Back" at bounding box center [37, 298] width 35 height 15
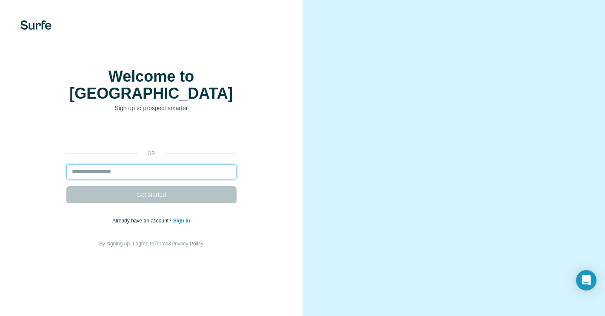
click at [173, 171] on input "email" at bounding box center [151, 171] width 170 height 15
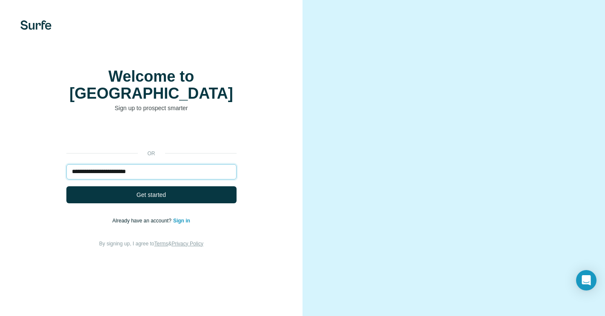
type input "**********"
click at [66, 186] on button "Get started" at bounding box center [151, 194] width 170 height 17
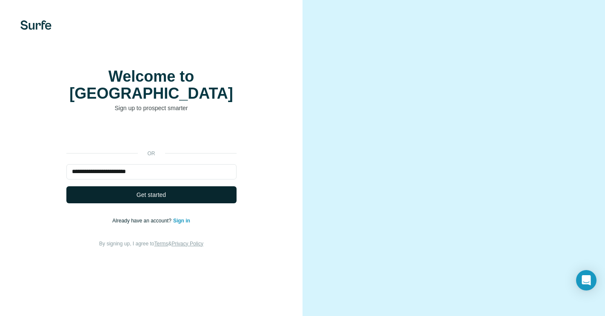
click at [173, 186] on button "Get started" at bounding box center [151, 194] width 170 height 17
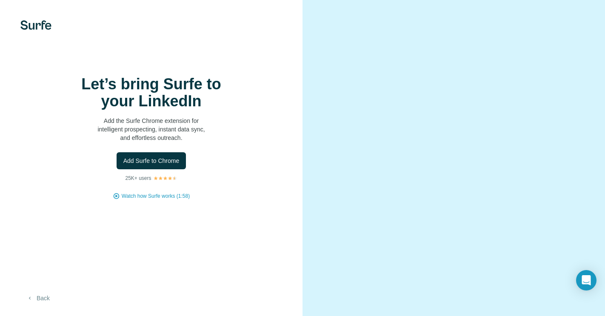
click at [45, 301] on button "Back" at bounding box center [37, 298] width 35 height 15
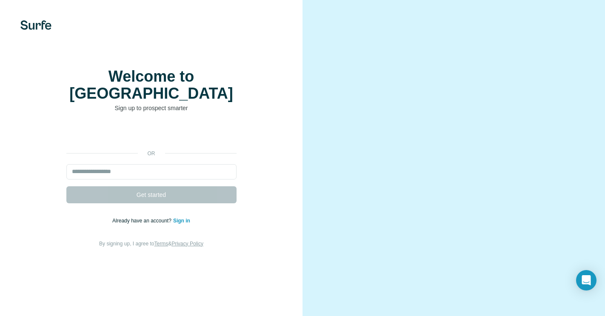
click at [185, 218] on link "Sign in" at bounding box center [181, 221] width 17 height 6
